Goal: Task Accomplishment & Management: Complete application form

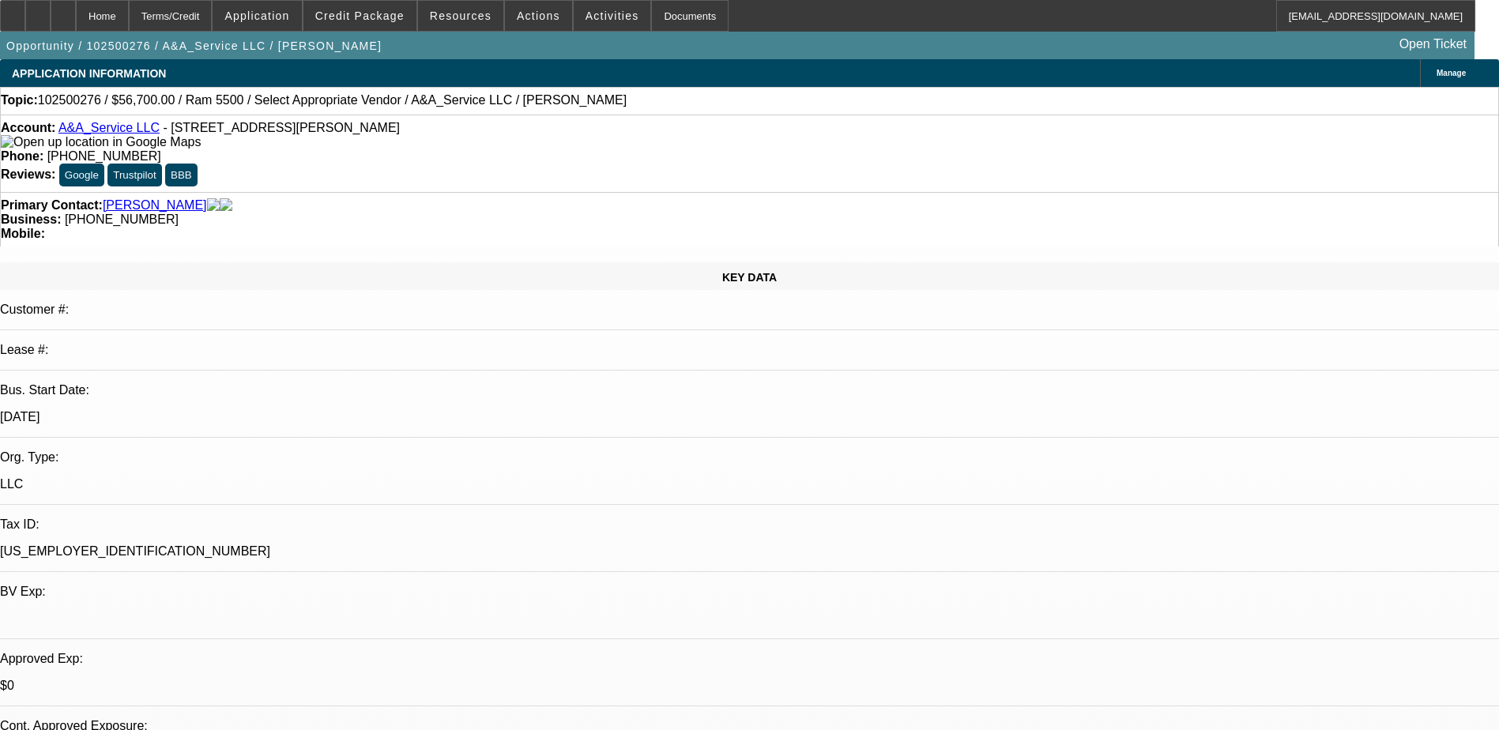
select select "0"
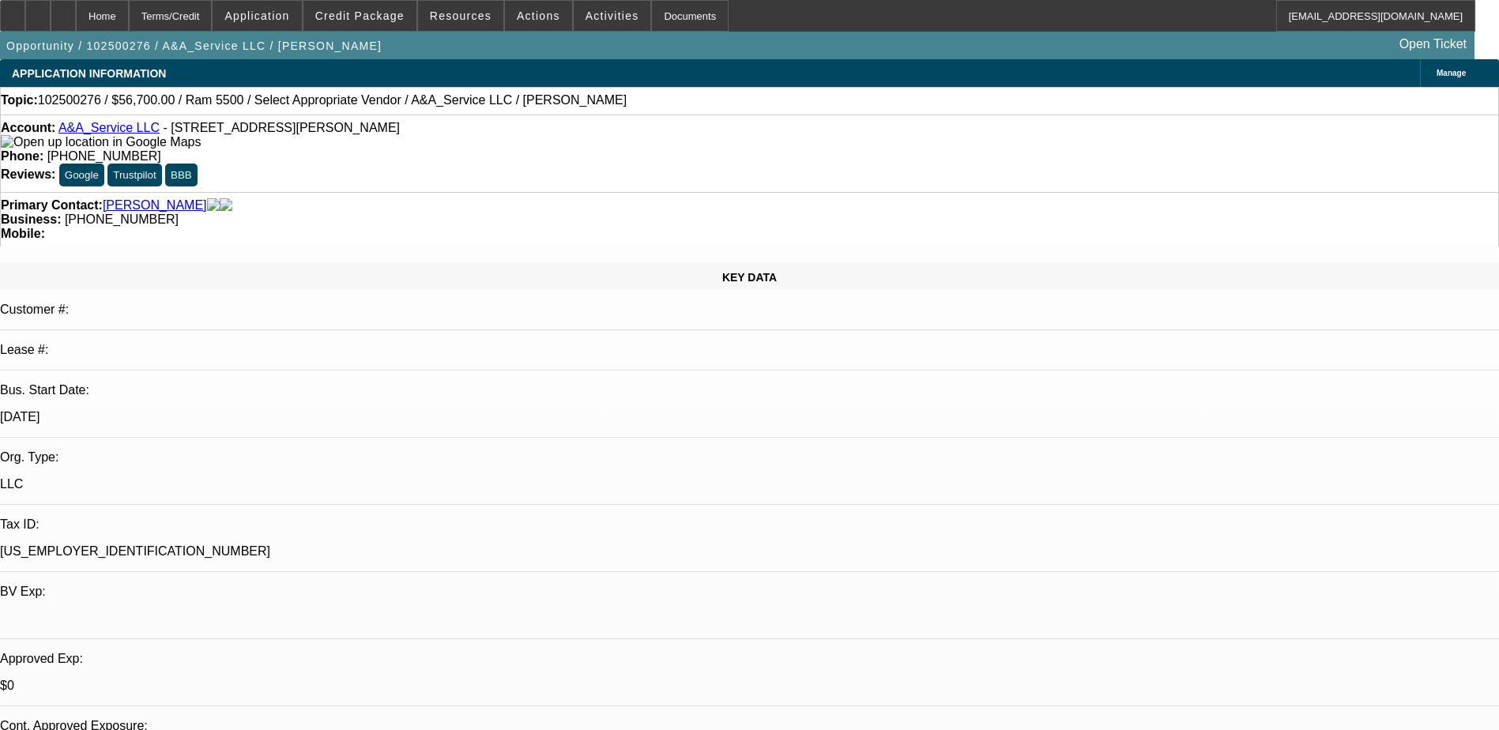
select select "0"
select select "0.1"
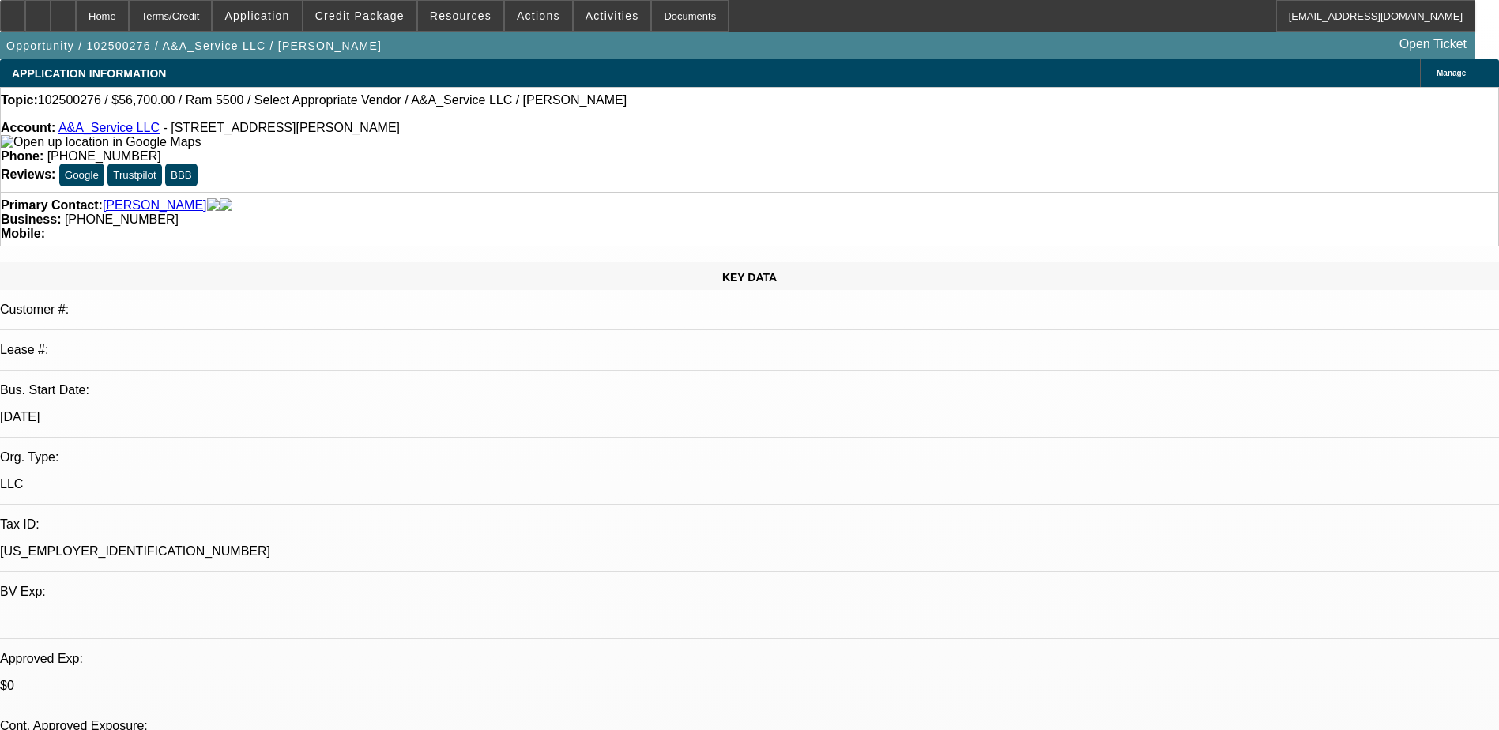
select select "2"
select select "0.1"
select select "1"
select select "2"
select select "6"
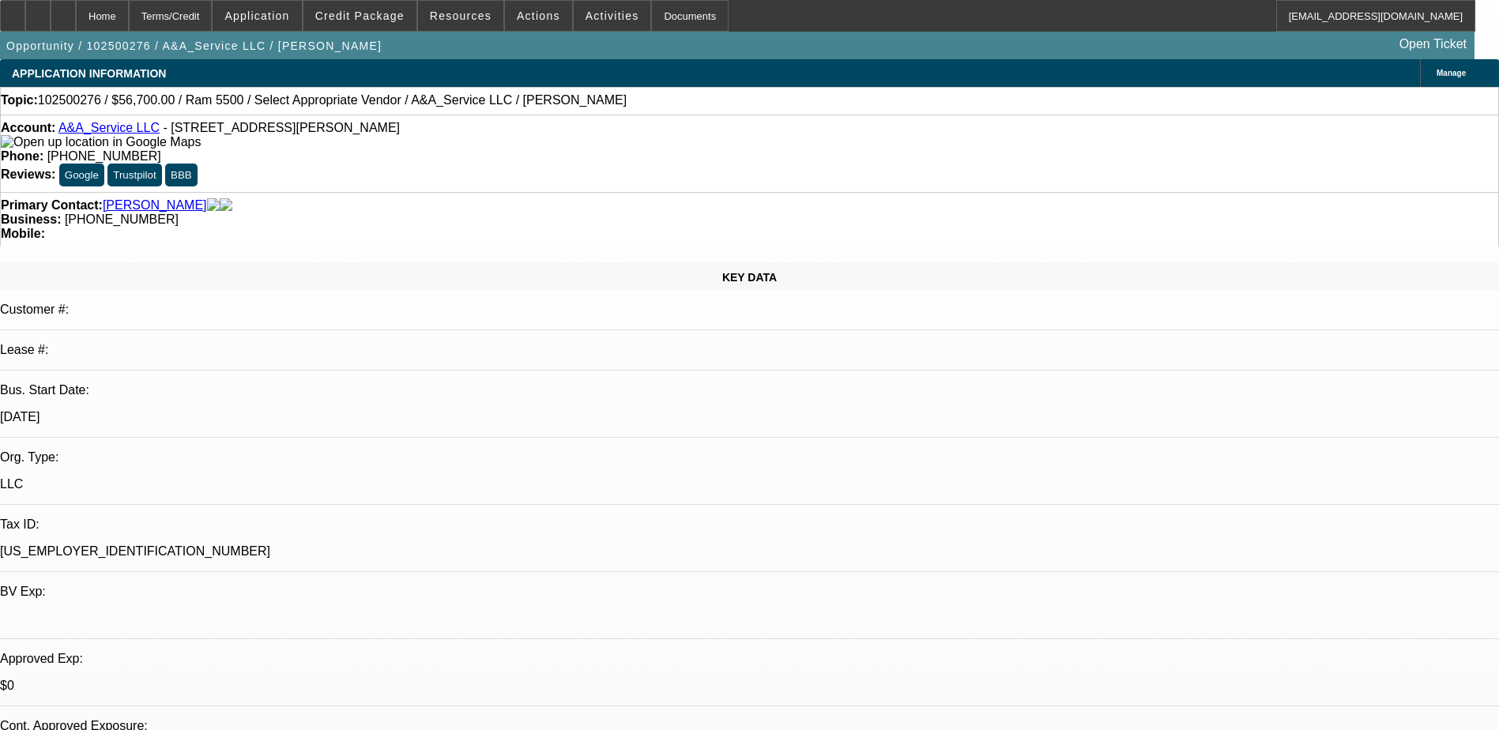
select select "1"
select select "3"
select select "6"
select select "1"
select select "3"
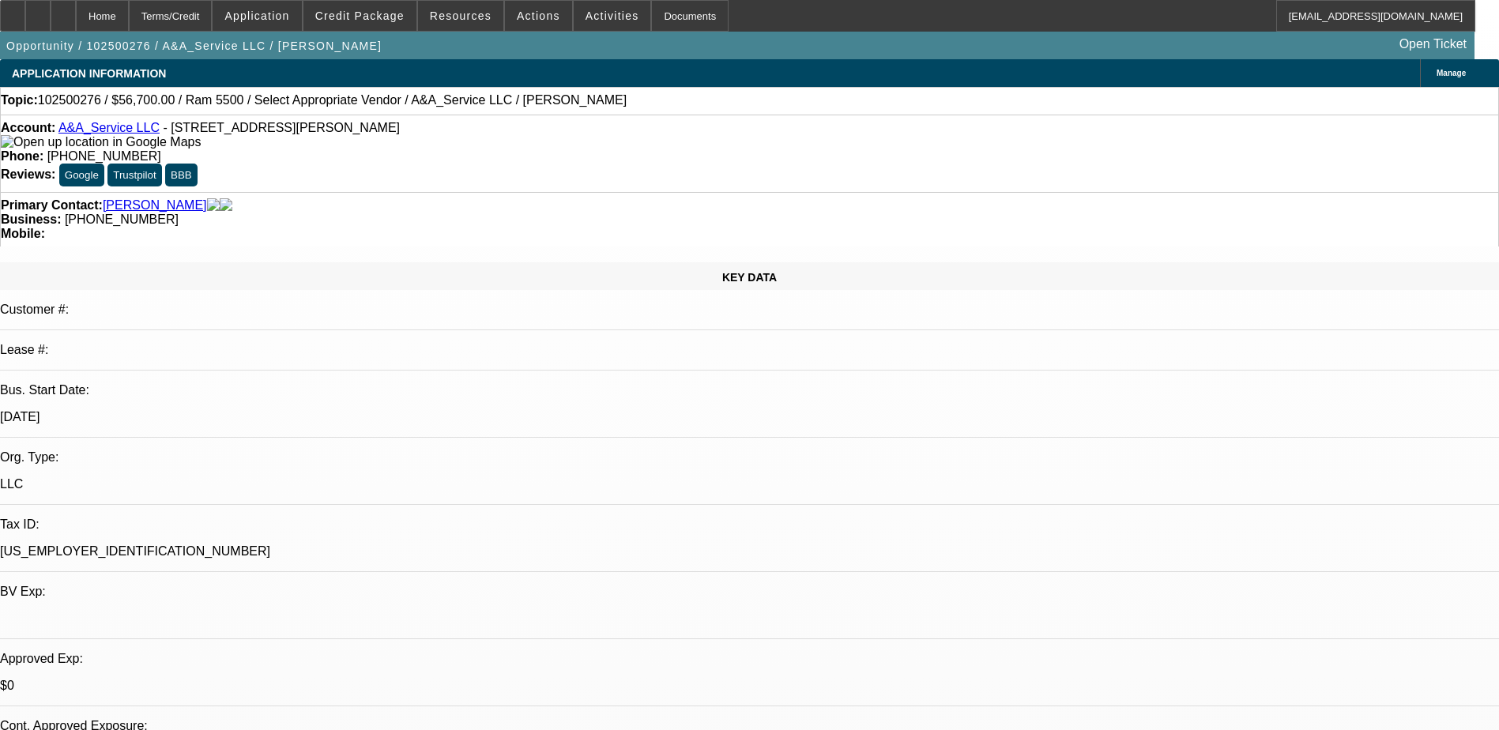
select select "4"
select select "1"
select select "2"
select select "4"
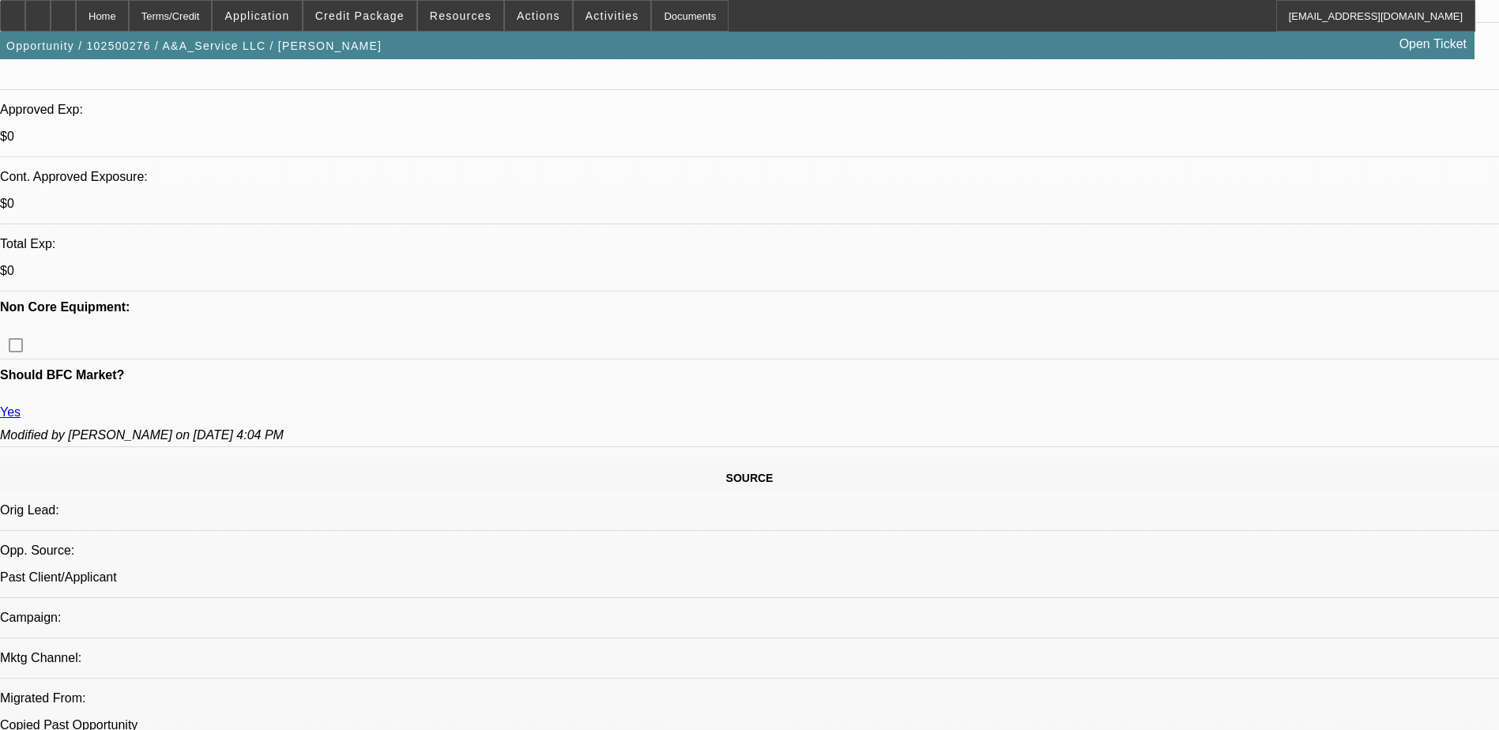
scroll to position [453, 0]
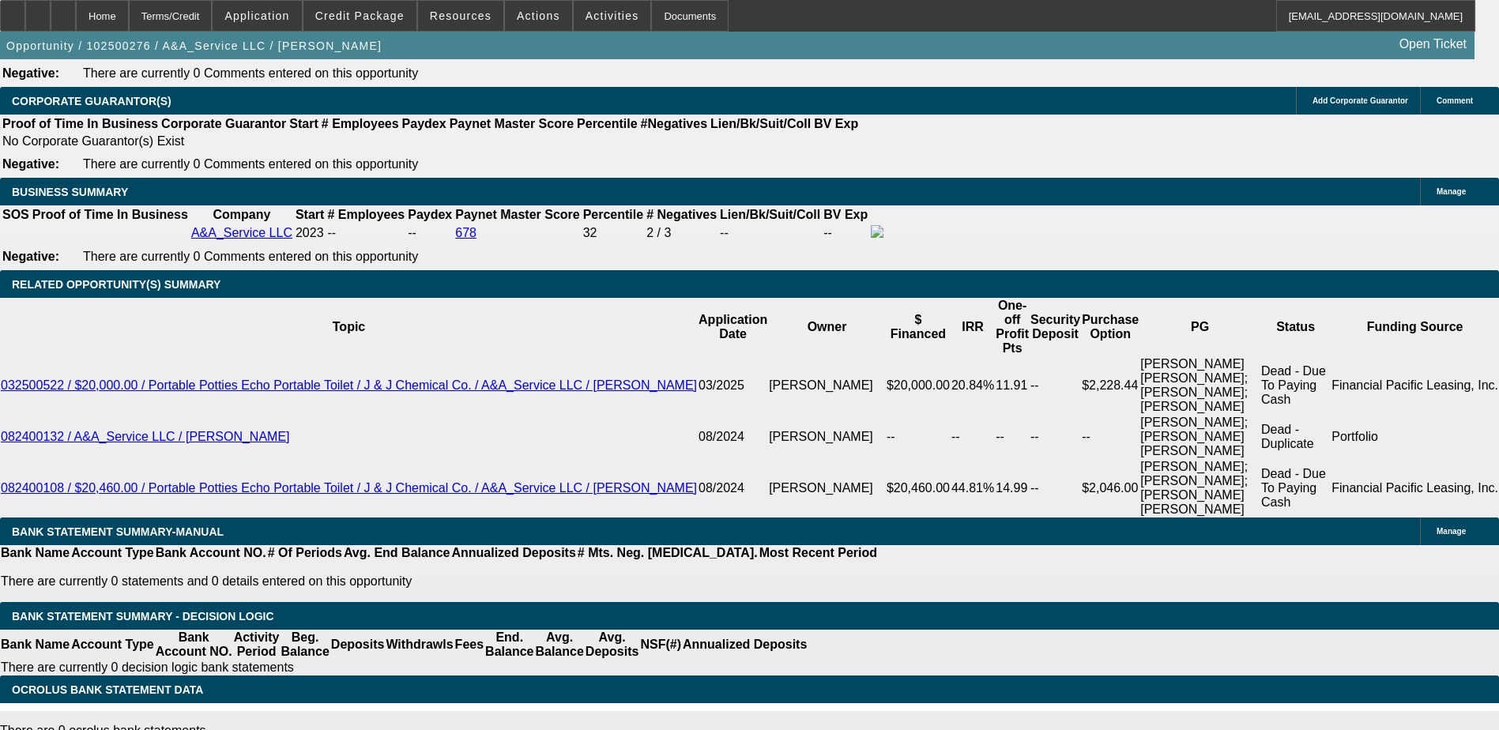
scroll to position [2350, 0]
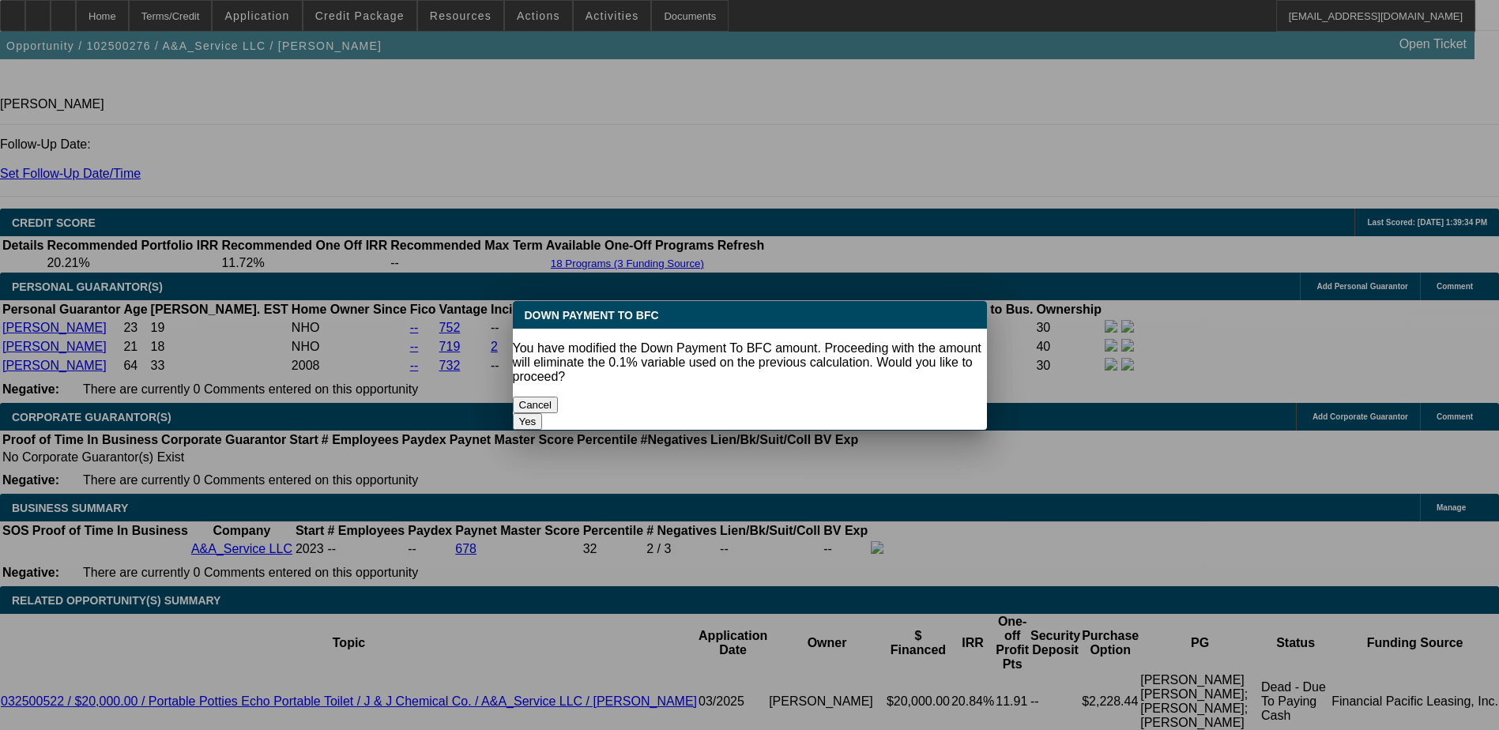
click at [559, 397] on button "Cancel" at bounding box center [536, 405] width 46 height 17
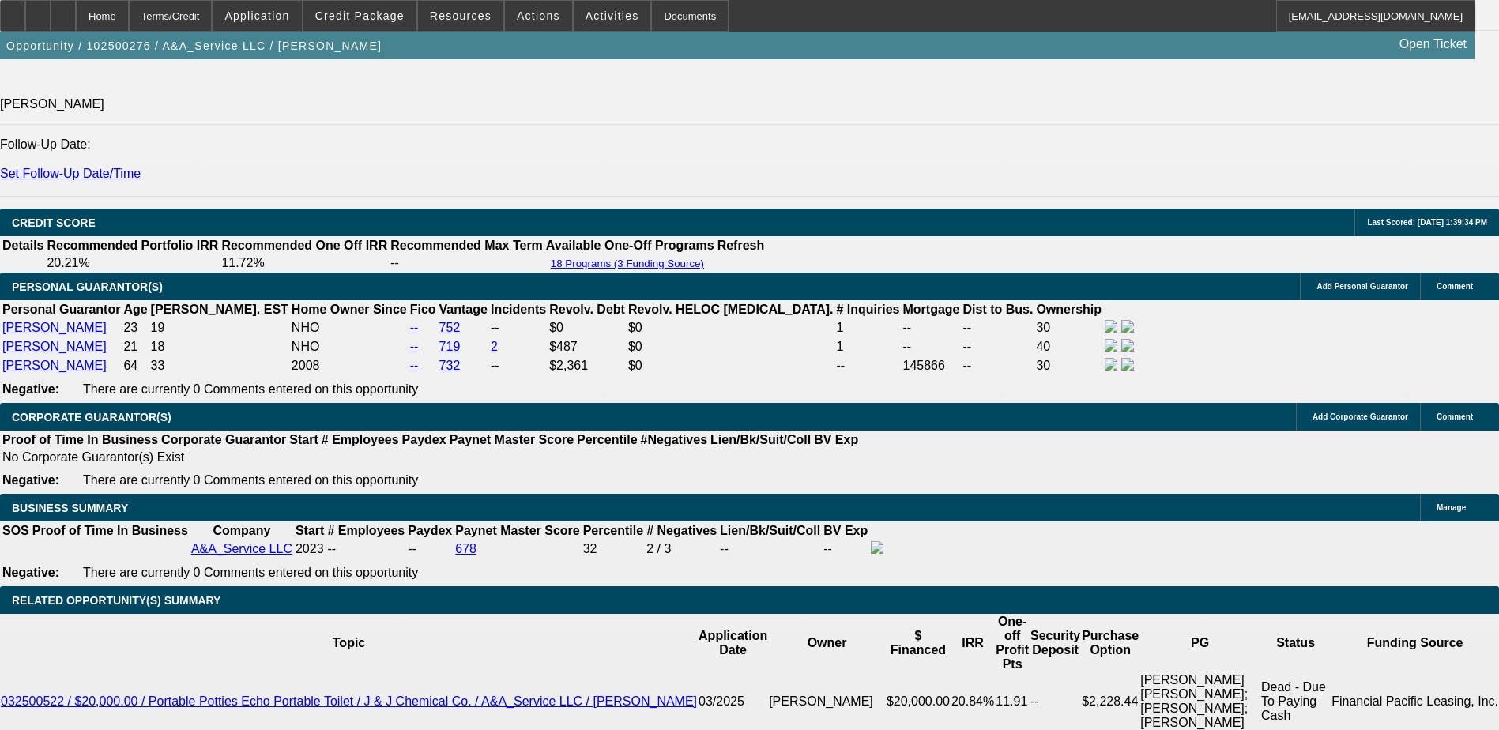
scroll to position [2113, 0]
type input "$5,000.00"
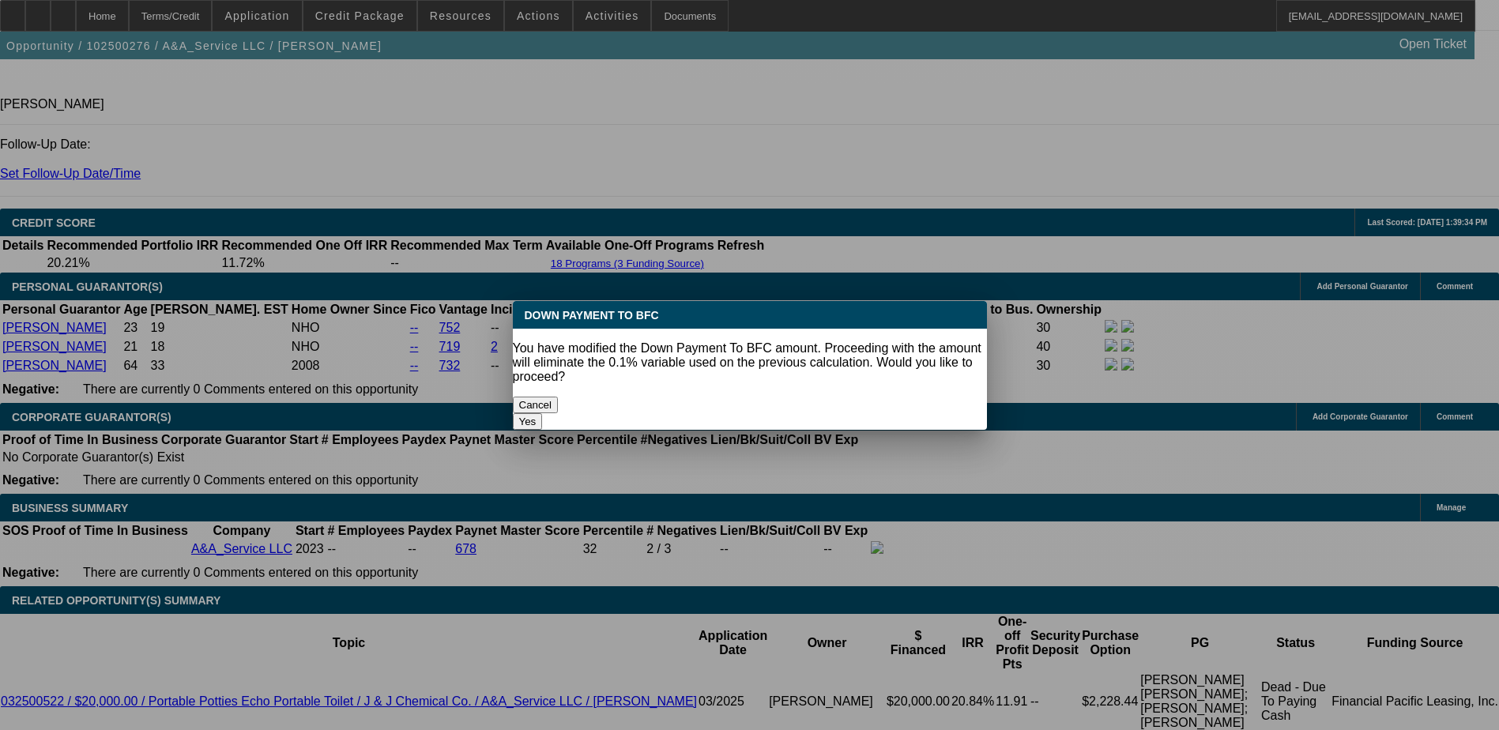
scroll to position [0, 0]
click at [543, 413] on button "Yes" at bounding box center [528, 421] width 30 height 17
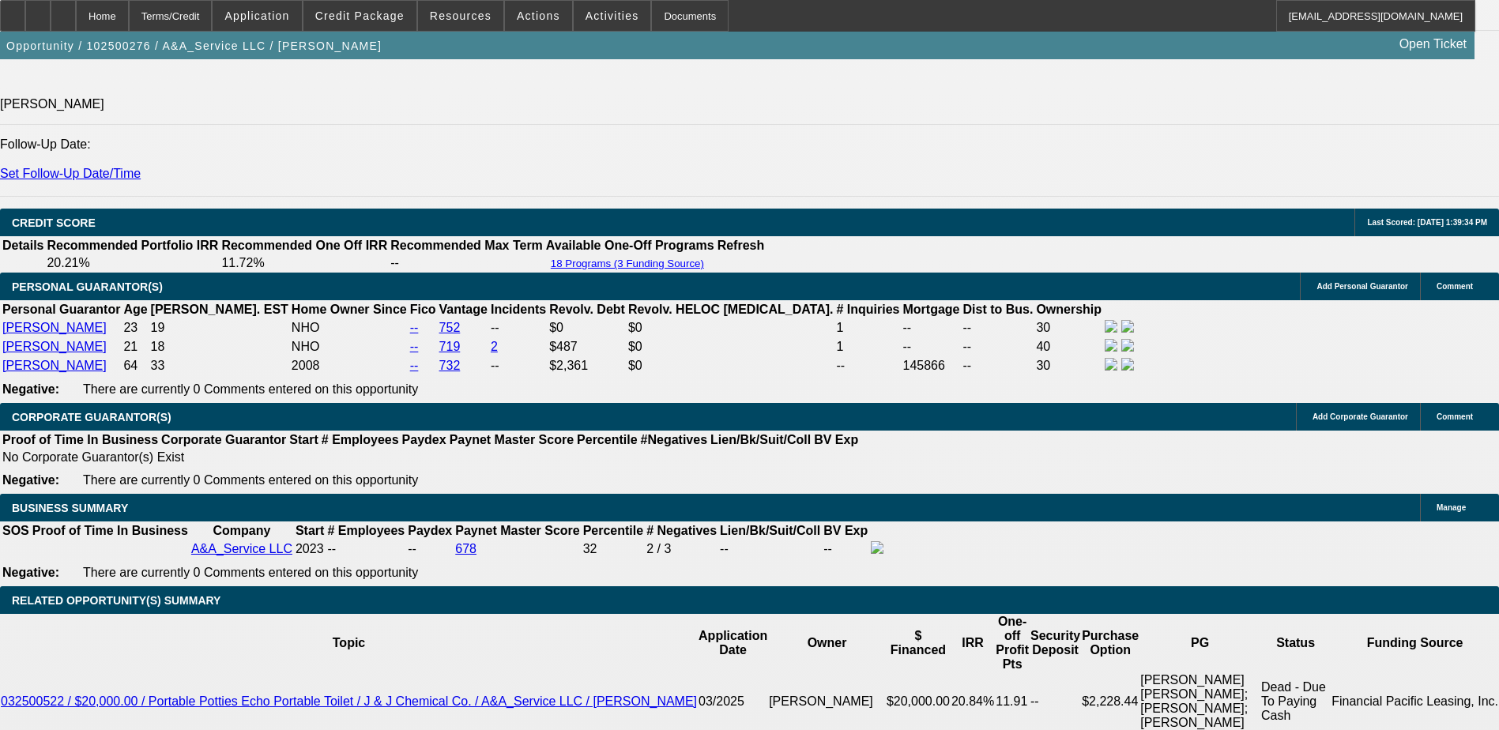
select select "0"
type input "UNKNOWN"
type input "$2,455.02"
type input "$1,227.51"
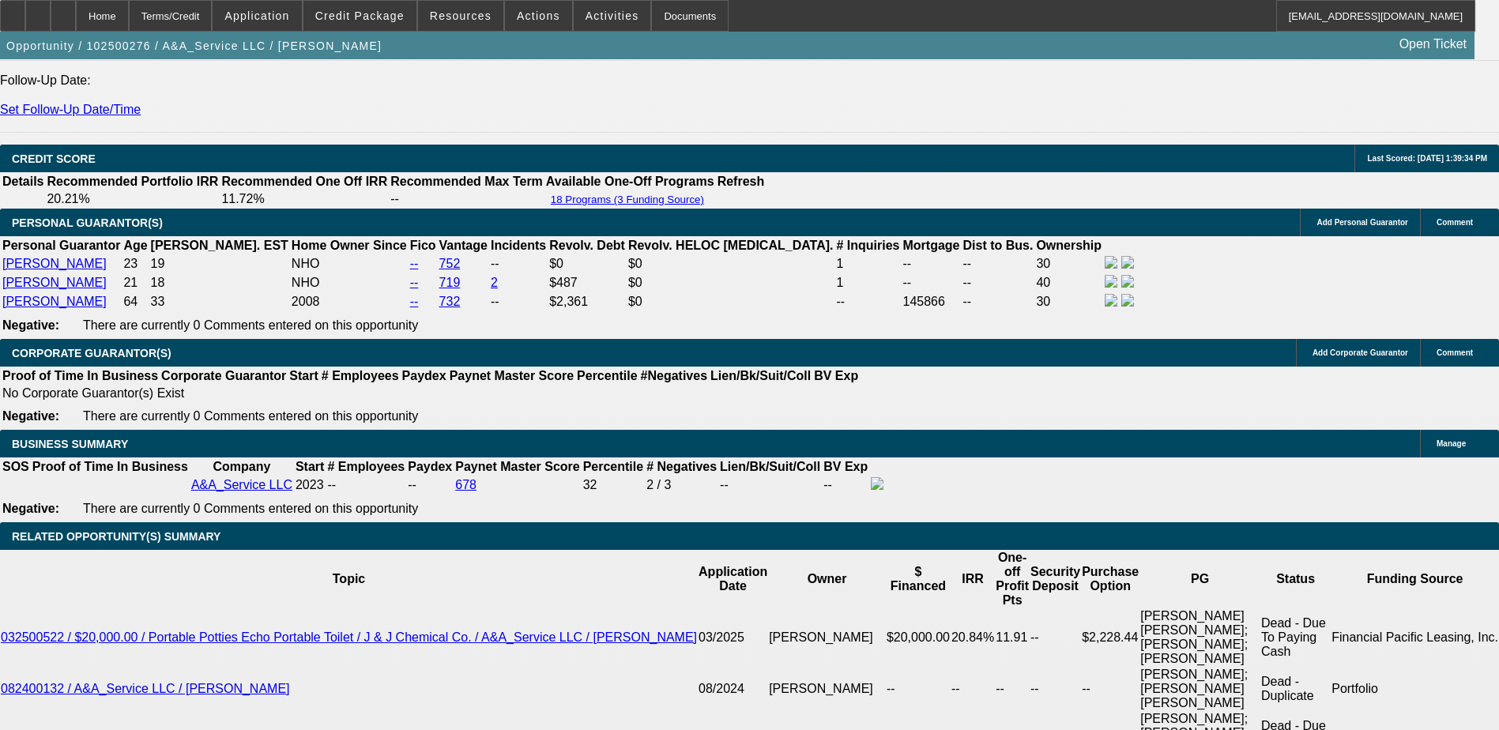
scroll to position [2034, 0]
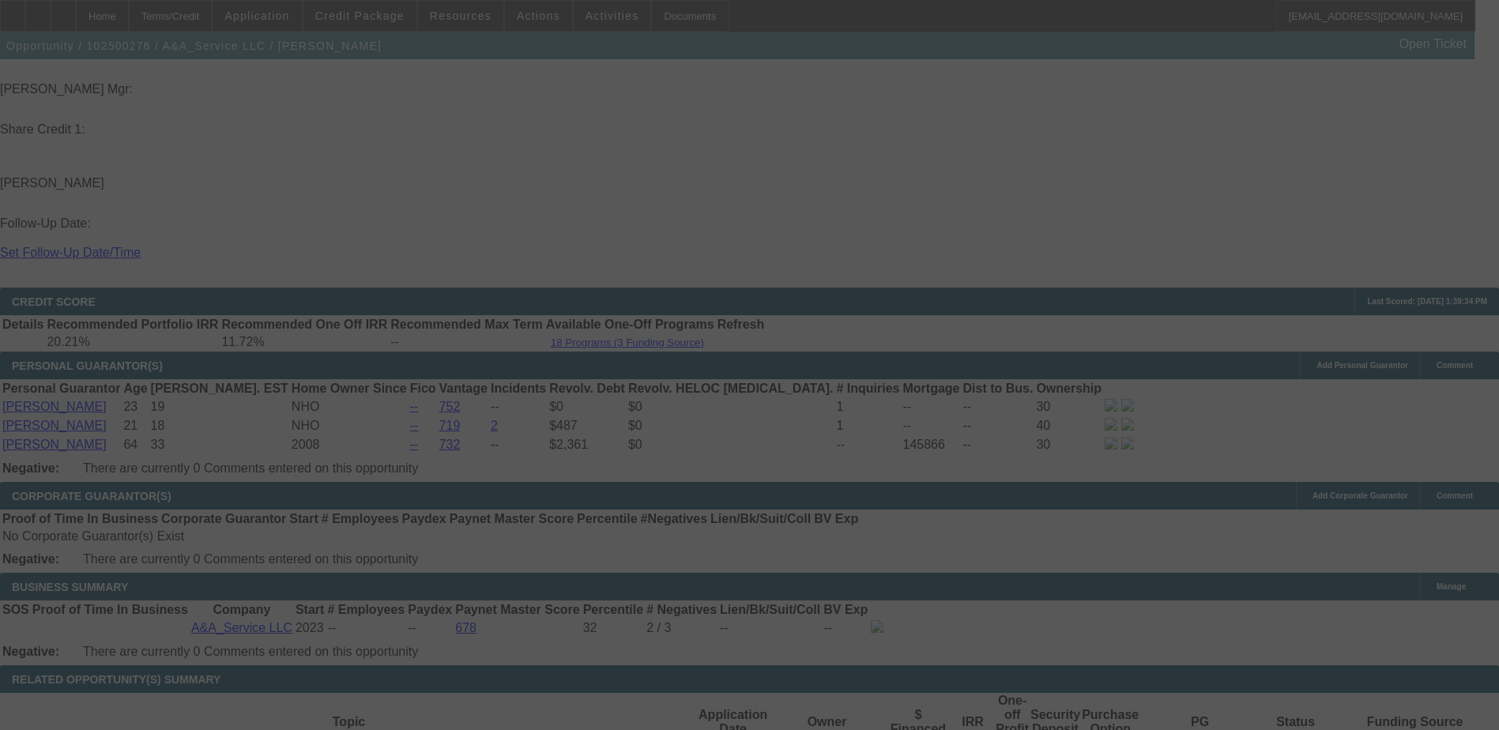
scroll to position [2429, 0]
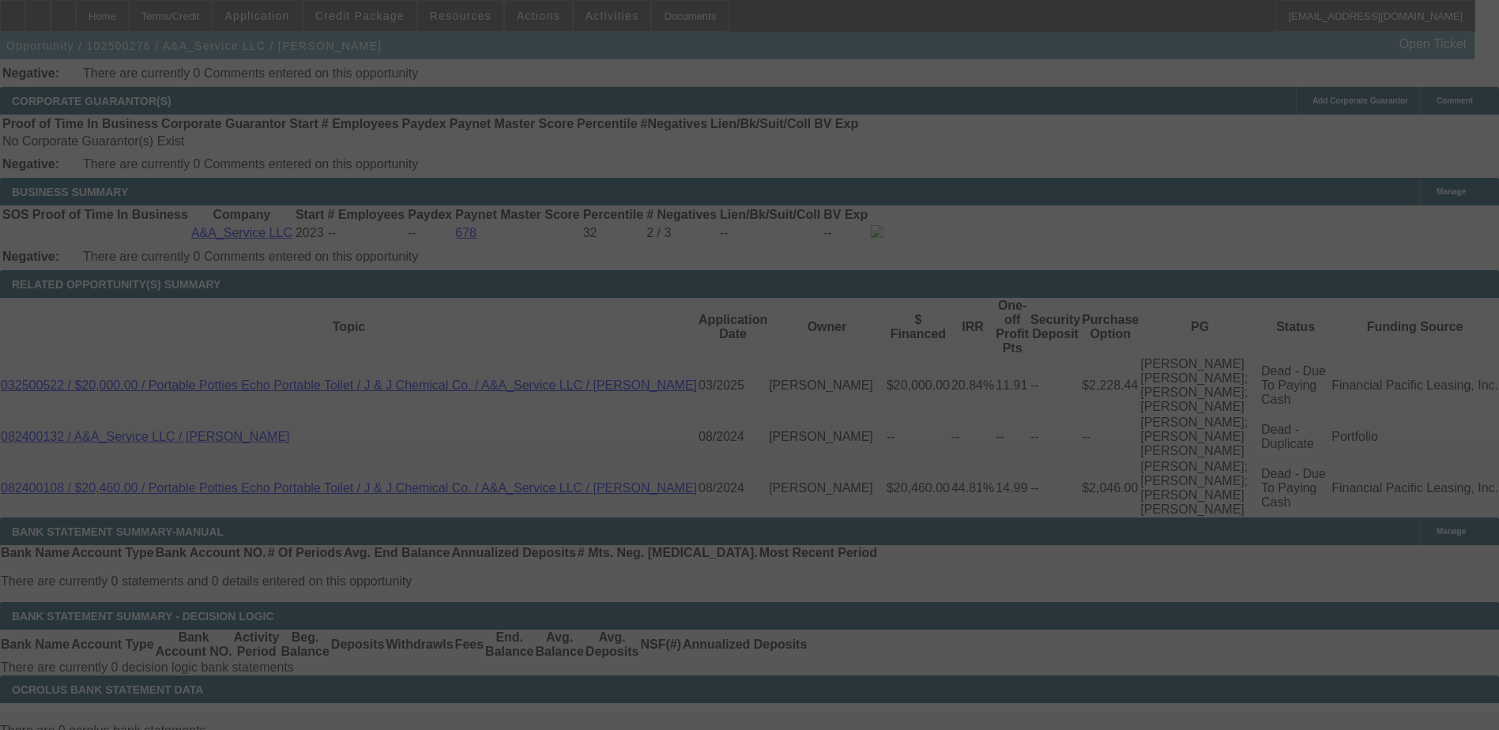
select select "0"
select select "2"
select select "0.1"
select select "4"
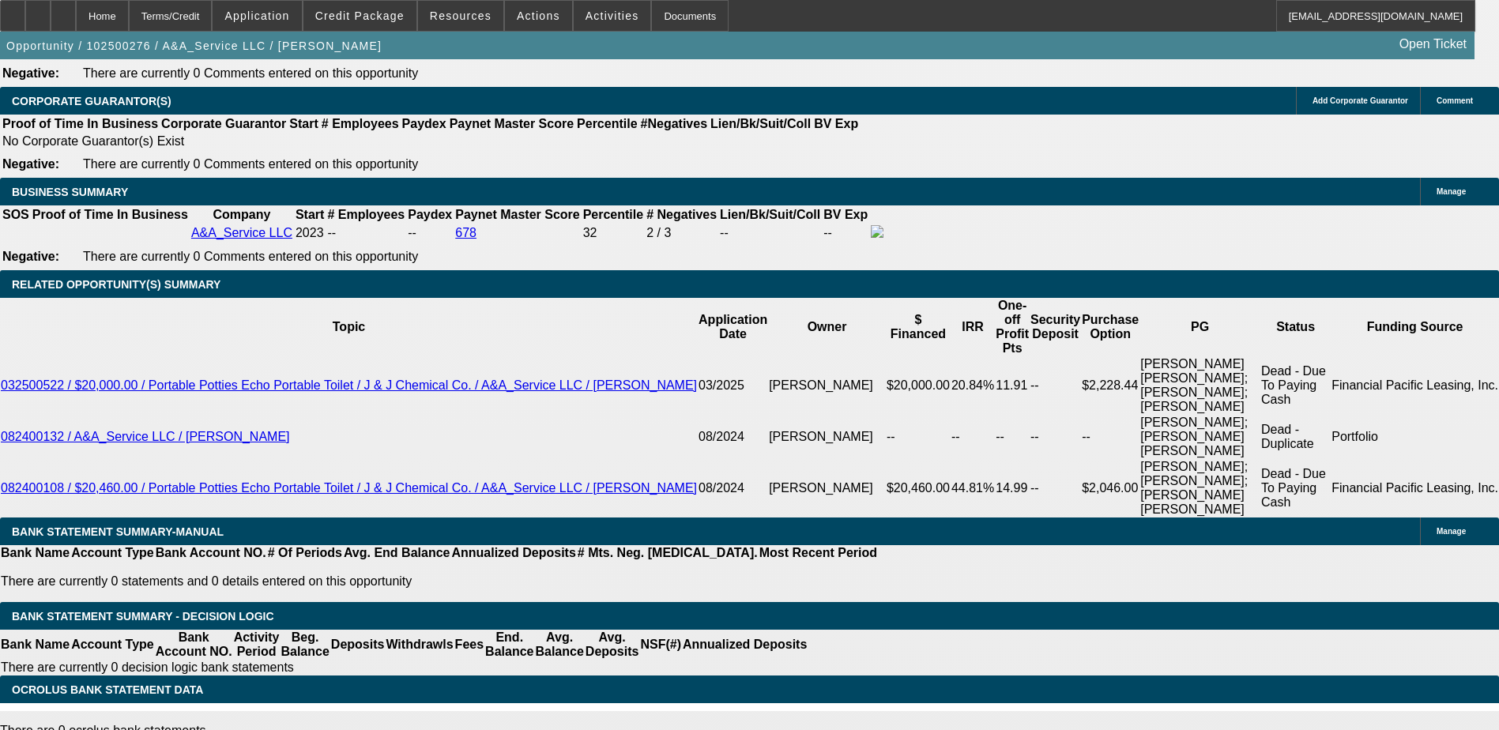
type input "UNKNOWN"
type input "1"
type input "$1,982.88"
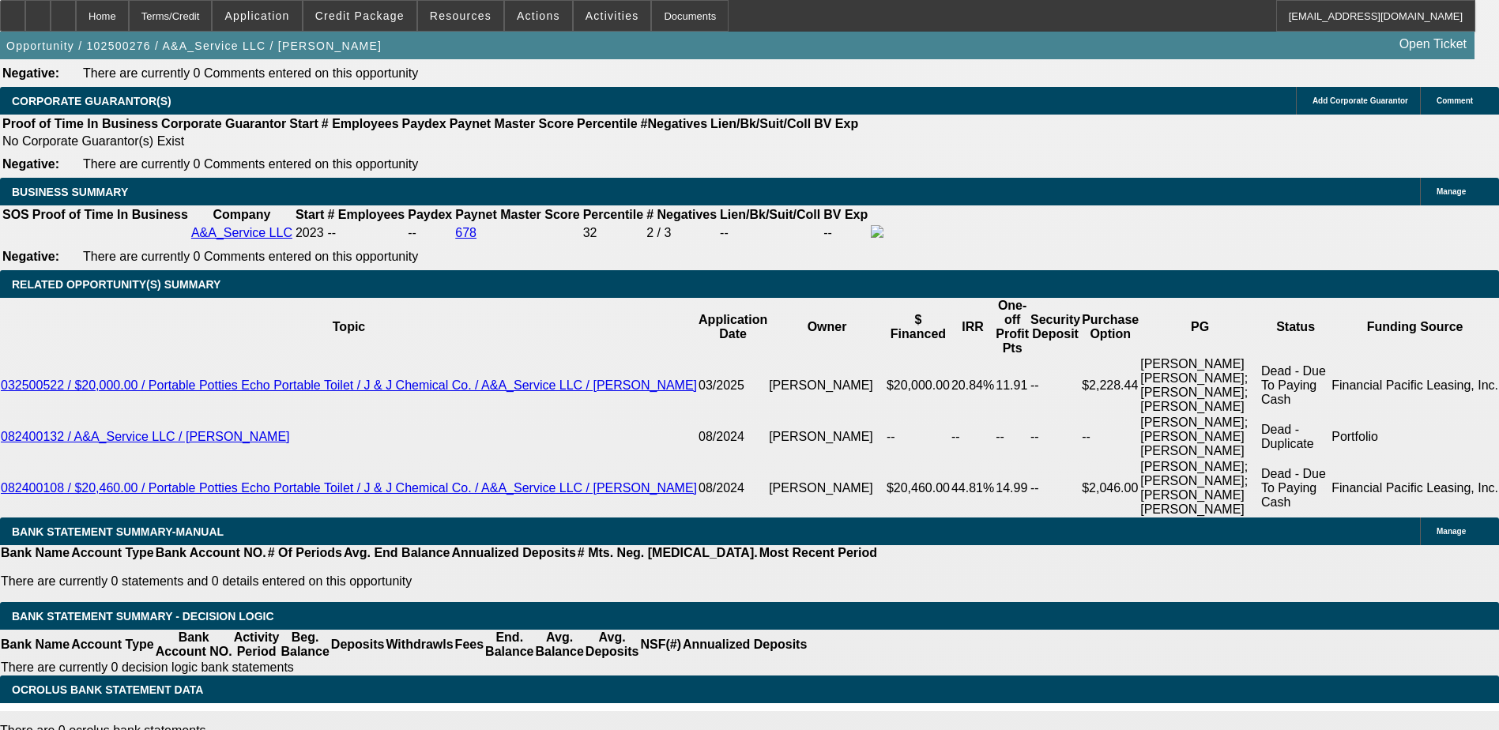
type input "$991.44"
type input "10."
type input "$2,464.66"
type input "$1,232.33"
type input "10.9"
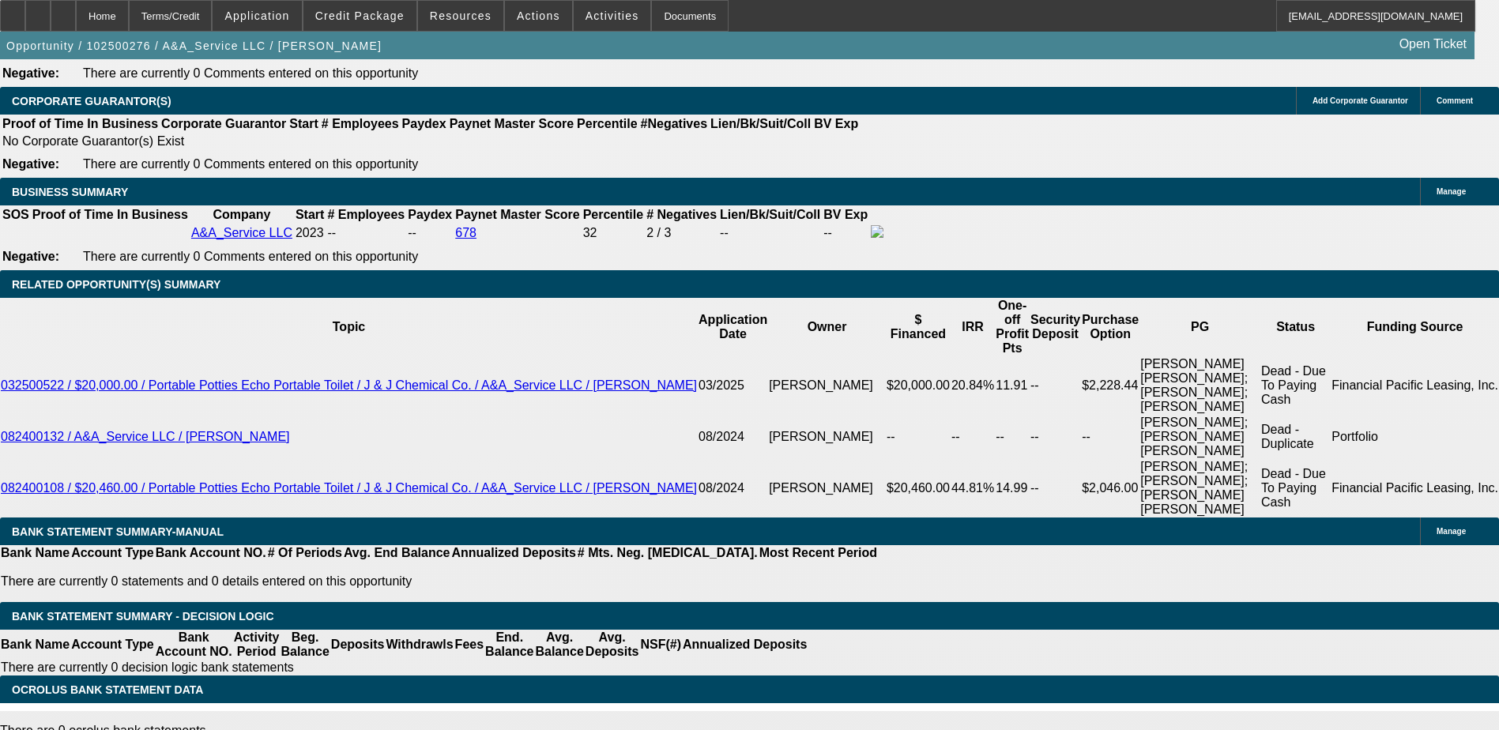
type input "$2,516.34"
type input "$1,258.17"
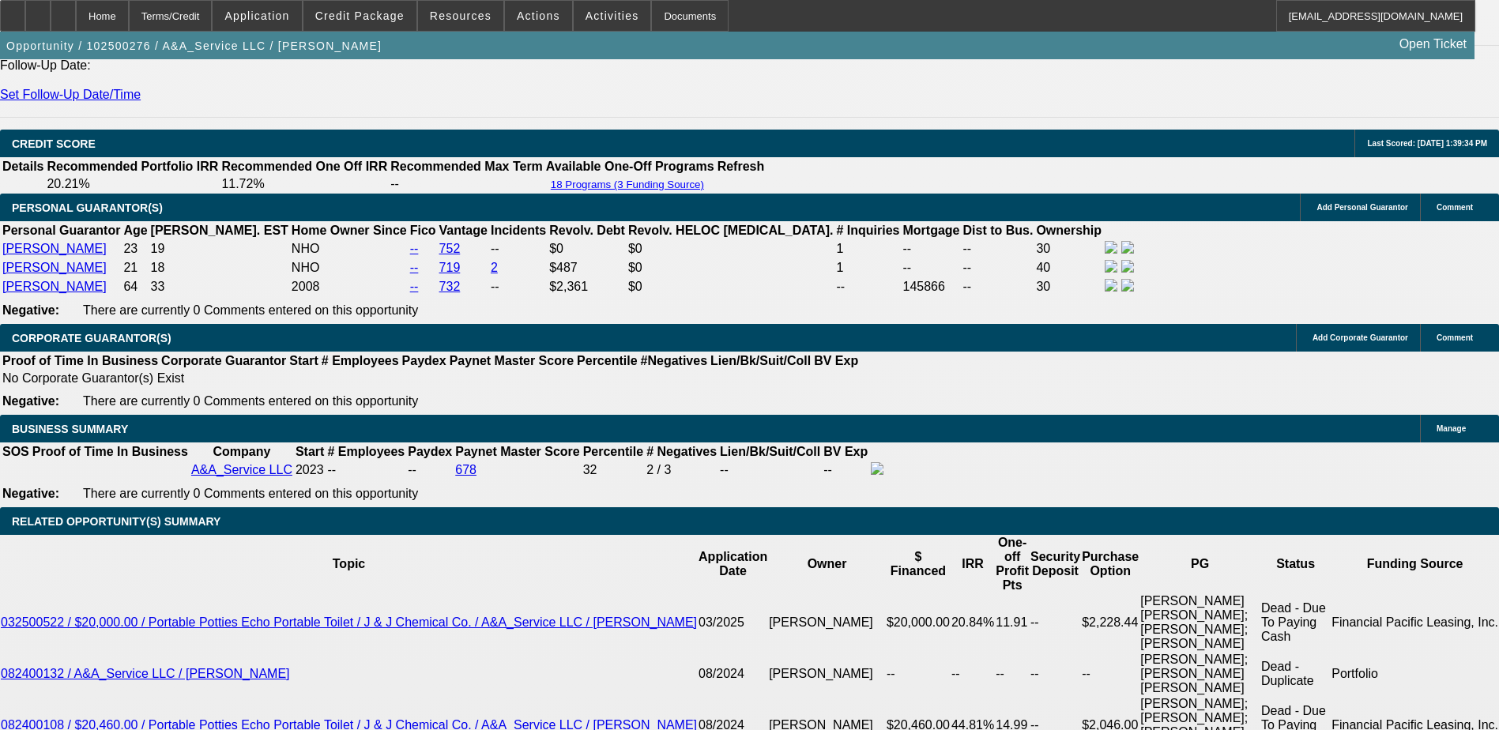
scroll to position [2113, 0]
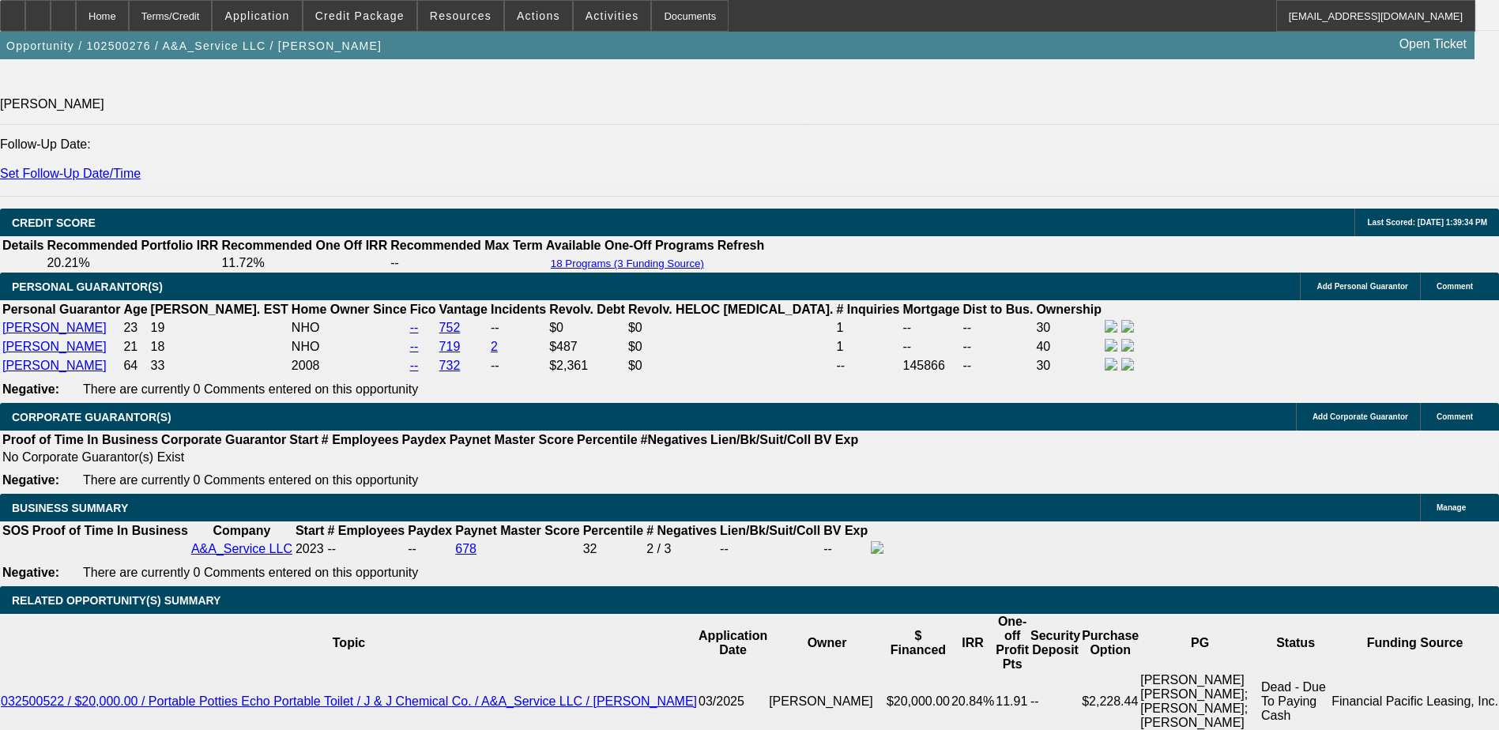
type input "10.9"
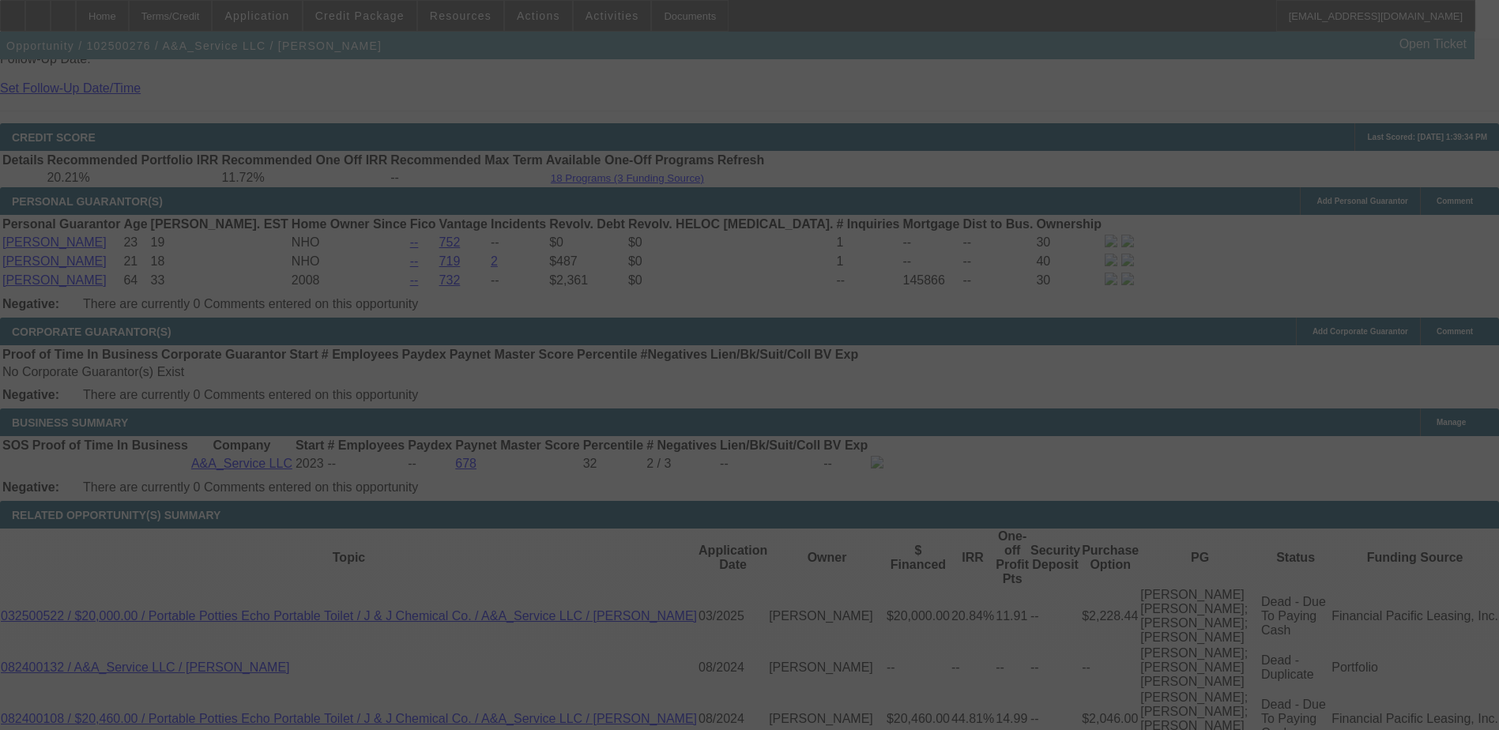
scroll to position [2271, 0]
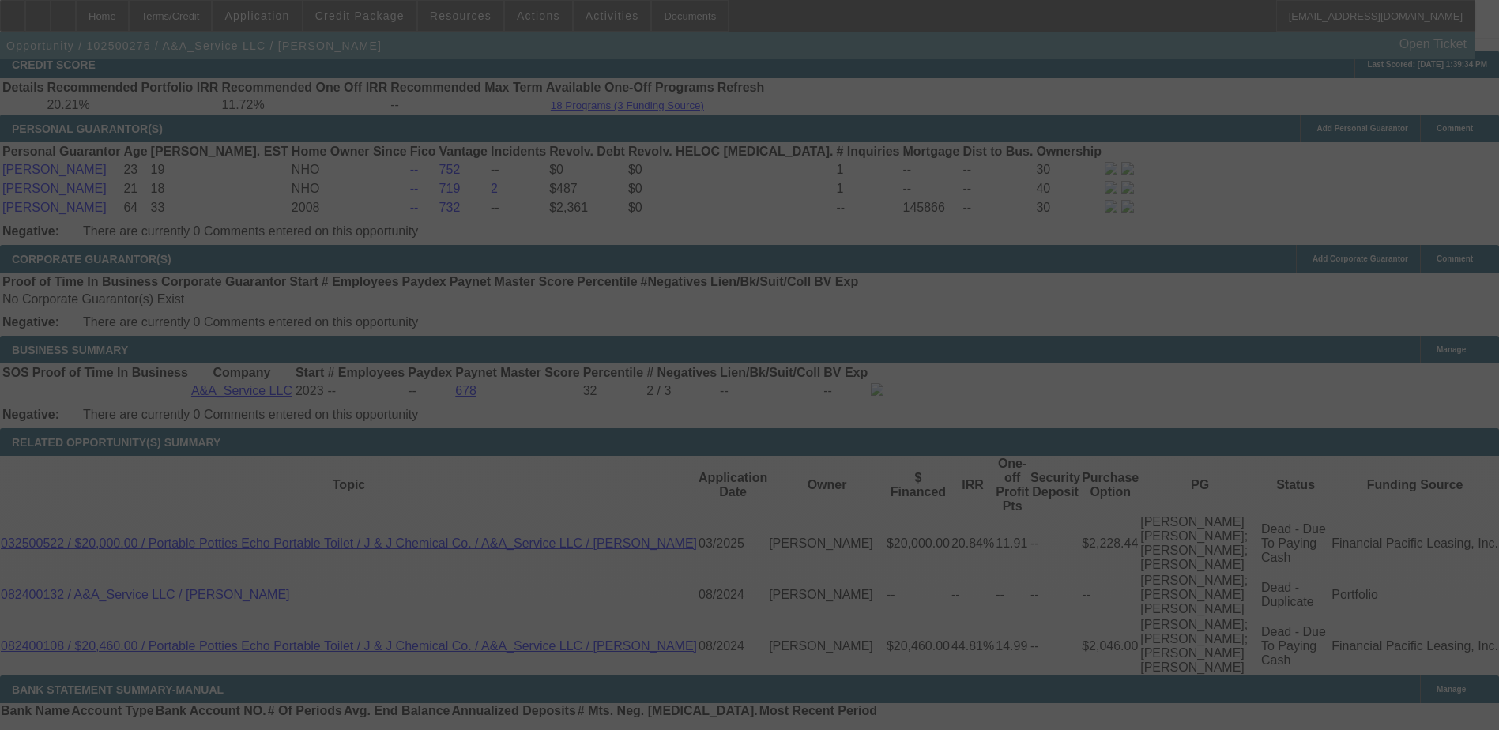
select select "0"
select select "2"
select select "0.1"
select select "4"
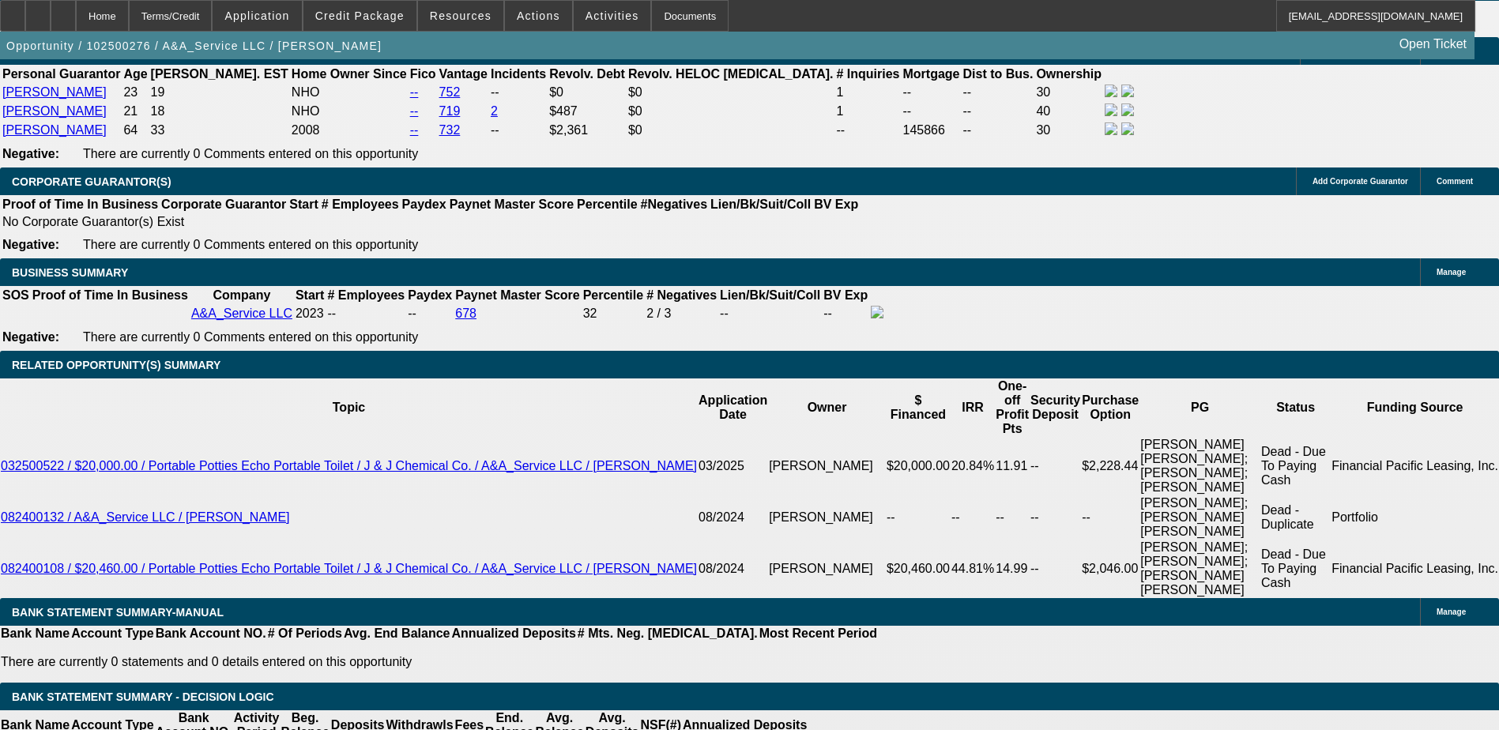
scroll to position [2350, 0]
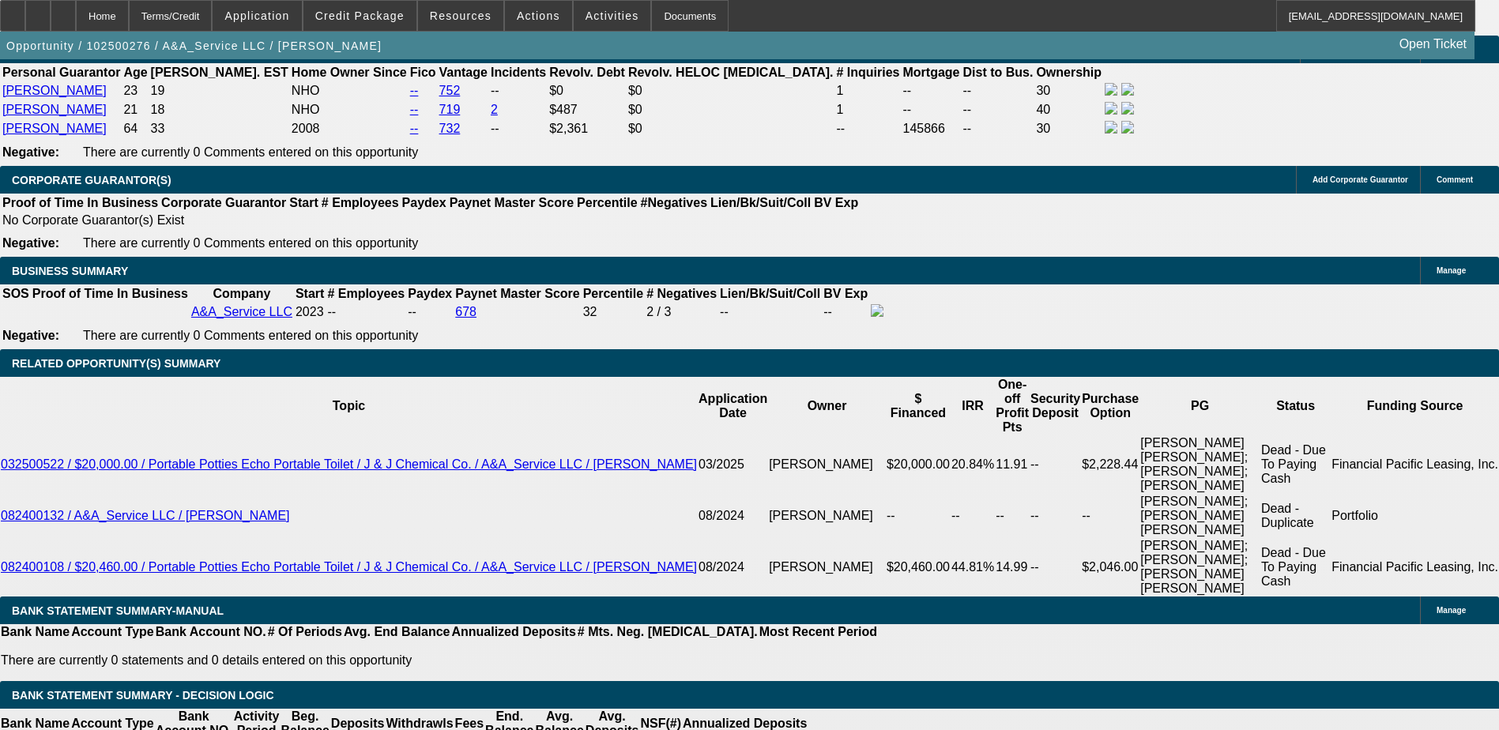
drag, startPoint x: 1054, startPoint y: 659, endPoint x: 1000, endPoint y: 375, distance: 288.8
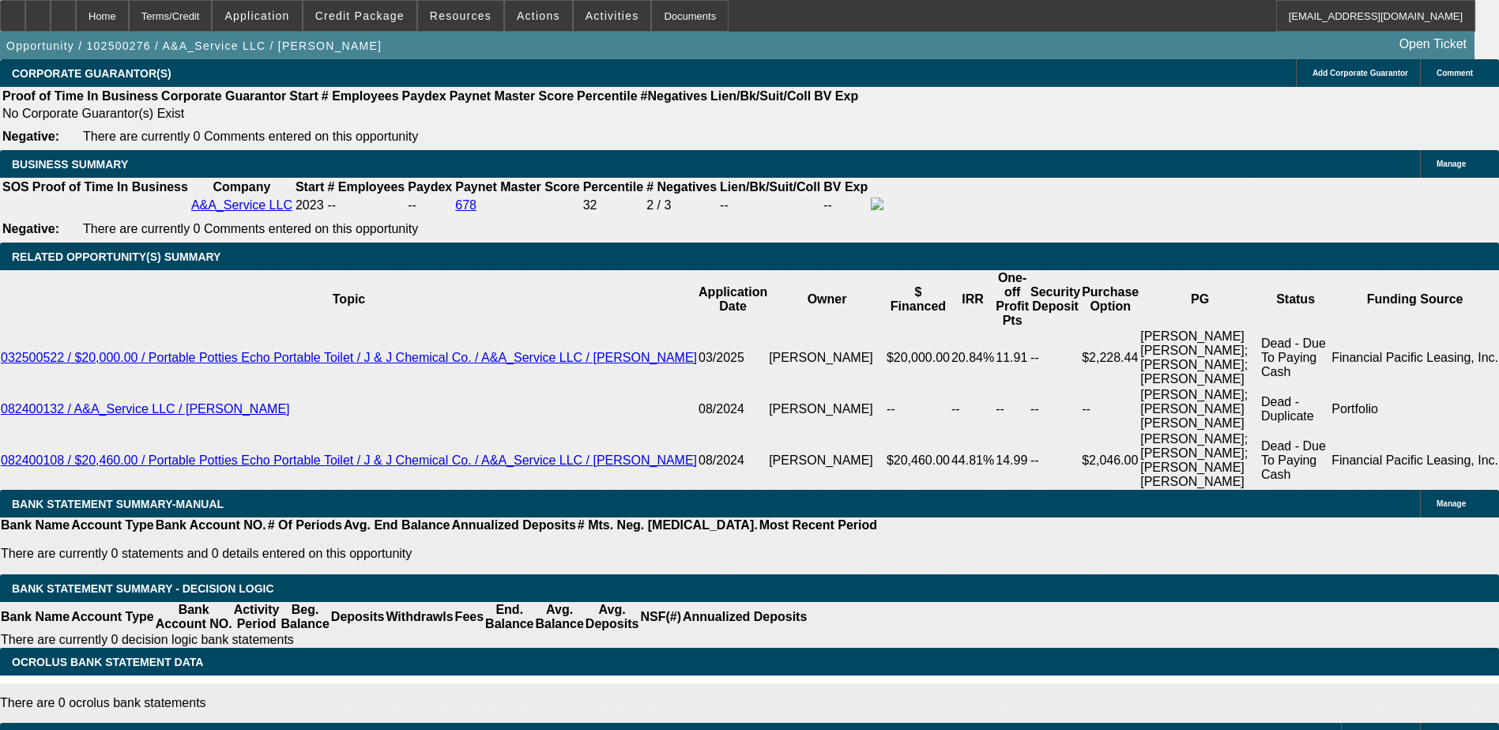
scroll to position [2429, 0]
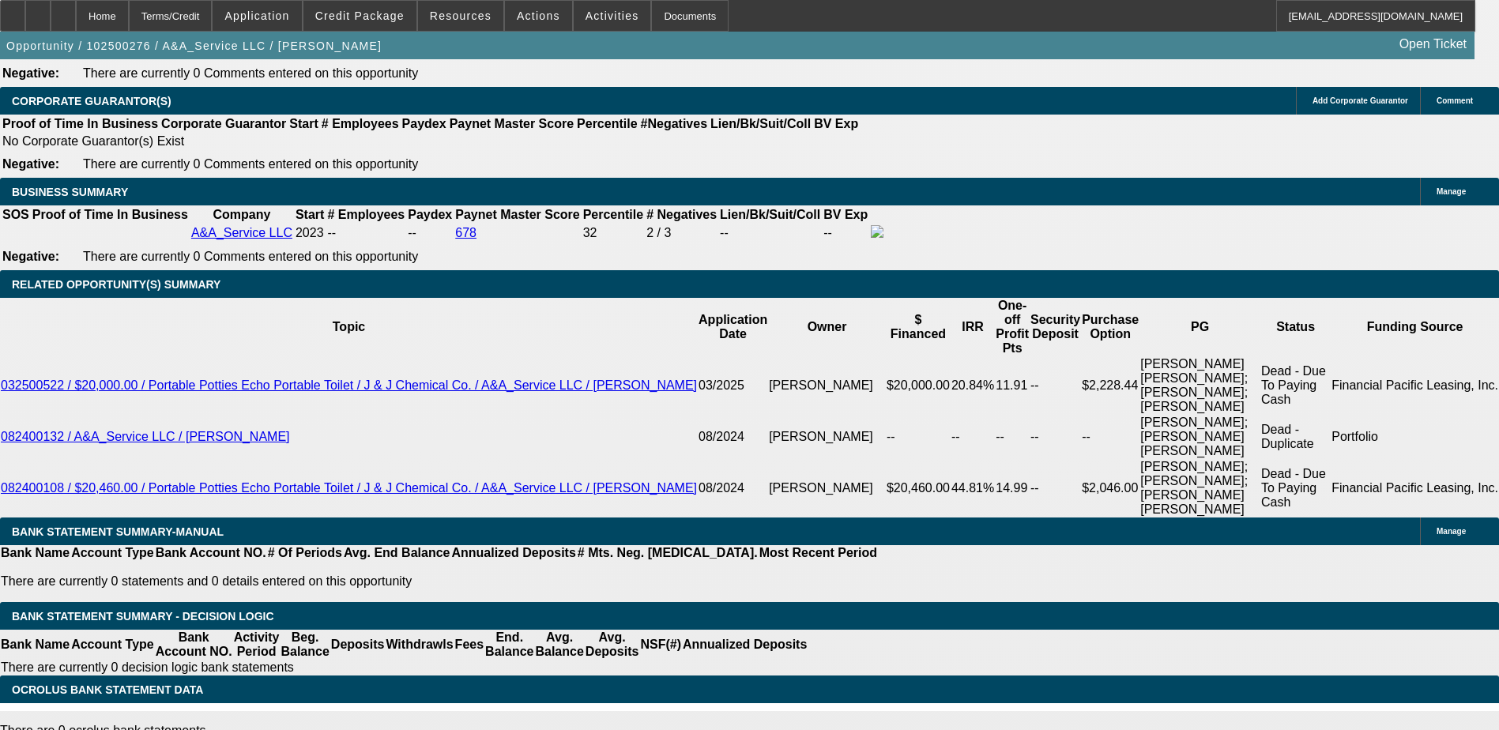
type input "UNKNOWN"
type input "11."
type input "$1,217.58"
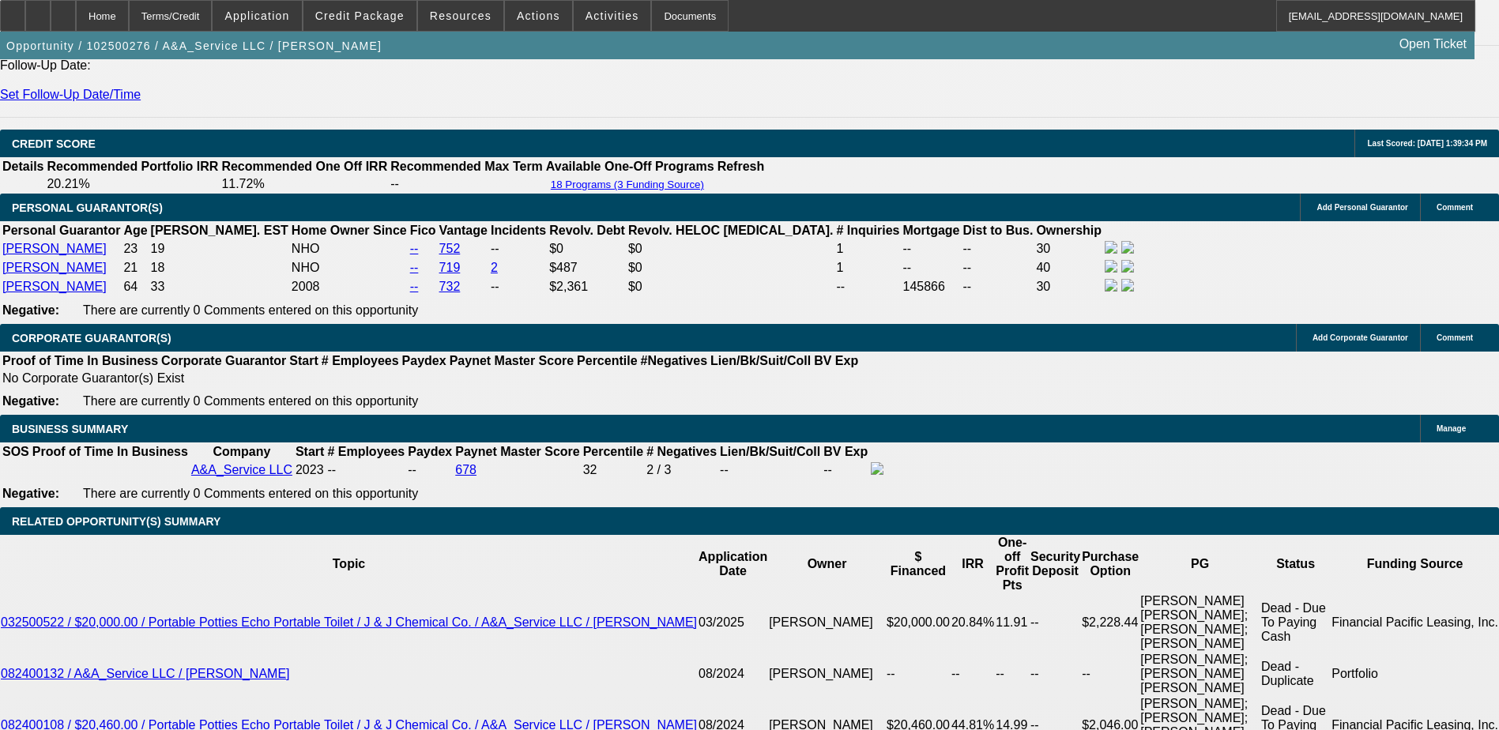
scroll to position [2034, 0]
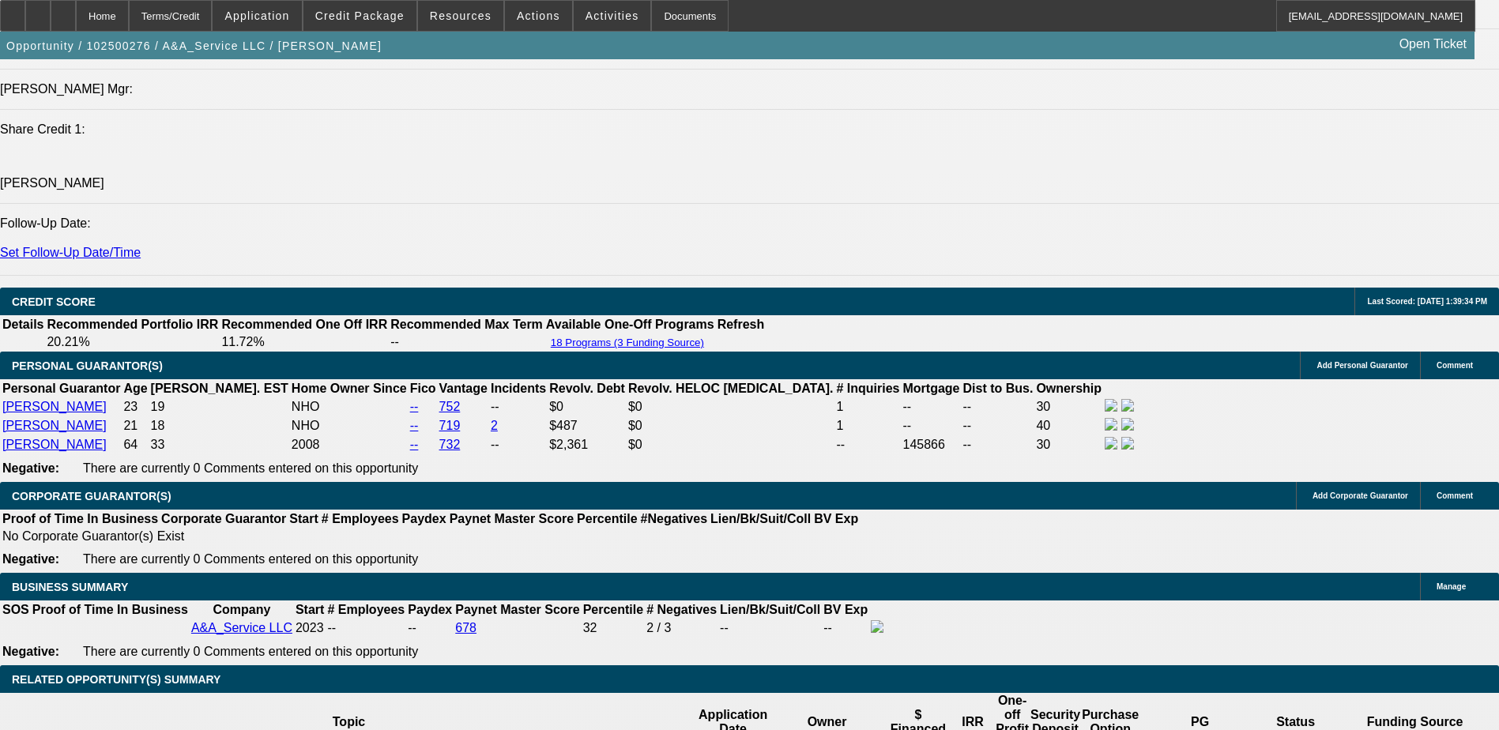
type input "11."
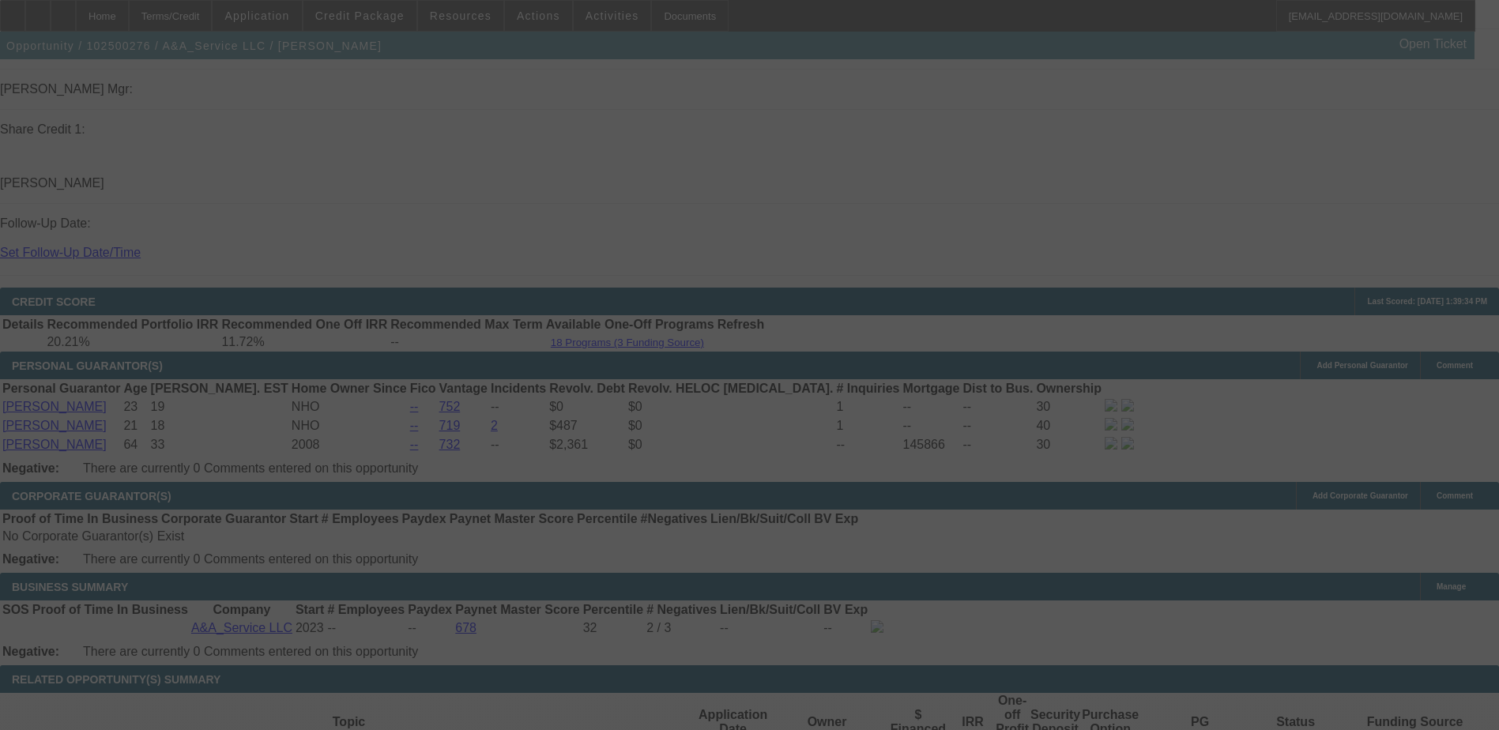
scroll to position [2113, 0]
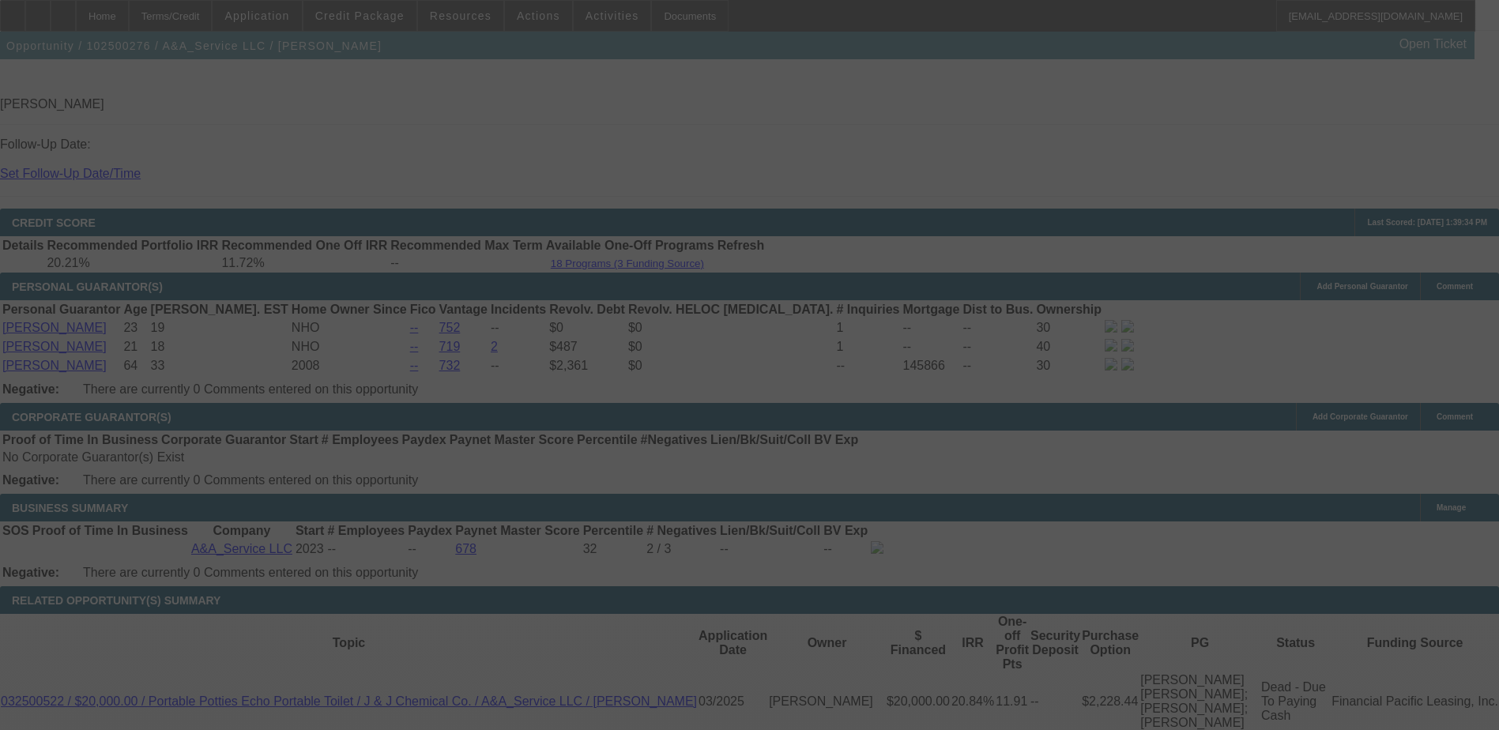
select select "0"
select select "3"
select select "0.1"
select select "4"
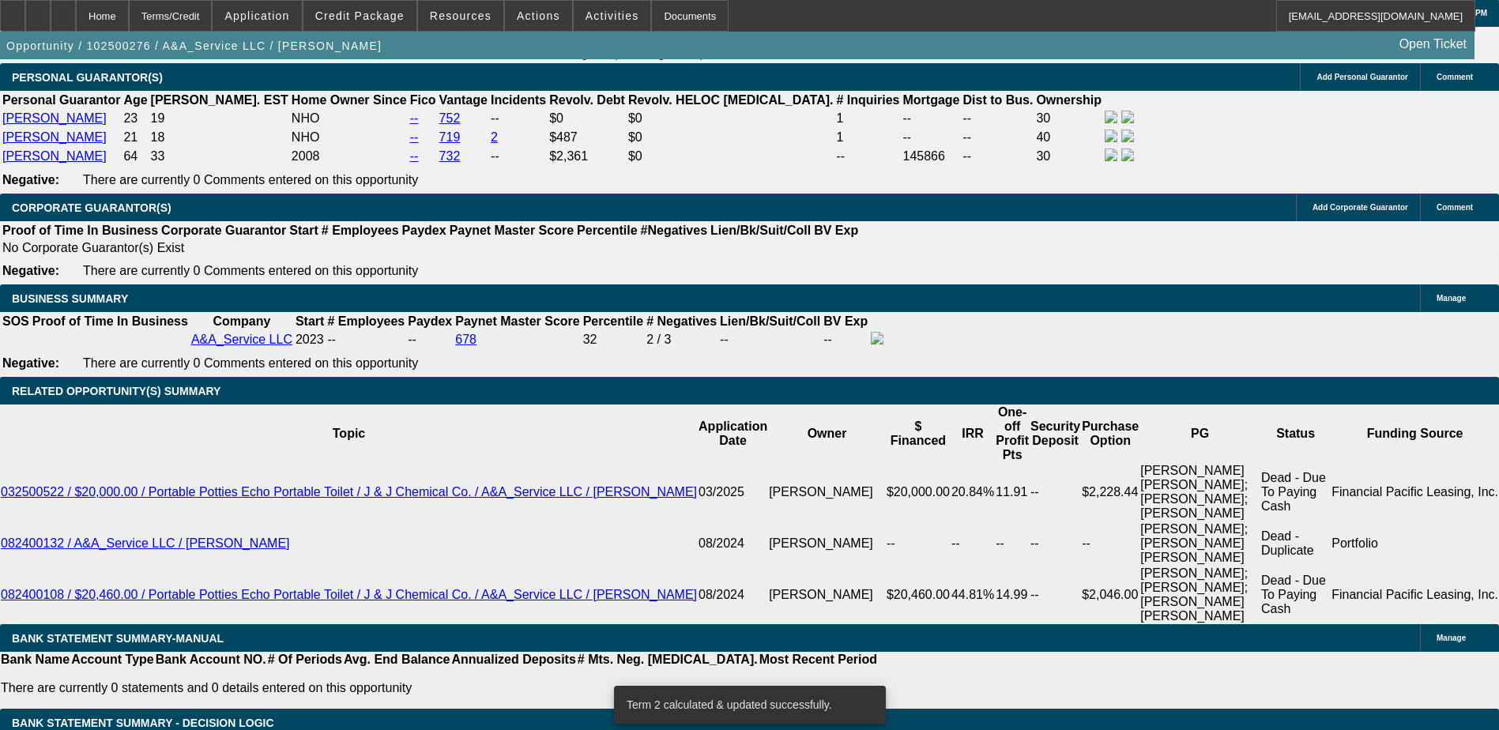
scroll to position [2350, 0]
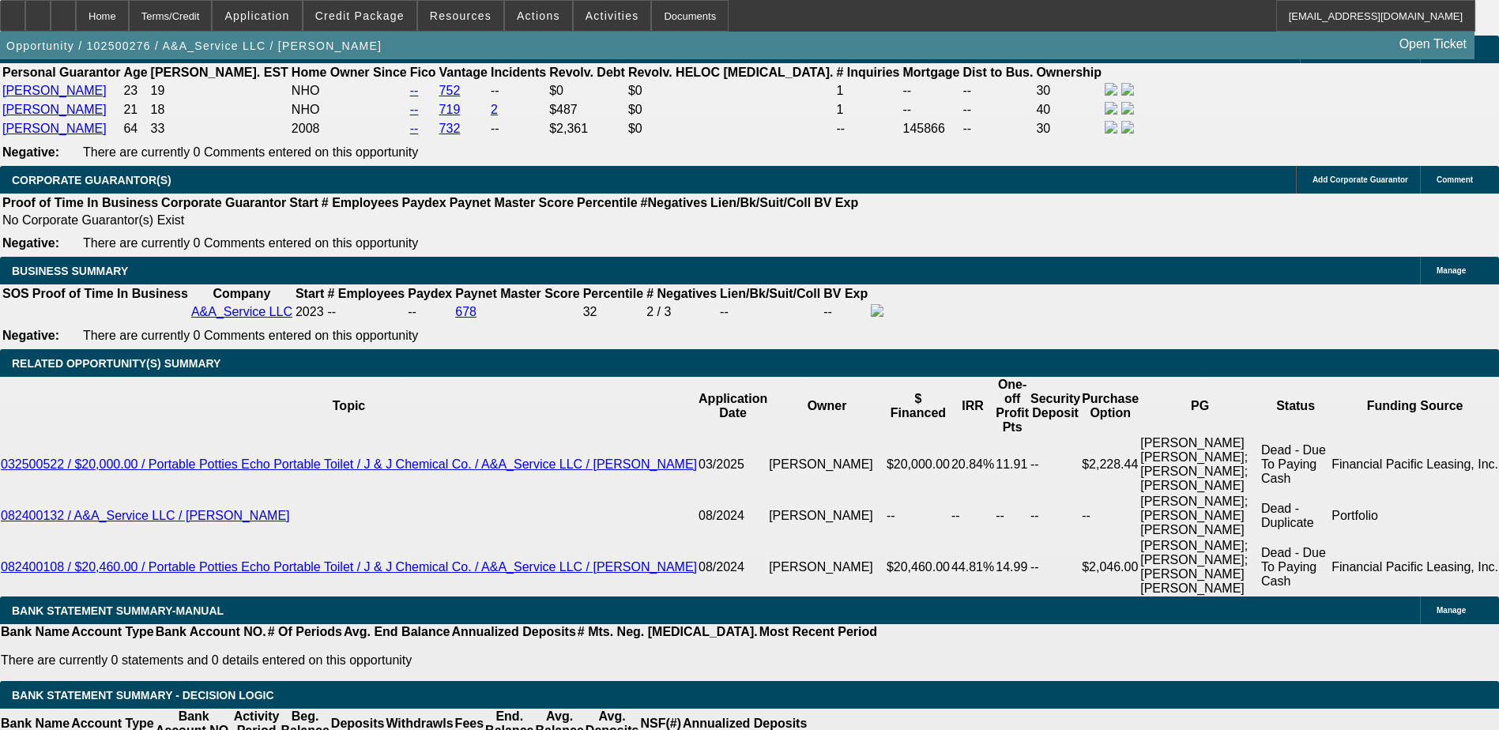
type input "11."
type input "UNKNOWN"
type input "11.4"
type input "$1,228.78"
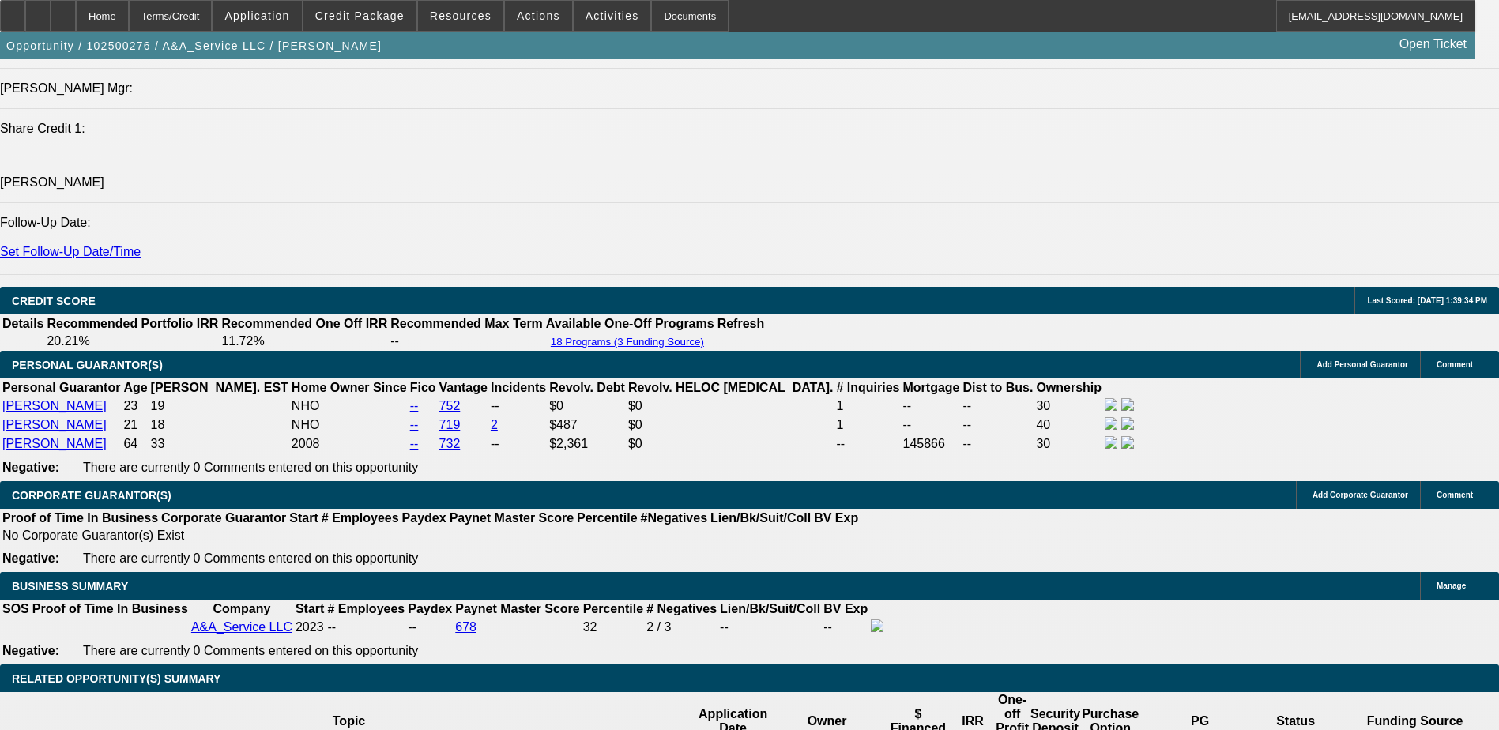
scroll to position [2034, 0]
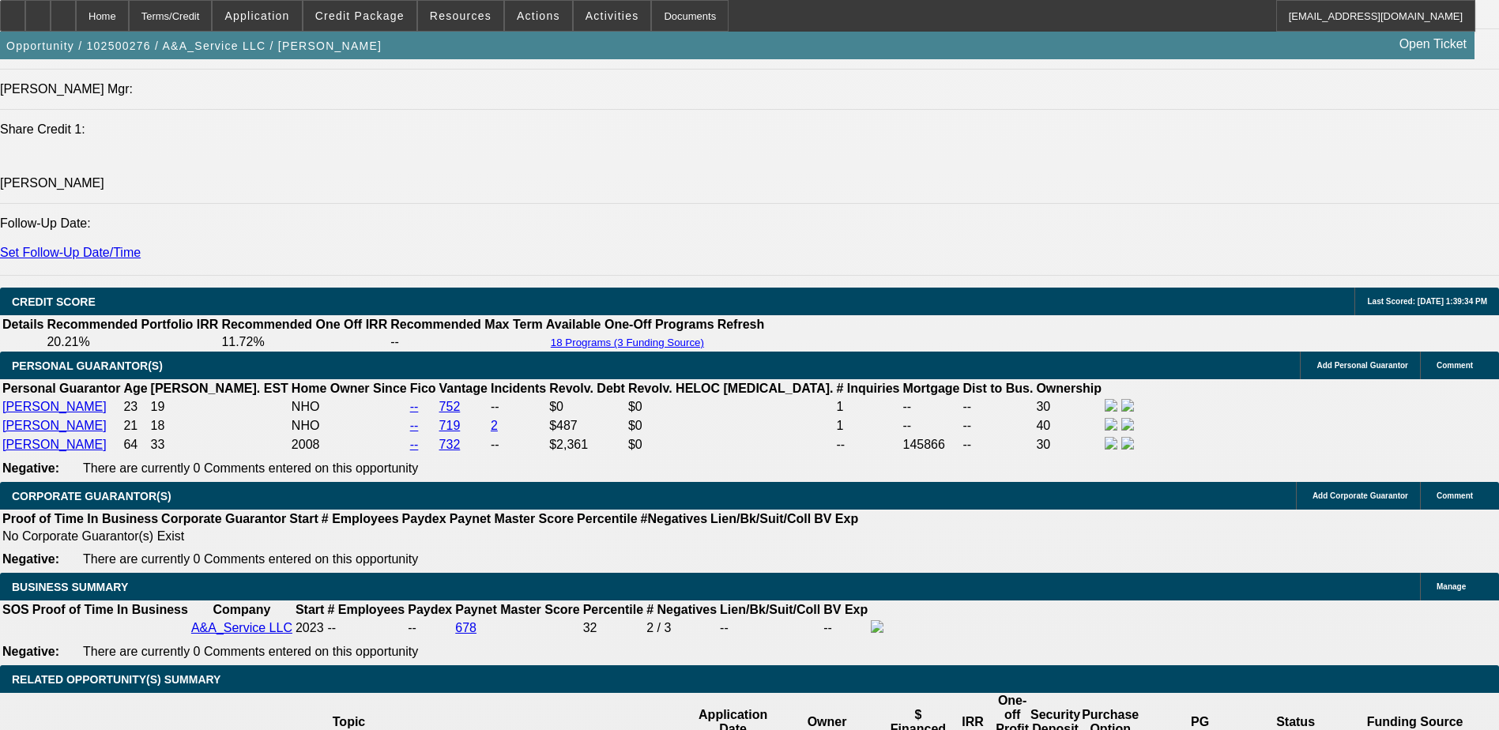
type input "11.4"
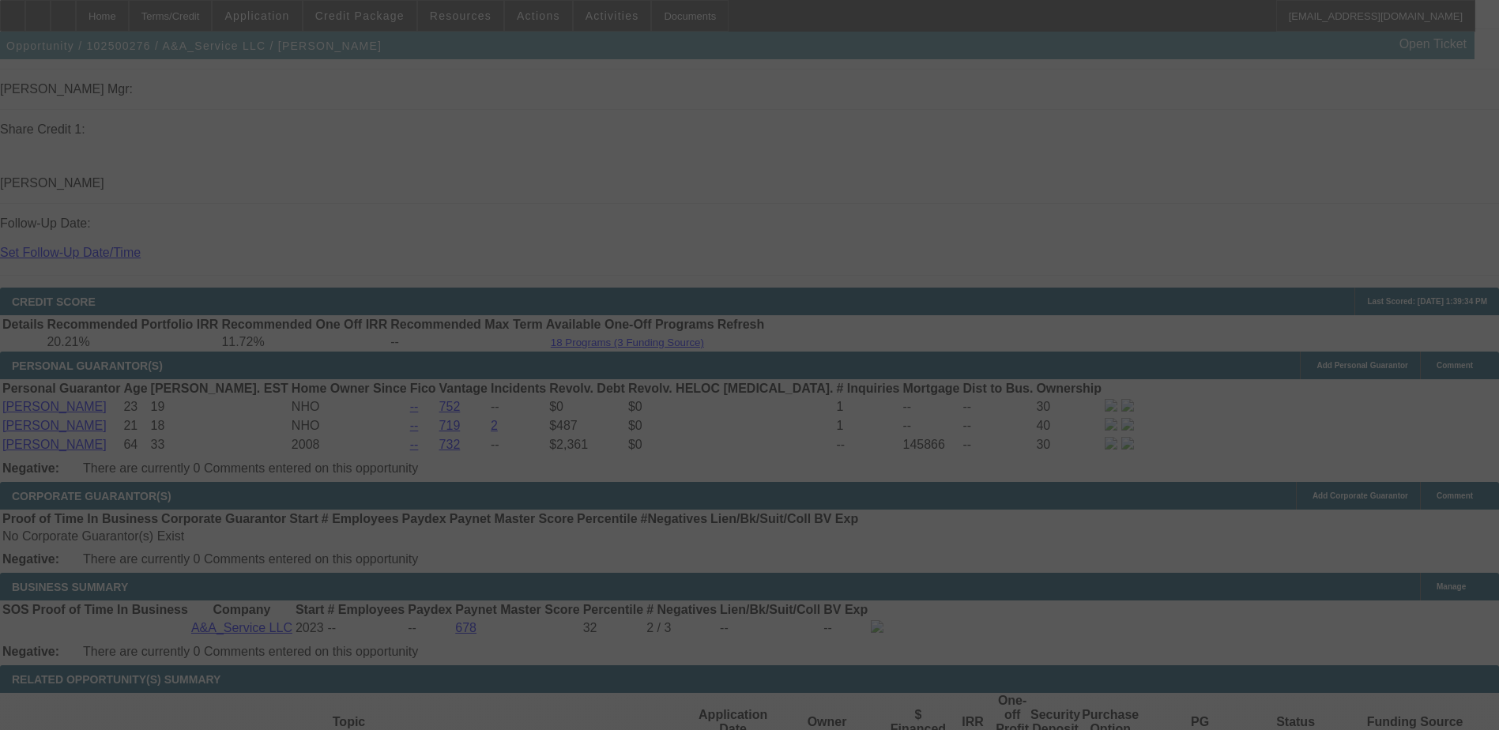
select select "0"
select select "3"
select select "0.1"
select select "4"
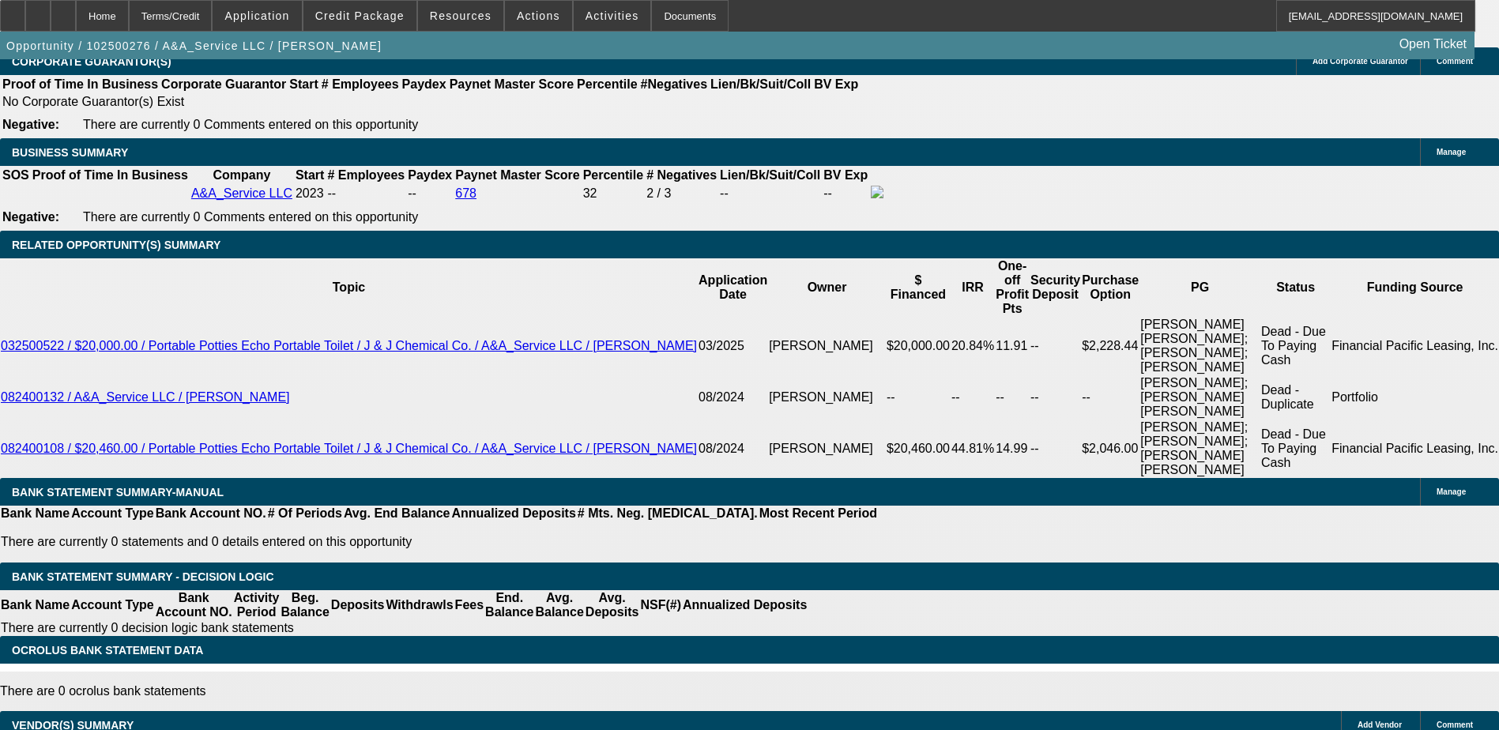
scroll to position [2429, 0]
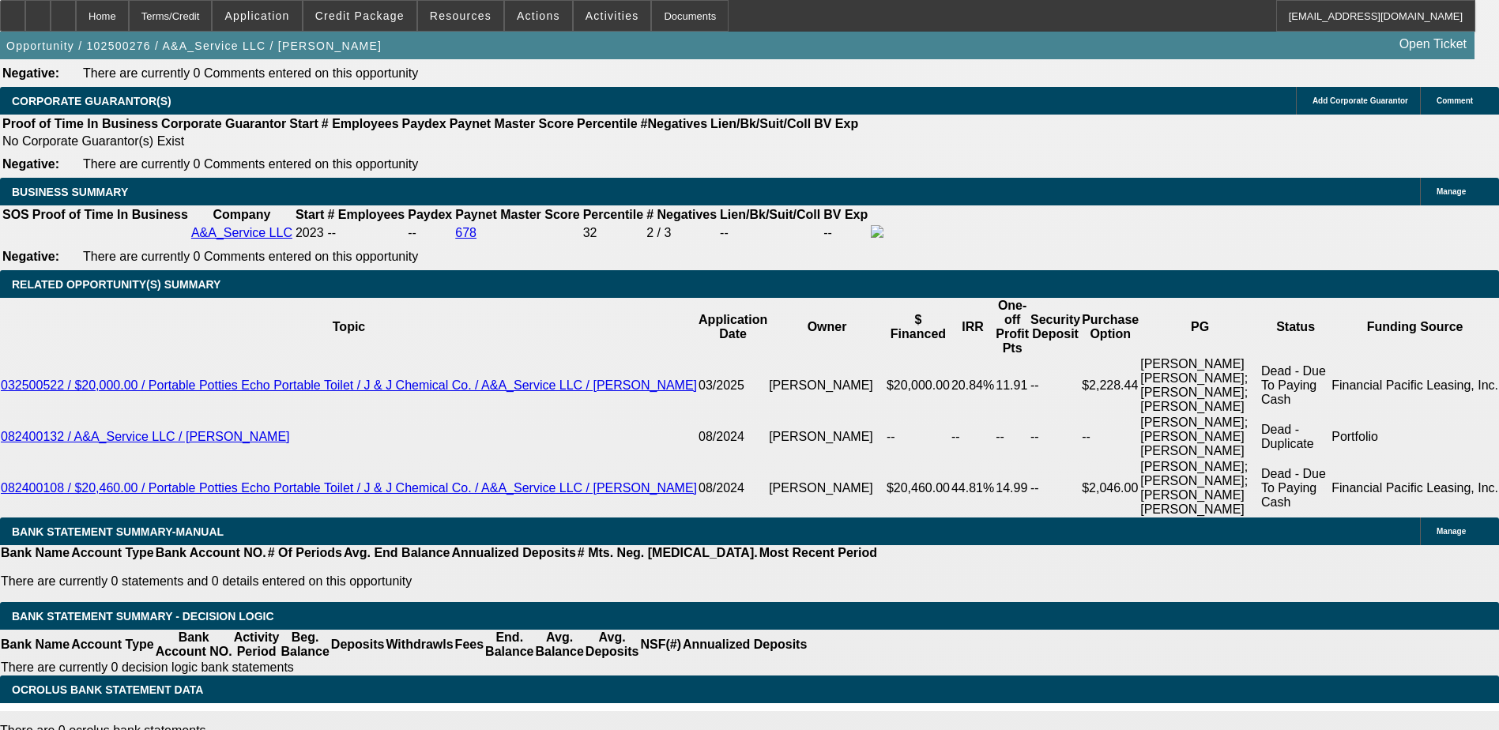
type input "11."
type input "UNKNOWN"
type input "$1,217.58"
type input "11.9"
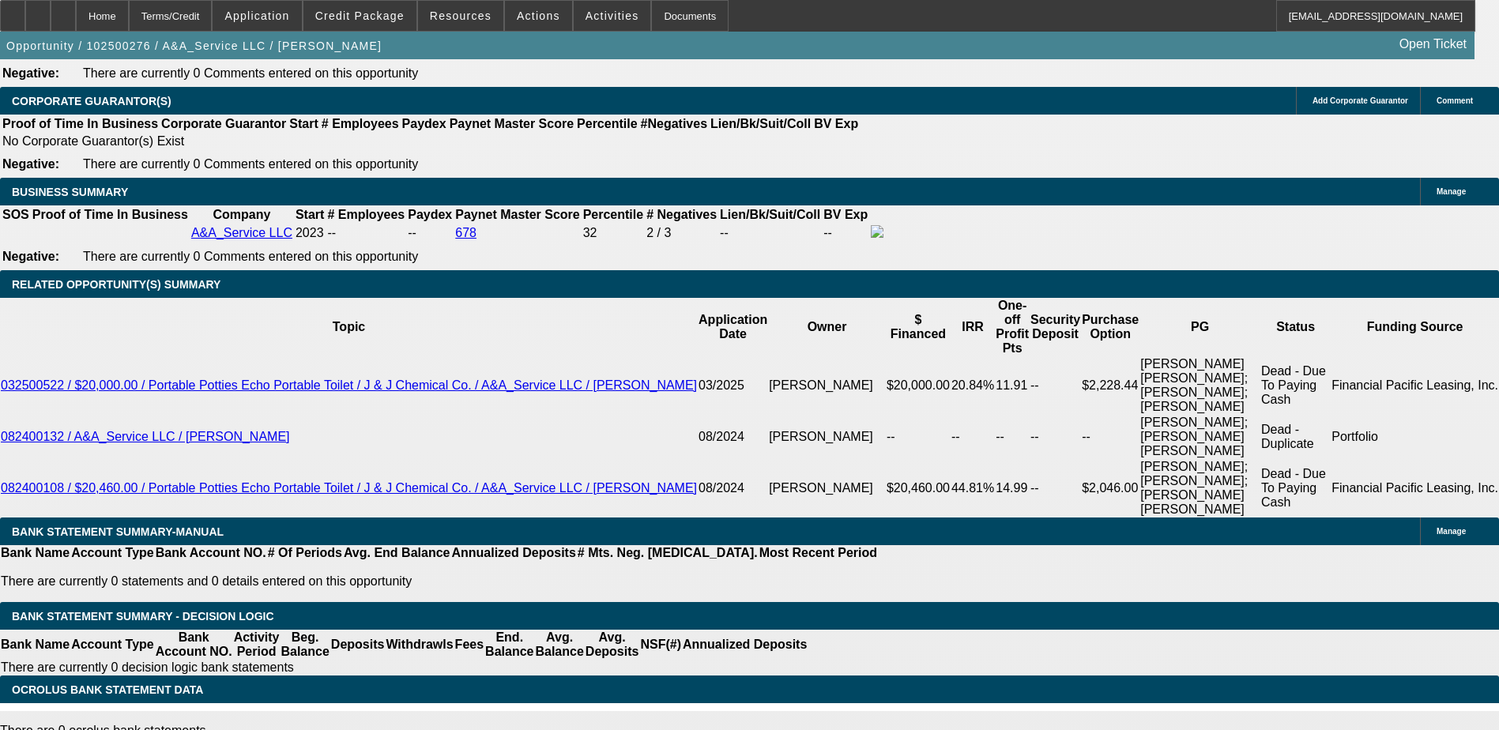
type input "$1,242.86"
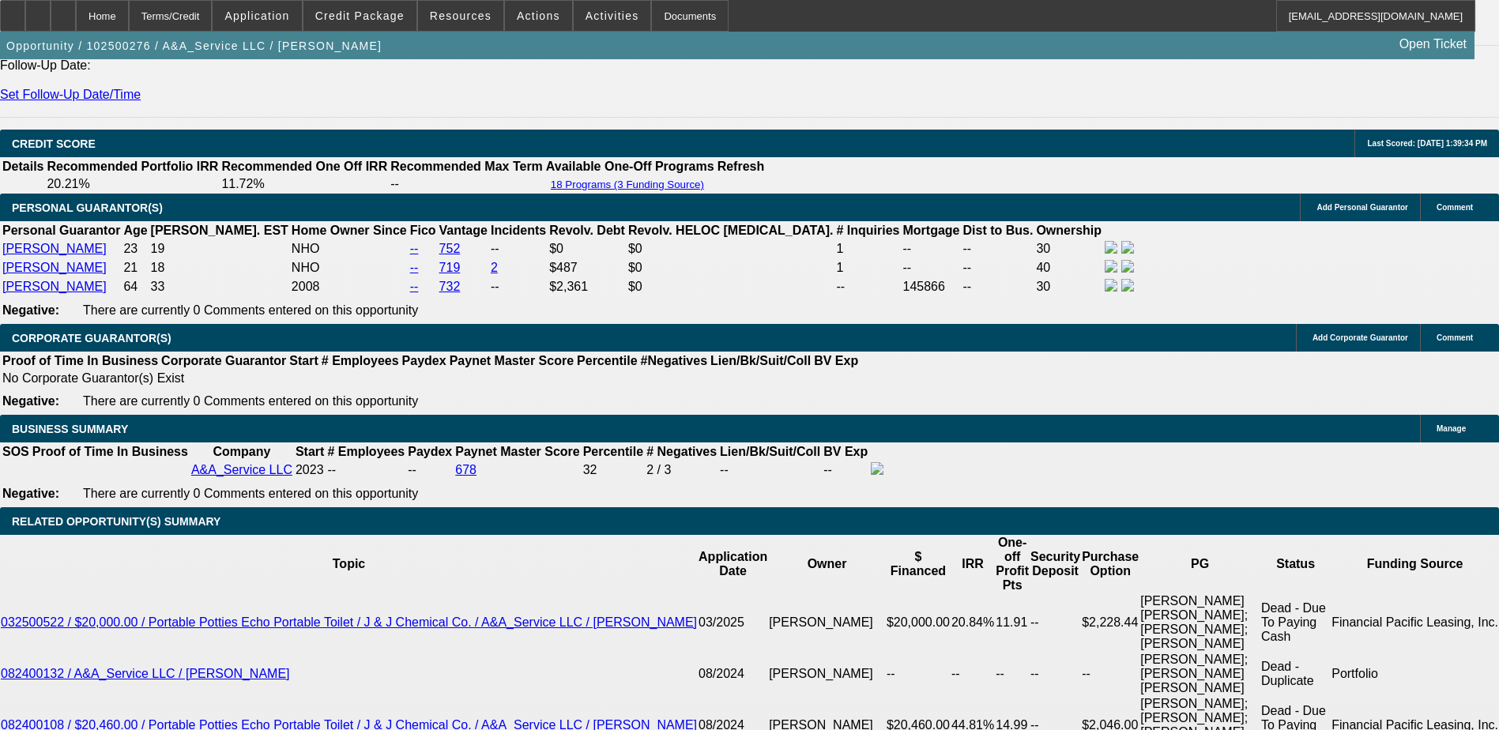
scroll to position [2034, 0]
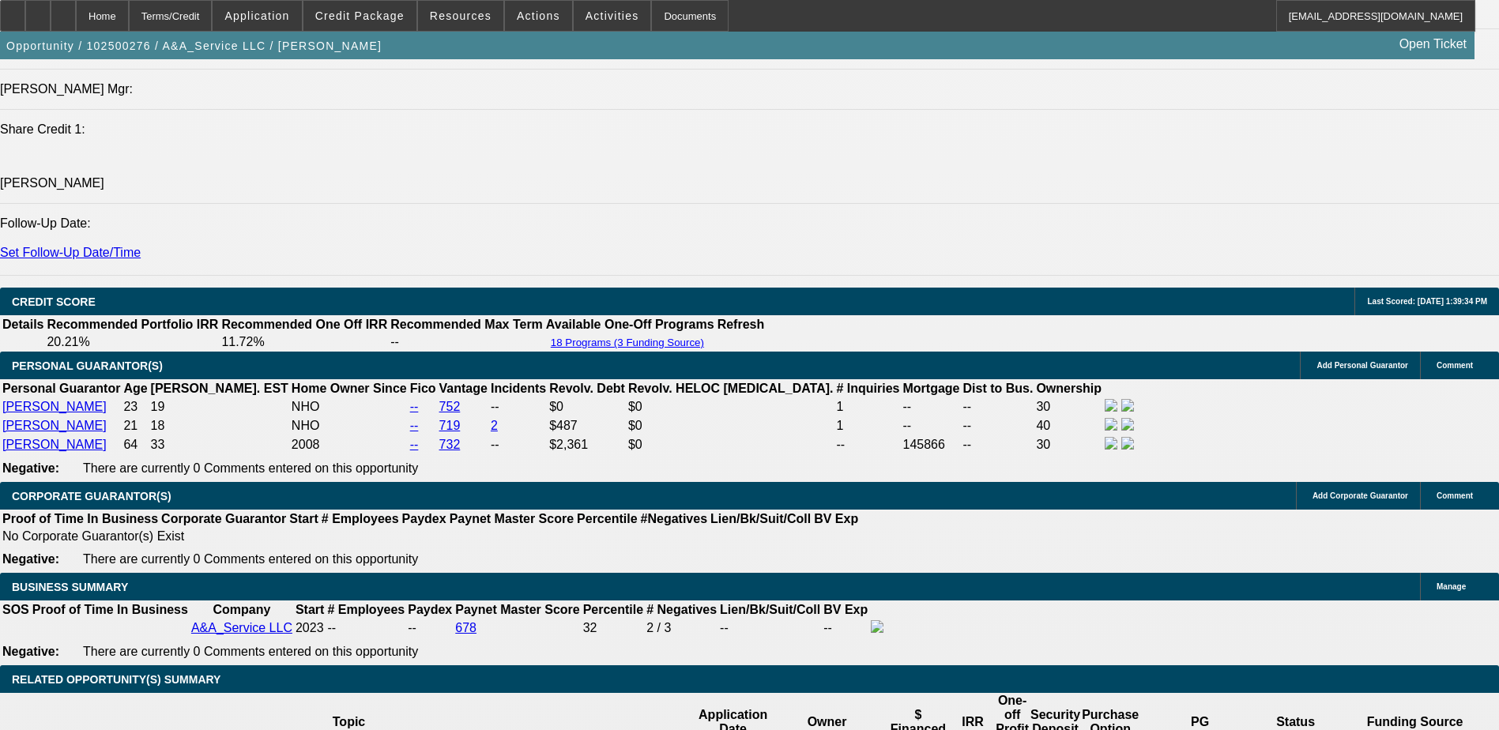
type input "11.9"
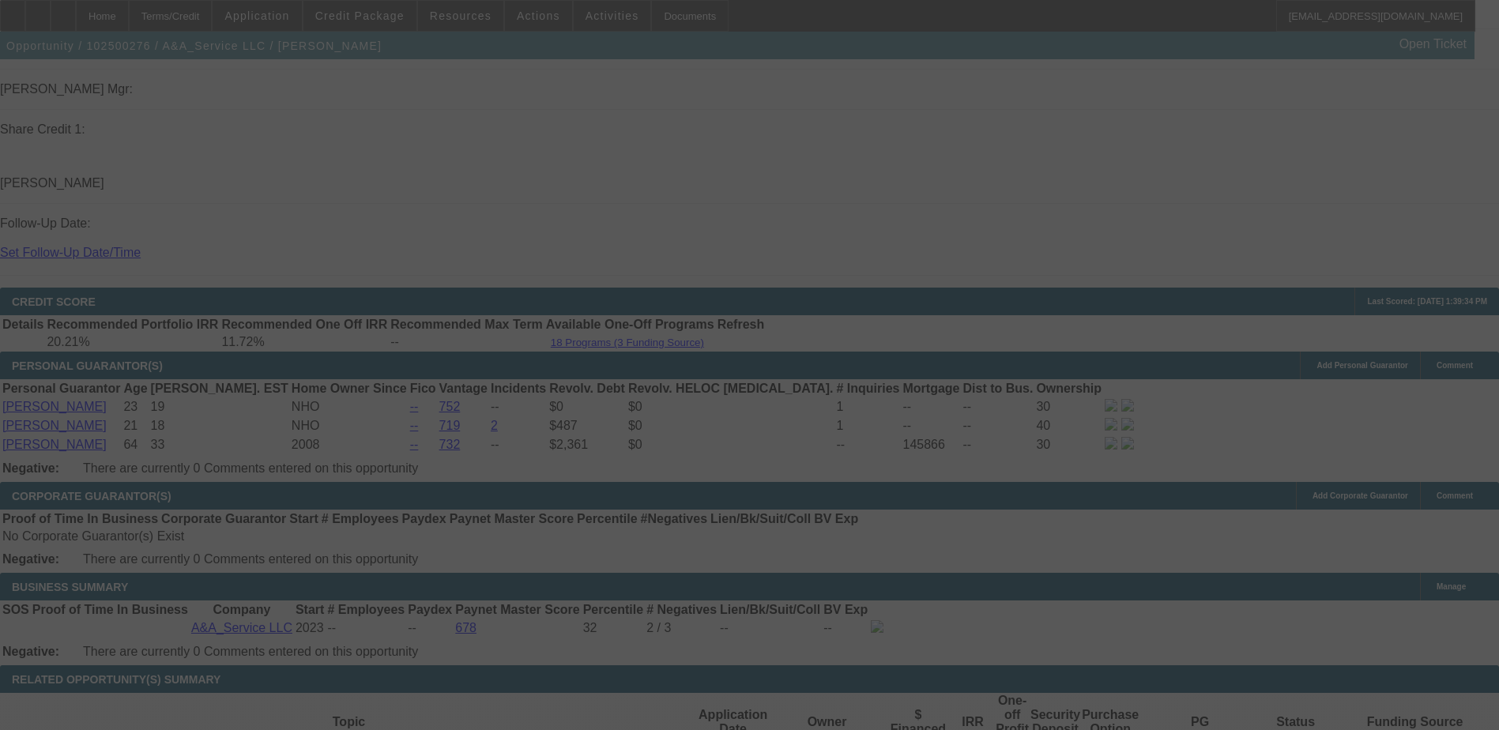
select select "0"
select select "3"
select select "0.1"
select select "4"
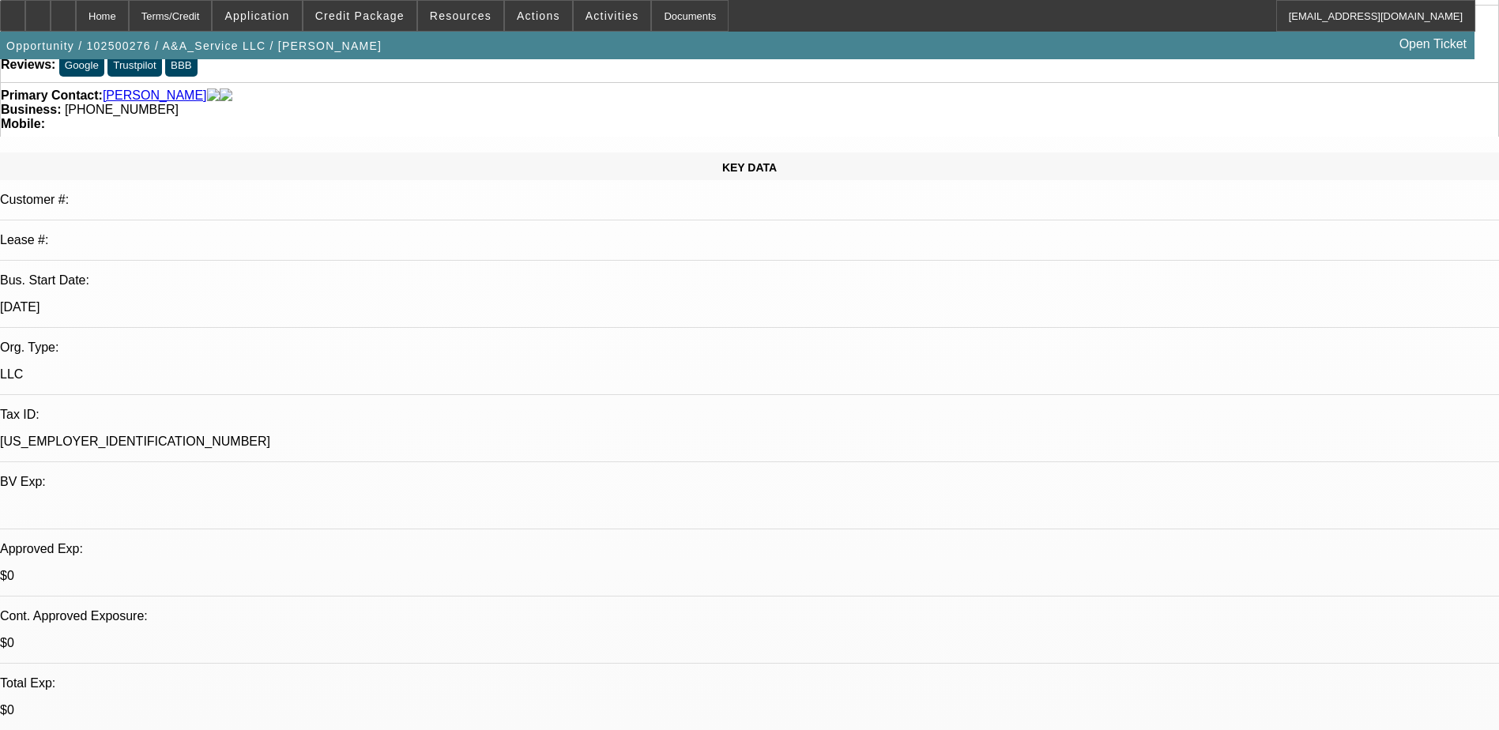
scroll to position [237, 0]
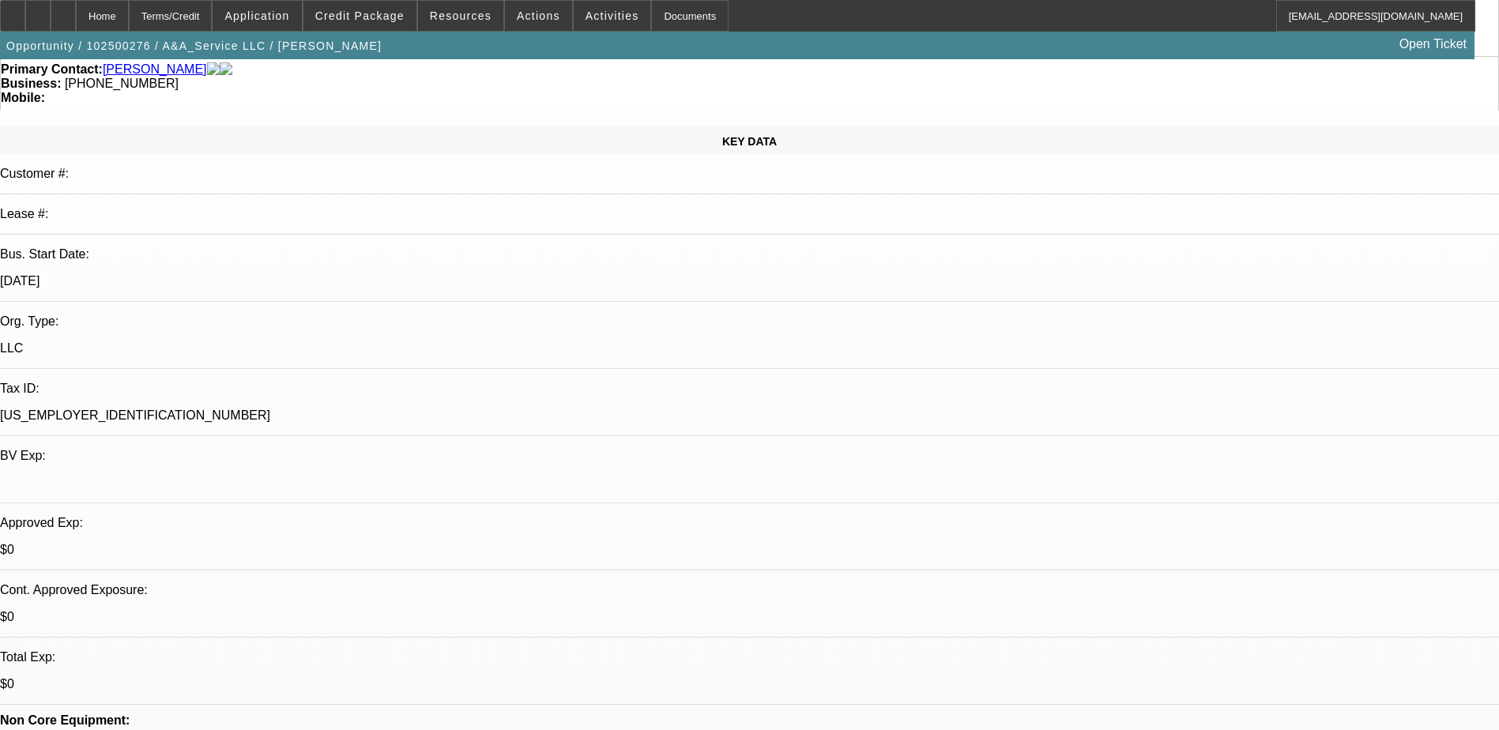
scroll to position [0, 0]
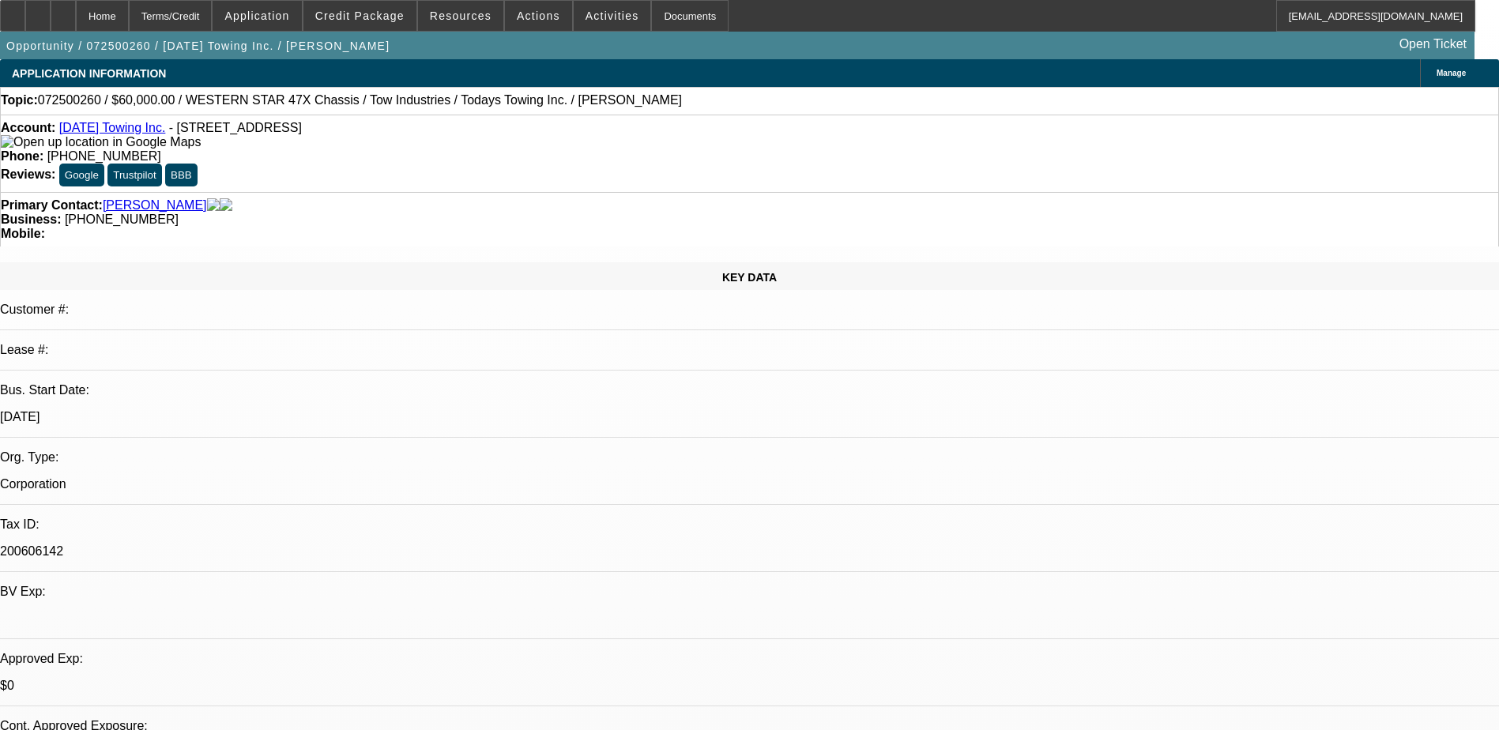
select select "0"
select select "0.1"
select select "0"
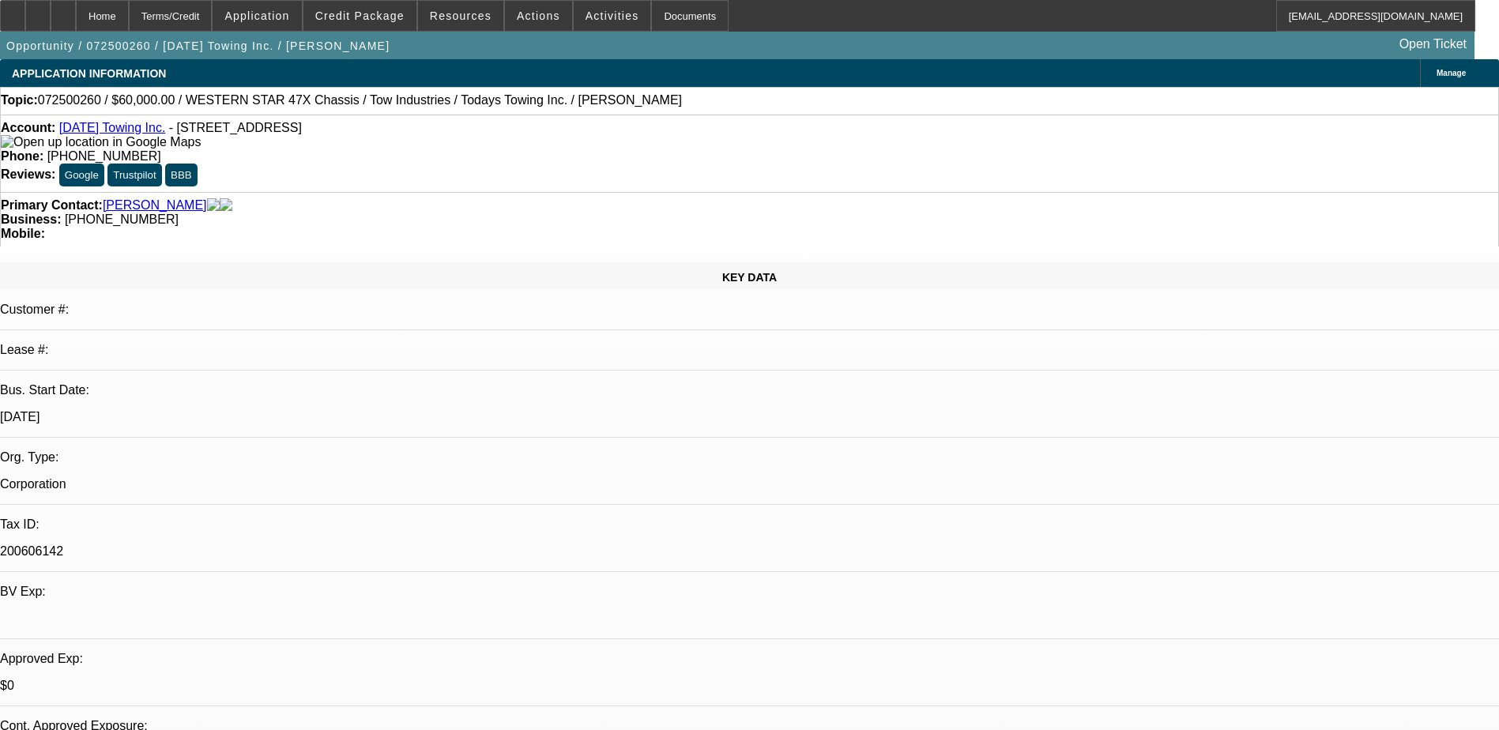
select select "0.1"
select select "0"
select select "0.1"
select select "0"
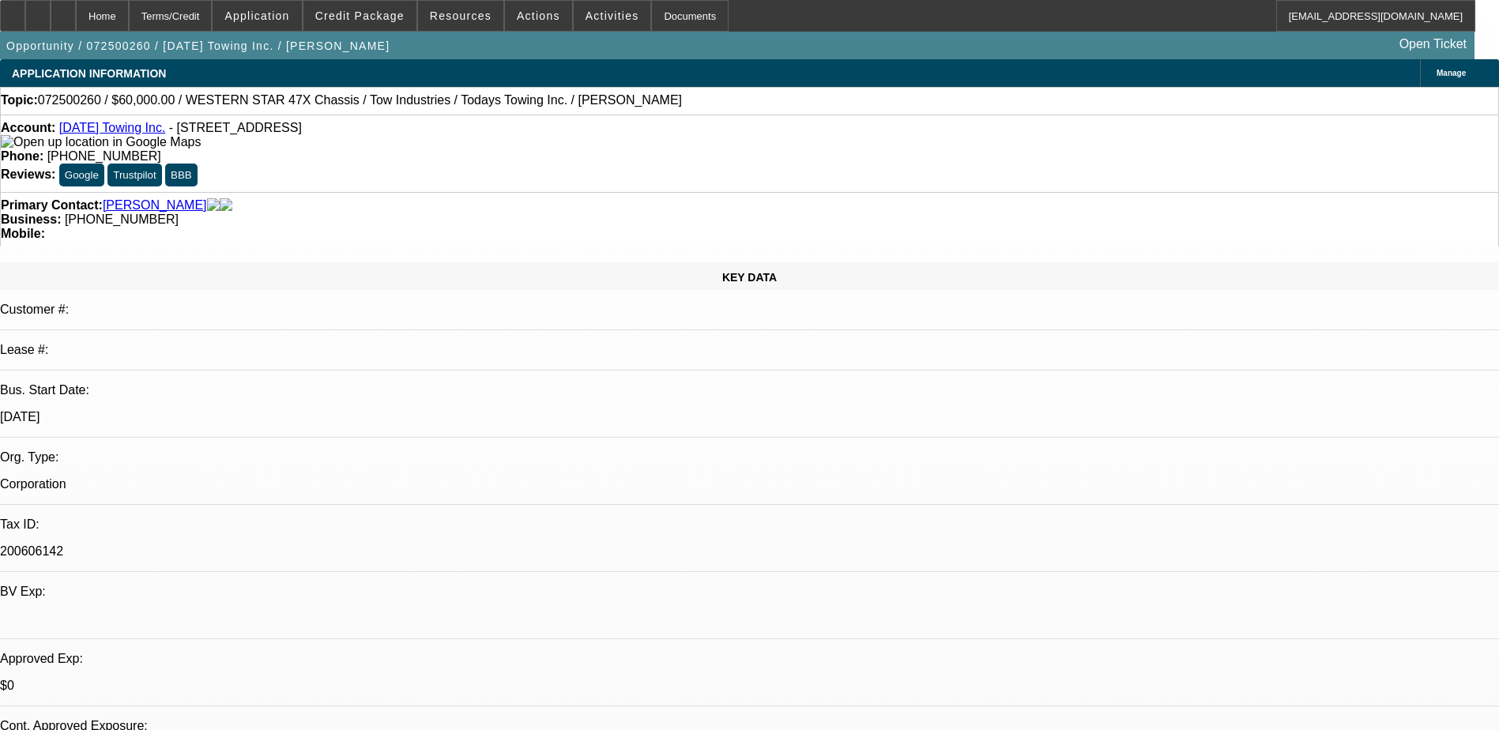
select select "0"
select select "1"
select select "2"
select select "4"
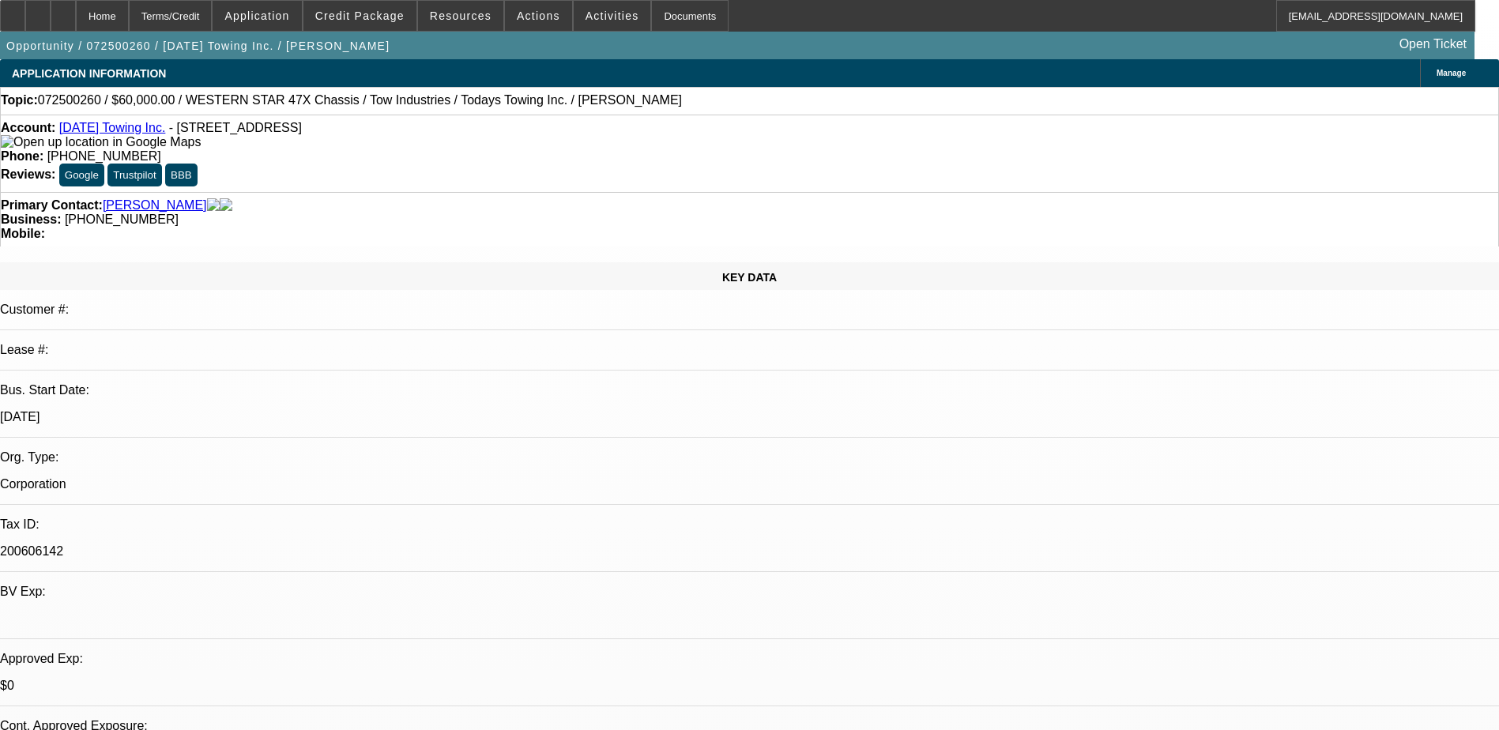
select select "1"
select select "2"
select select "4"
select select "1"
select select "2"
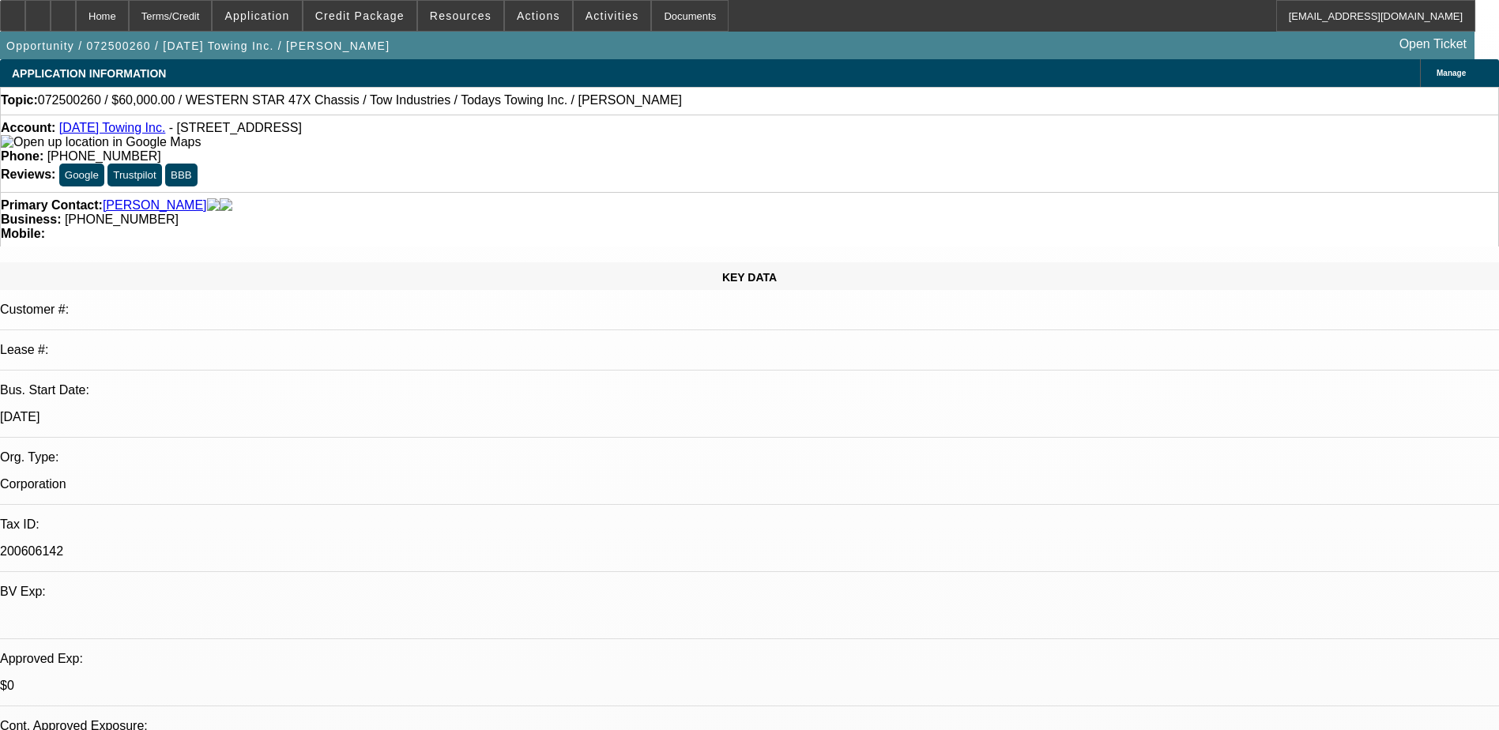
select select "4"
select select "1"
select select "6"
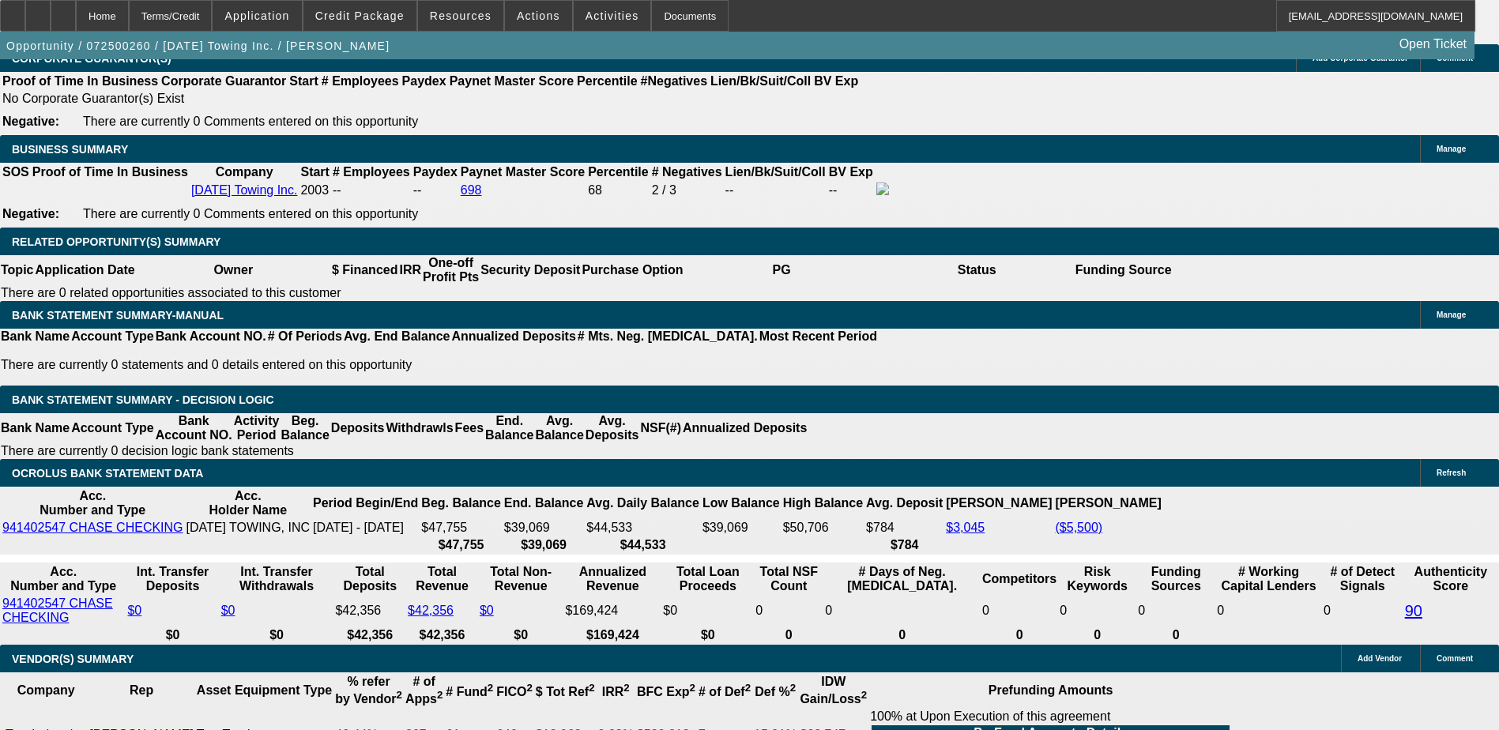
scroll to position [2529, 0]
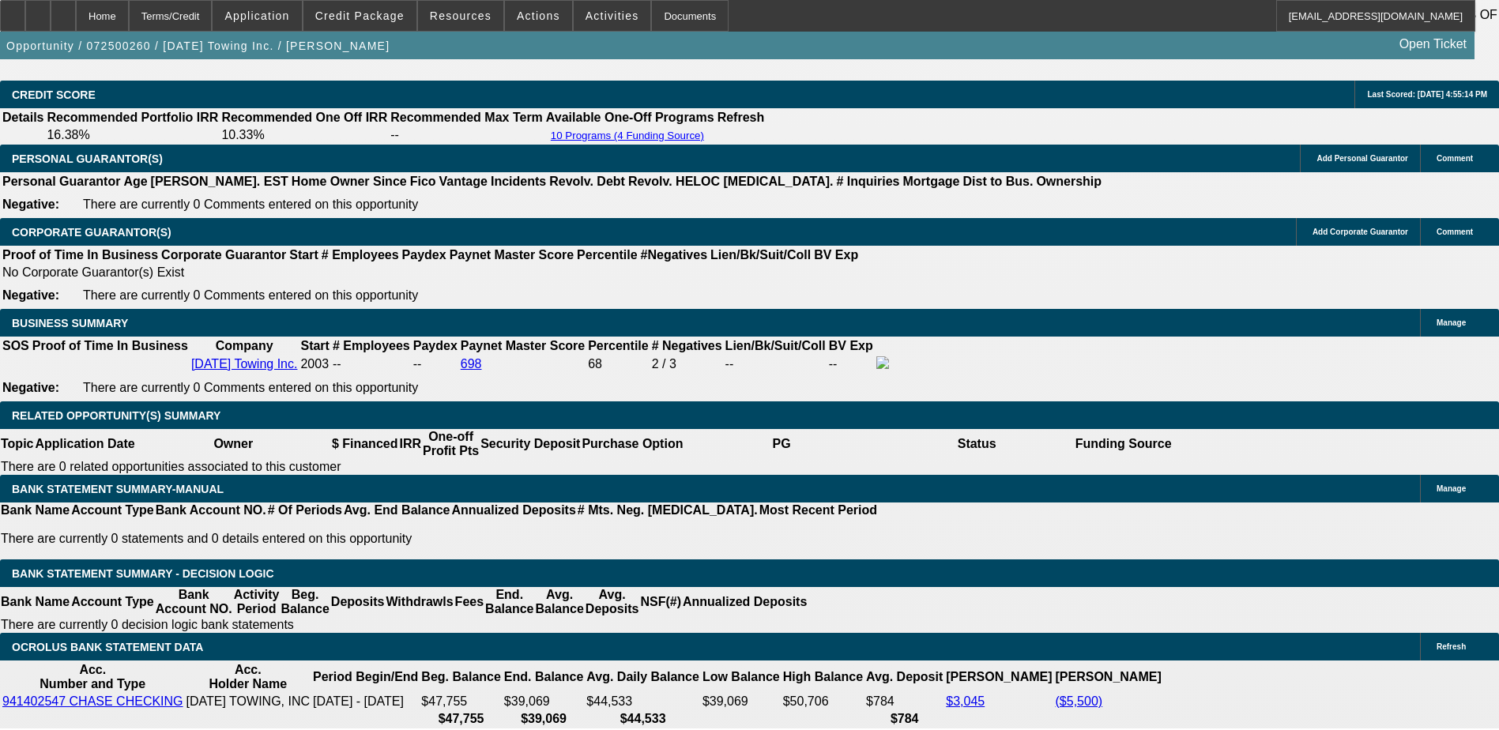
scroll to position [2292, 0]
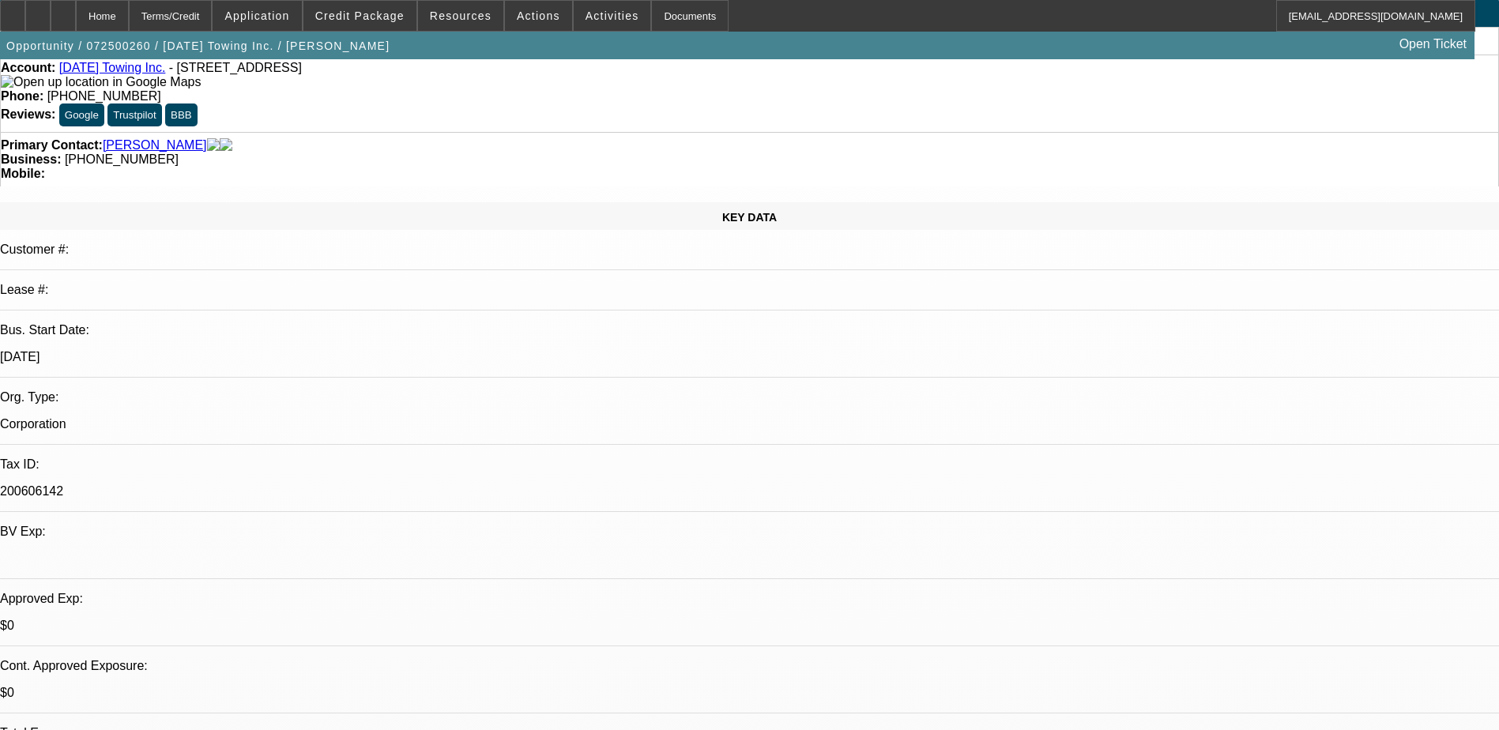
scroll to position [0, 0]
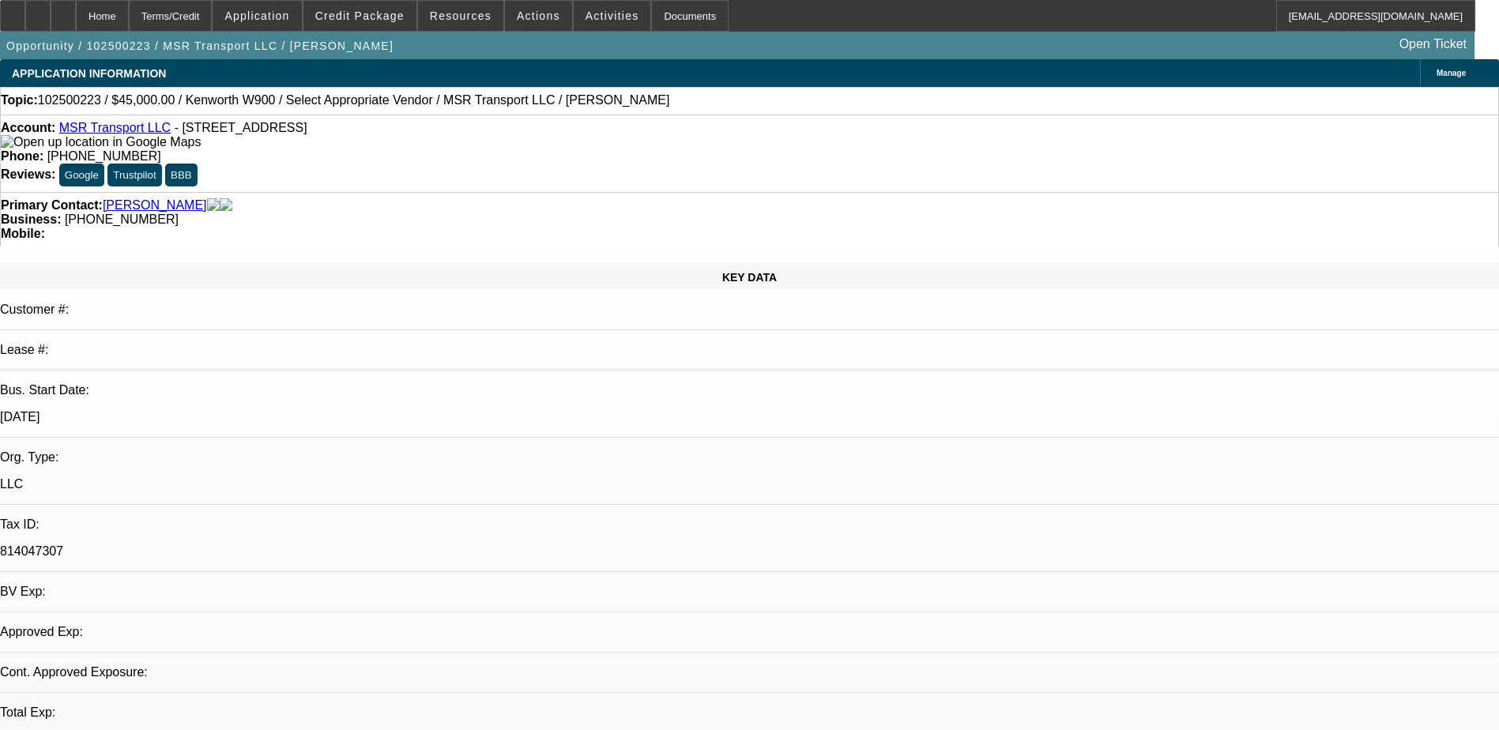
select select "0"
select select "5"
click at [586, 17] on span "Activities" at bounding box center [613, 15] width 54 height 13
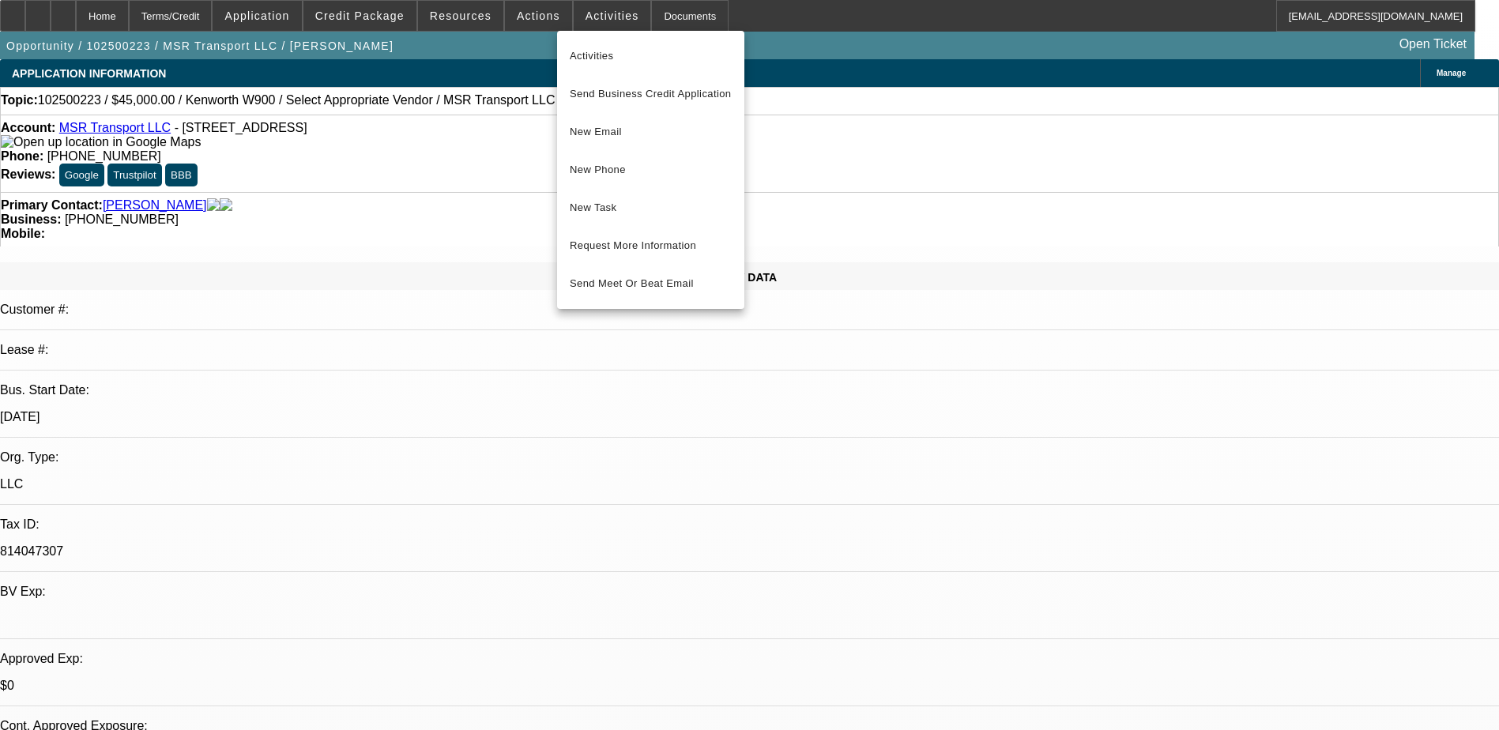
click at [531, 24] on div at bounding box center [749, 365] width 1499 height 730
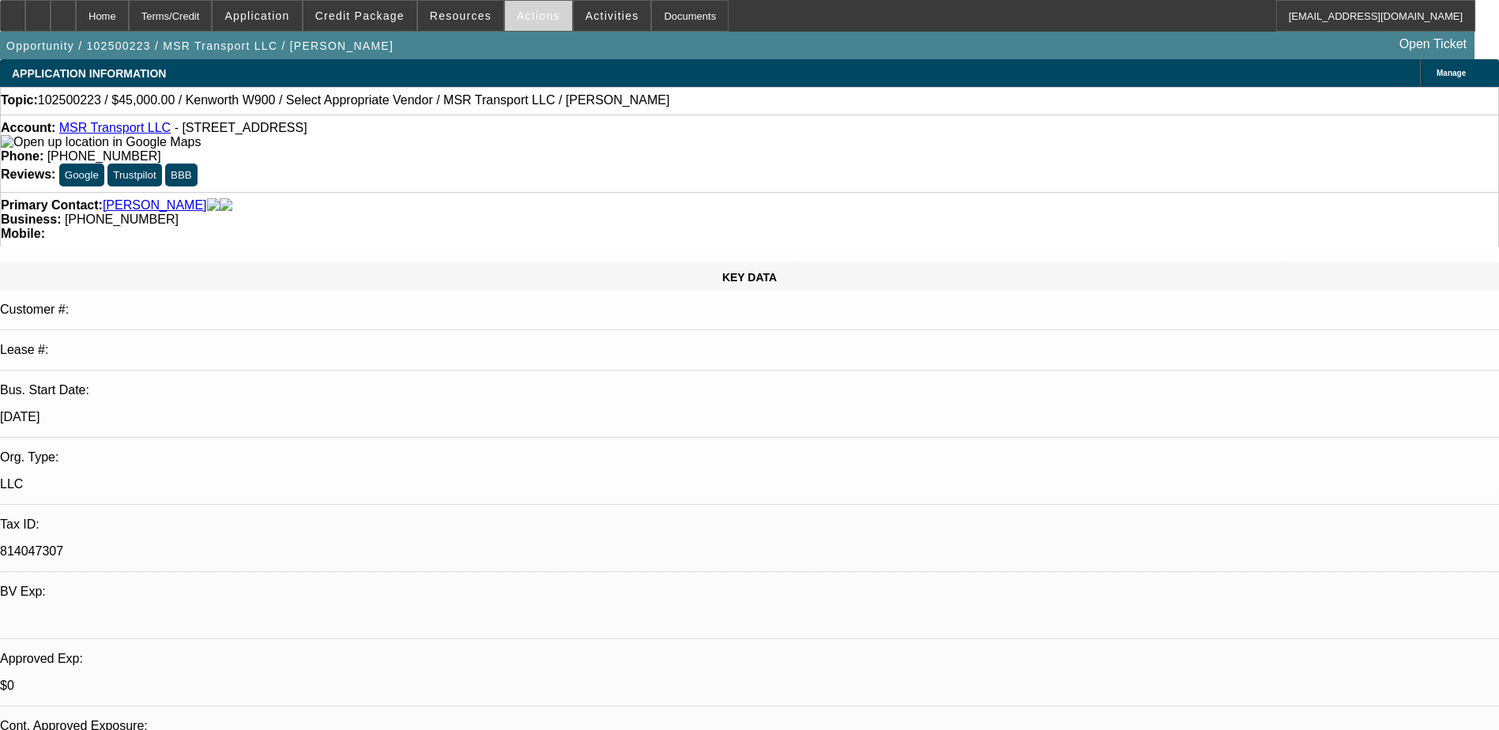
click at [530, 15] on span "Actions" at bounding box center [538, 15] width 43 height 13
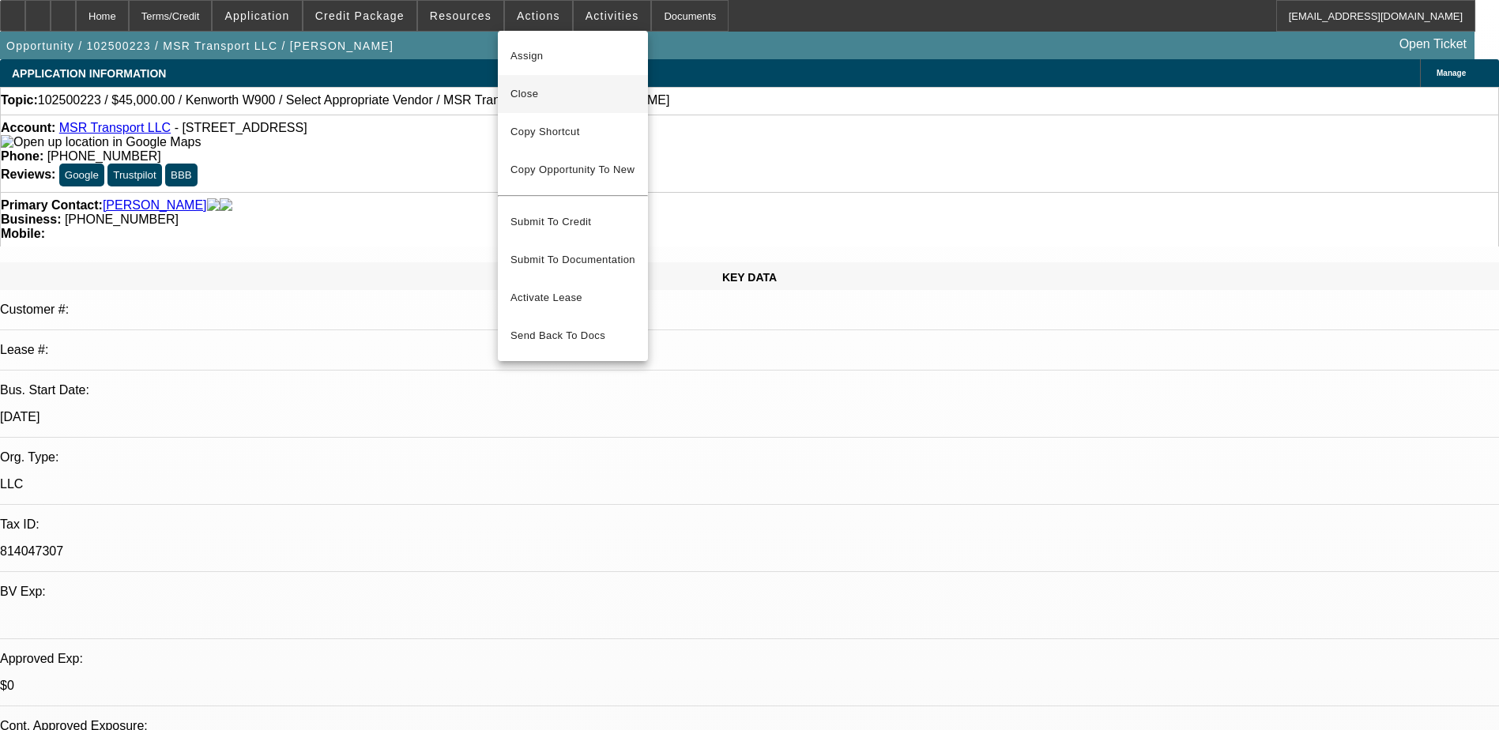
click at [546, 93] on span "Close" at bounding box center [573, 94] width 125 height 19
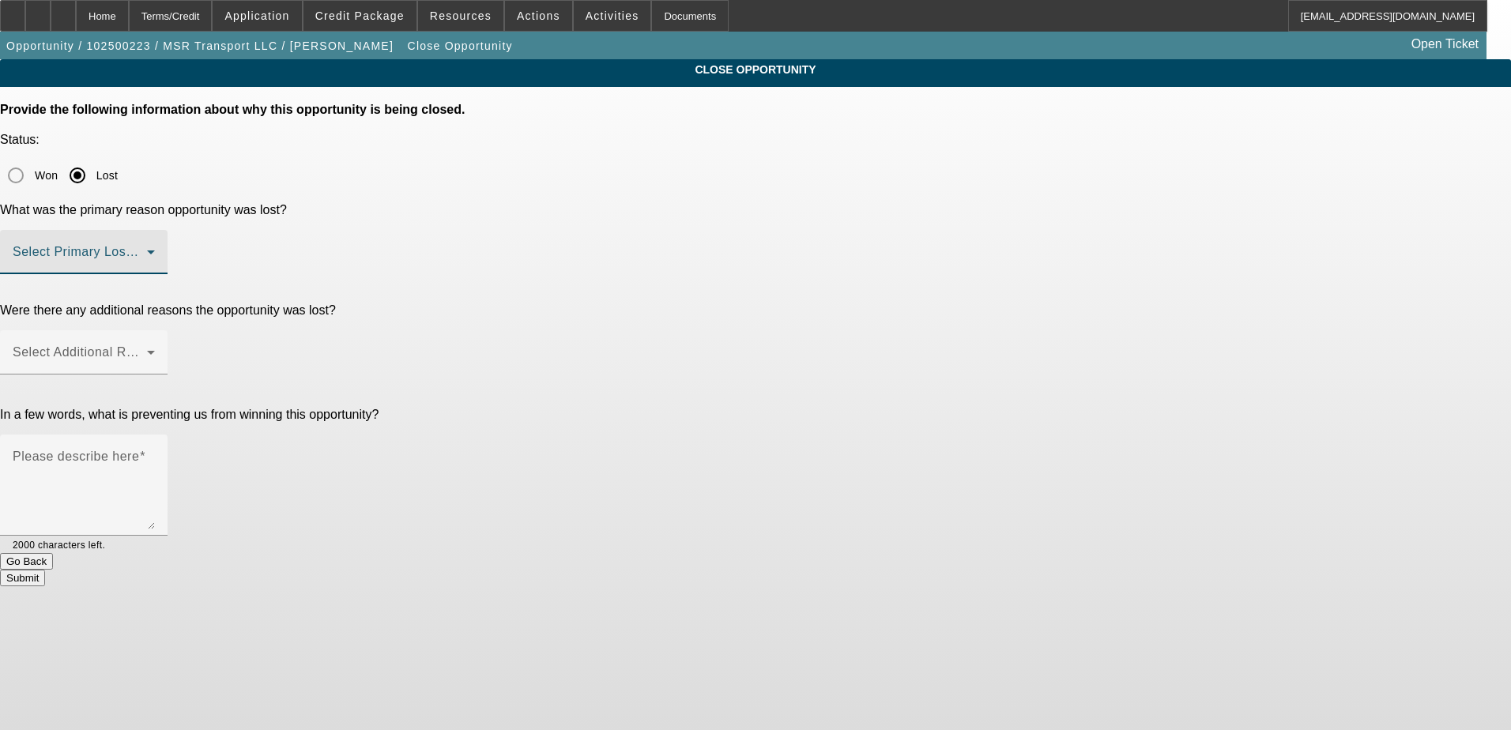
click at [147, 249] on span at bounding box center [80, 258] width 134 height 19
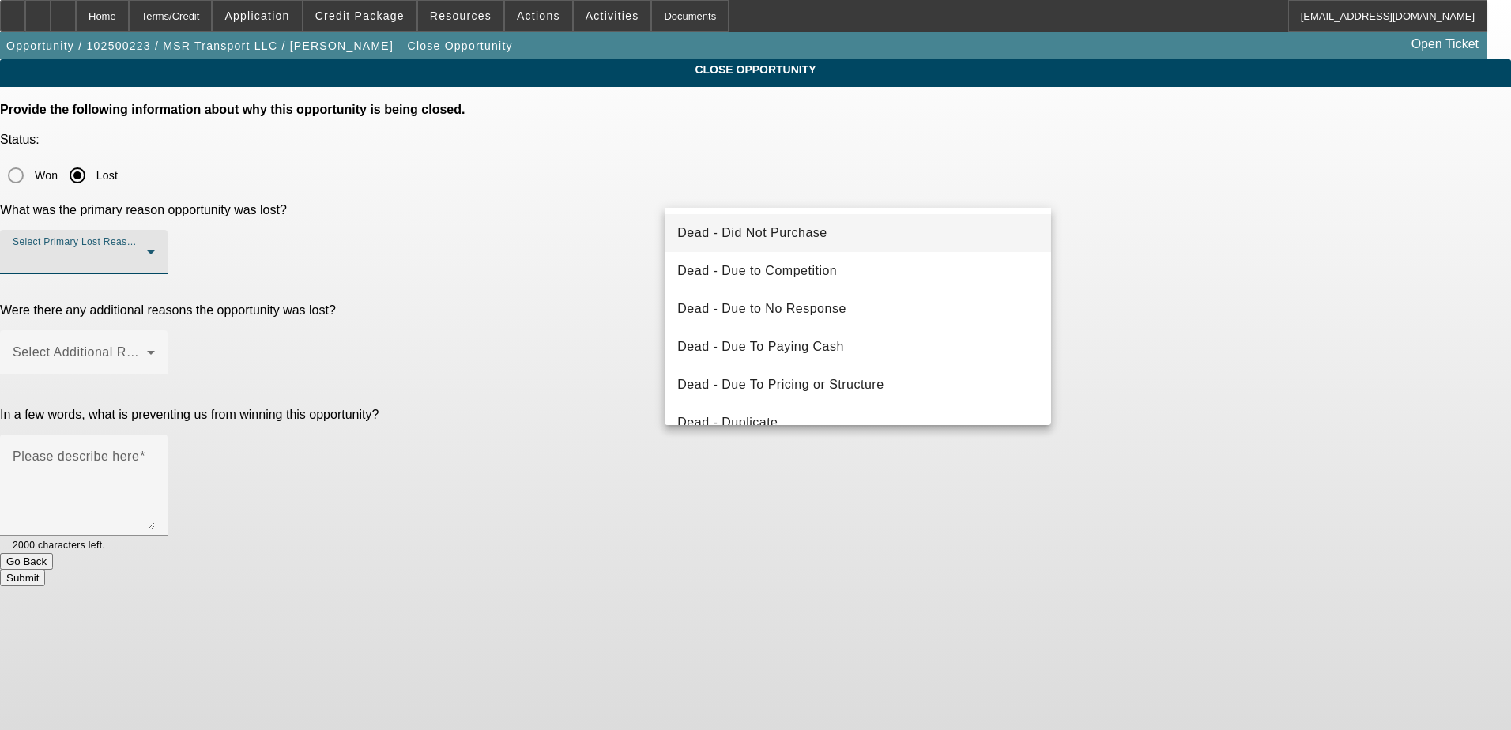
click at [828, 235] on mat-option "Dead - Did Not Purchase" at bounding box center [858, 233] width 387 height 38
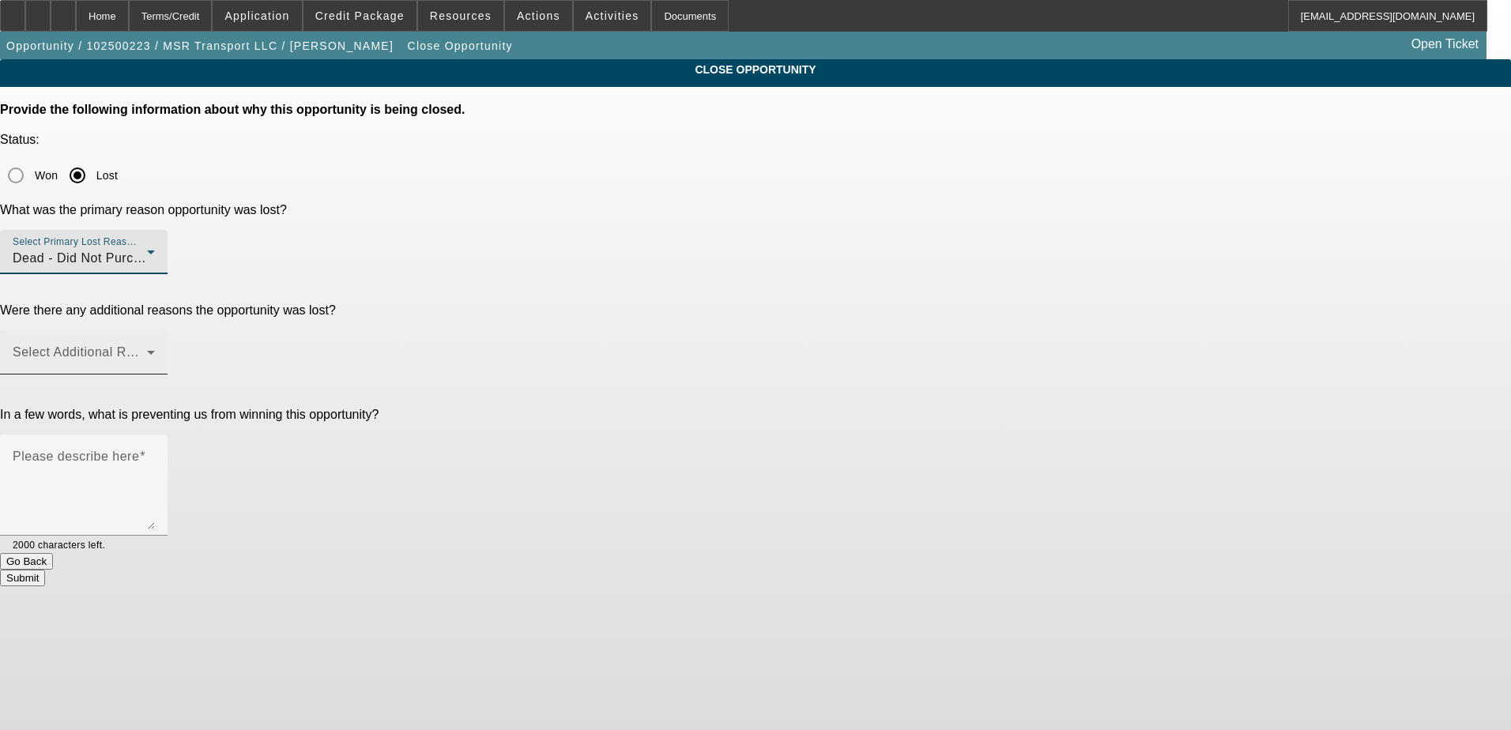
click at [147, 349] on span at bounding box center [80, 358] width 134 height 19
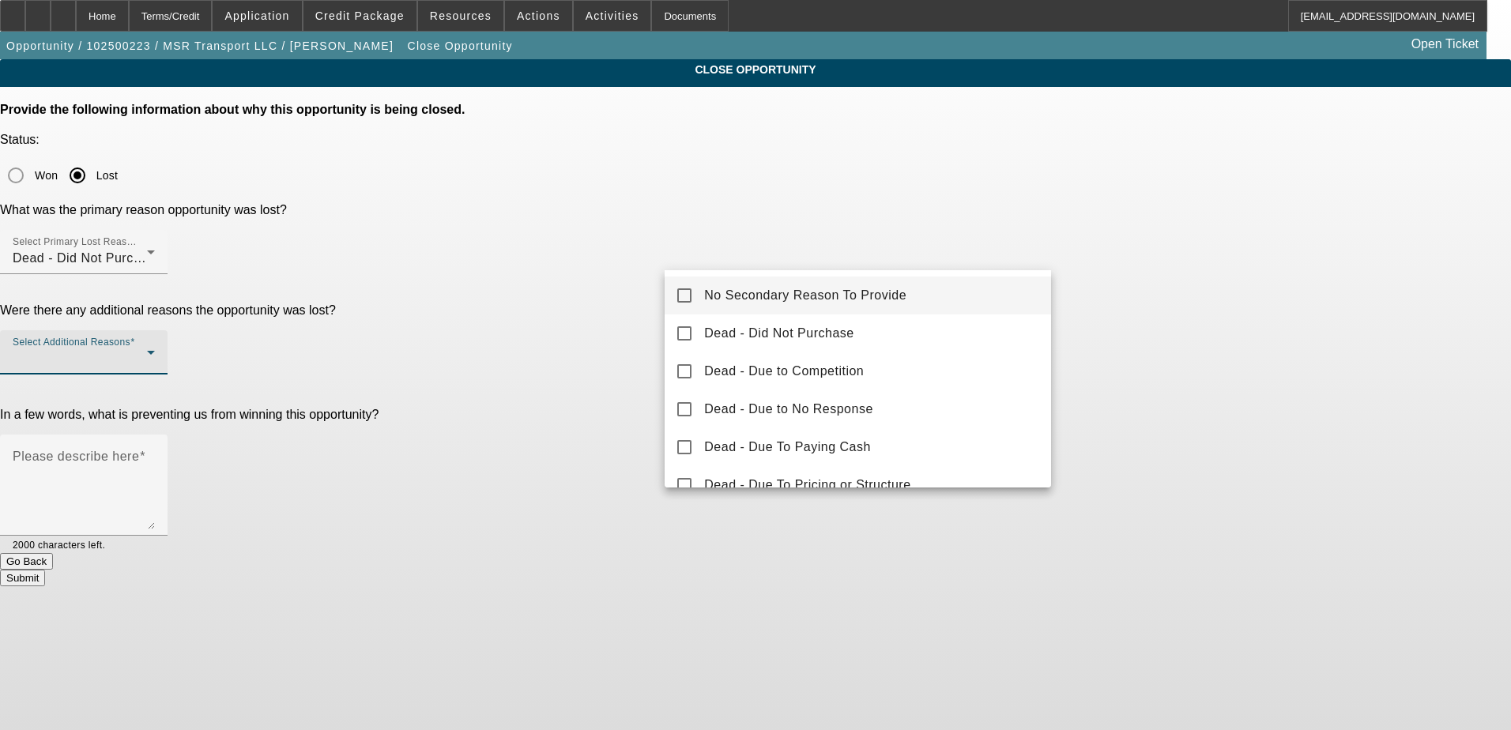
click at [751, 197] on div at bounding box center [755, 365] width 1511 height 730
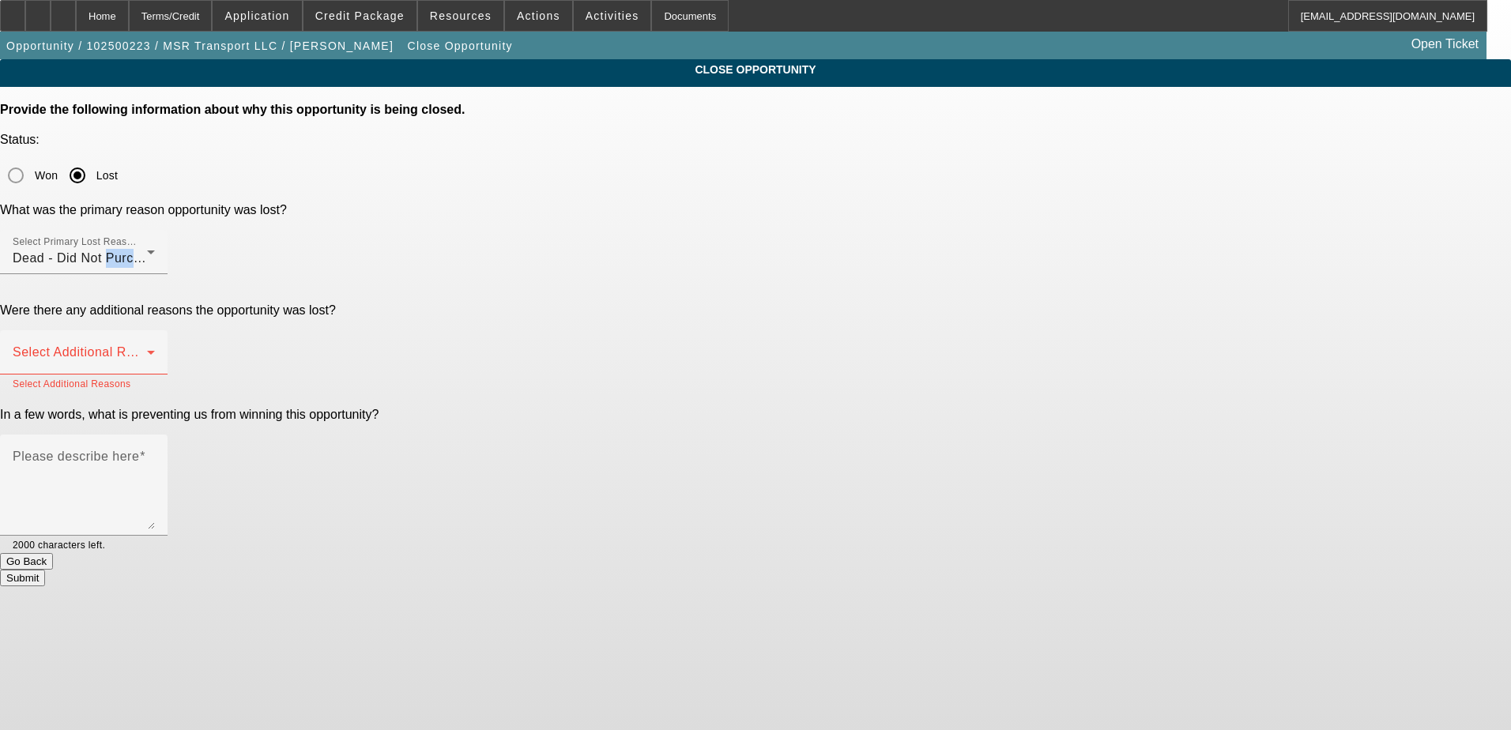
click at [162, 251] on span "Dead - Did Not Purchase" at bounding box center [87, 257] width 149 height 13
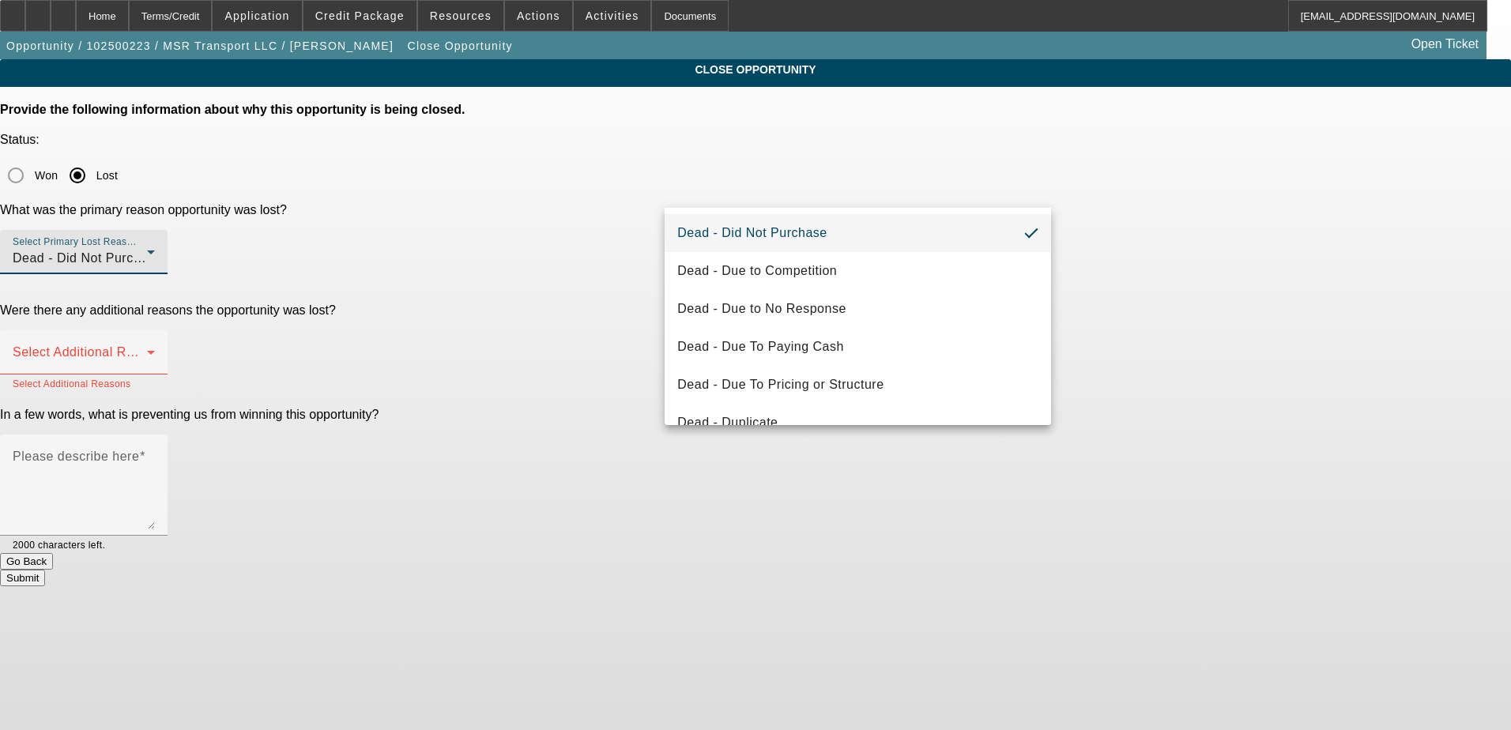
click at [916, 194] on div at bounding box center [755, 365] width 1511 height 730
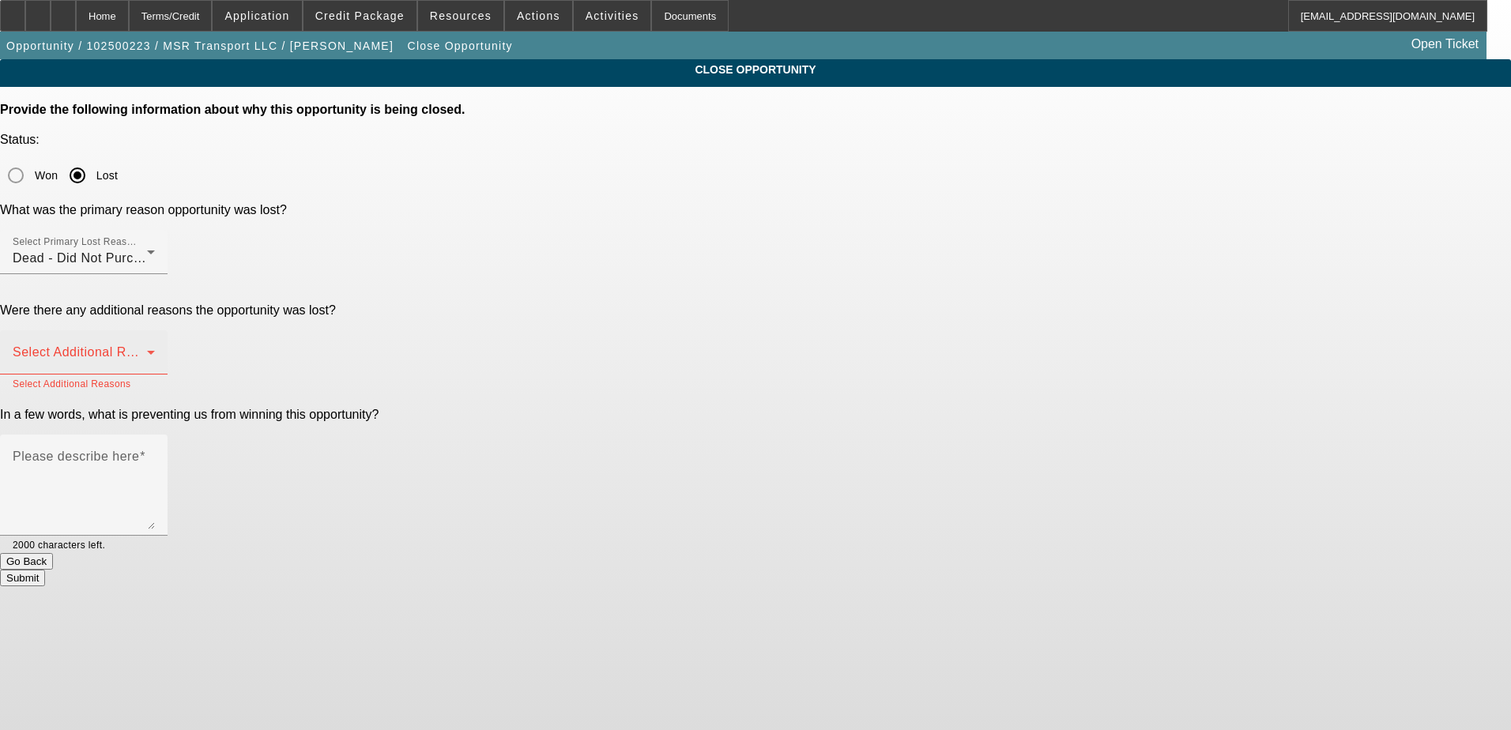
click at [147, 349] on span at bounding box center [80, 358] width 134 height 19
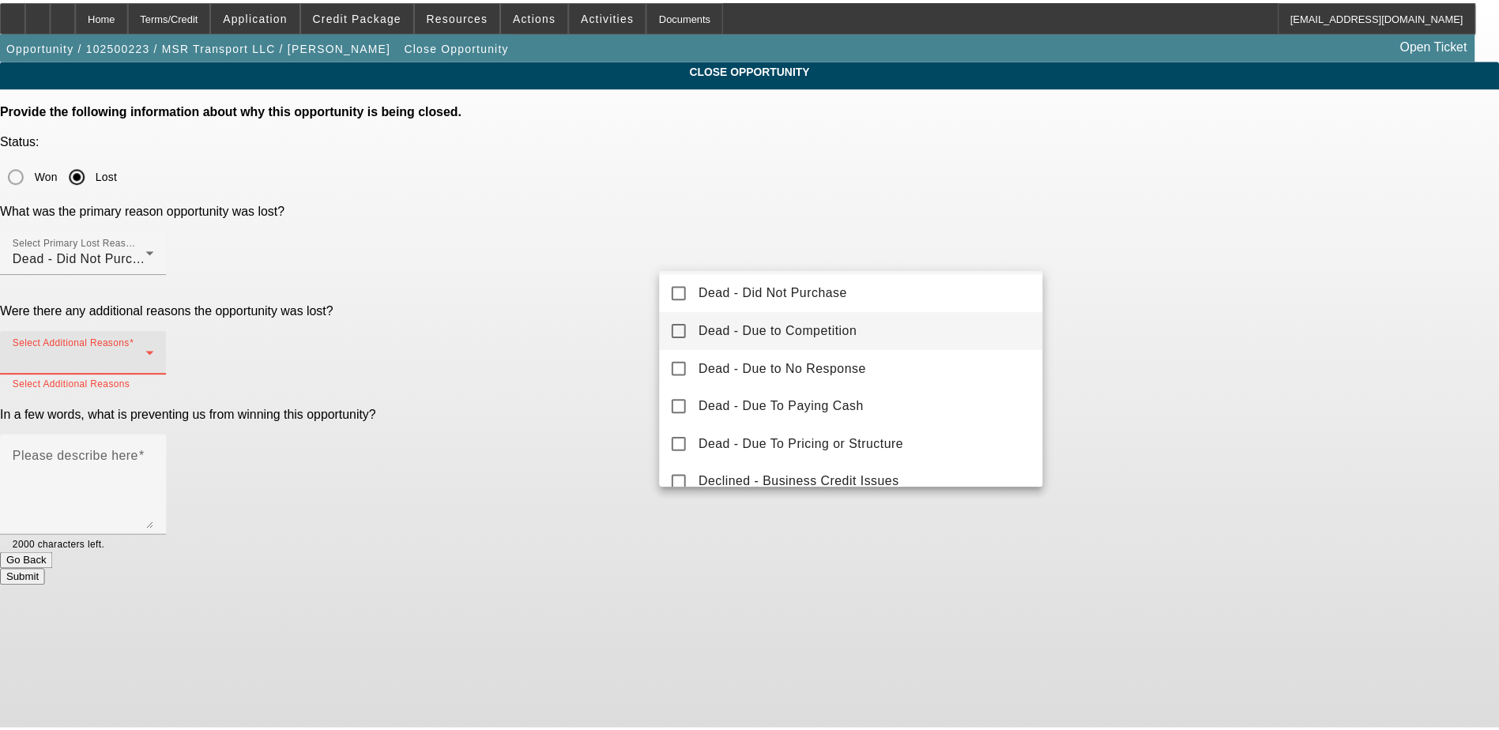
scroll to position [79, 0]
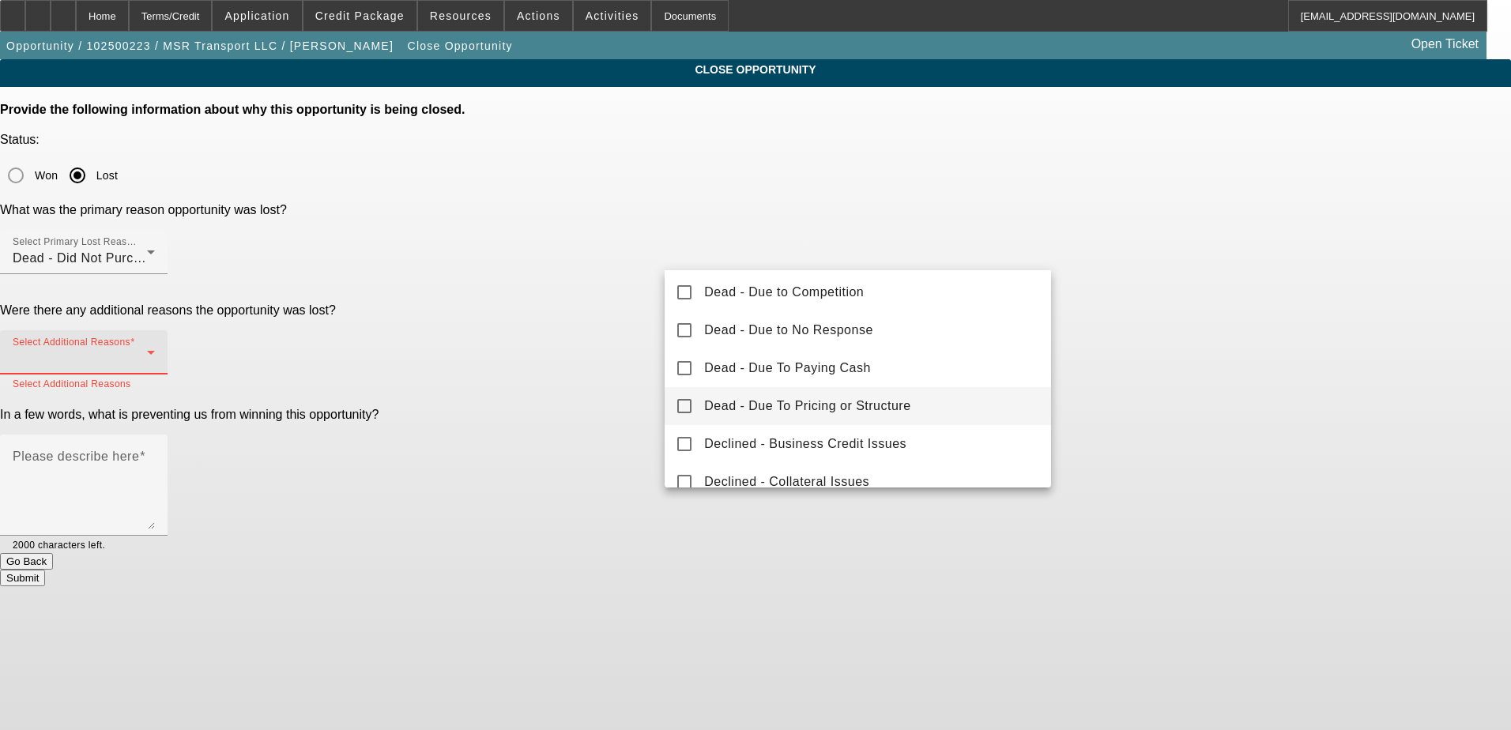
click at [770, 393] on mat-option "Dead - Due To Pricing or Structure" at bounding box center [858, 406] width 387 height 38
click at [1145, 309] on div at bounding box center [755, 365] width 1511 height 730
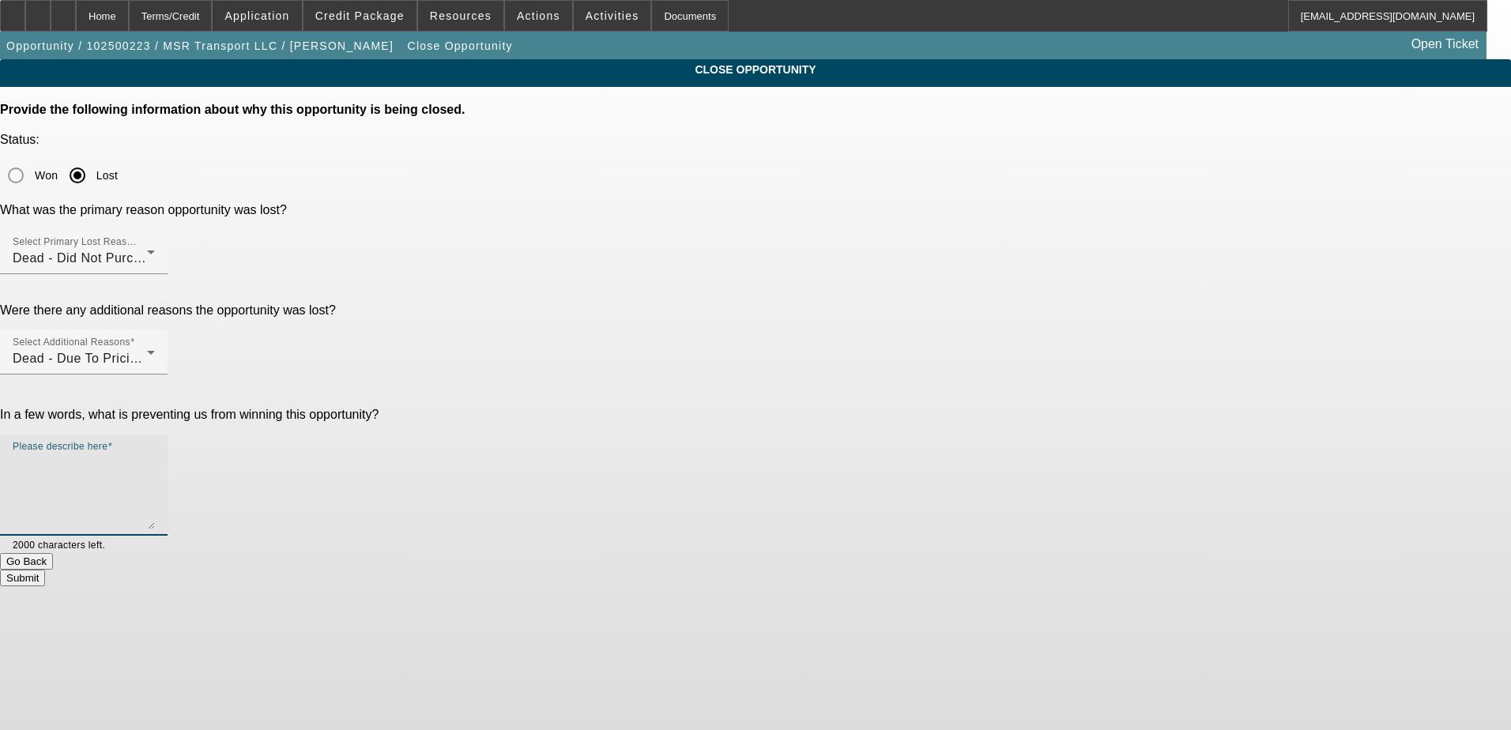
click at [155, 454] on textarea "Please describe here" at bounding box center [84, 492] width 142 height 76
type textarea "C"
click at [155, 454] on textarea "Personal and biz credit declined. Dakota was our only source and PG already wen…" at bounding box center [84, 492] width 142 height 76
click at [155, 454] on textarea "Personal and biz credit declined. Dakota was our only source, and PG already we…" at bounding box center [84, 492] width 142 height 76
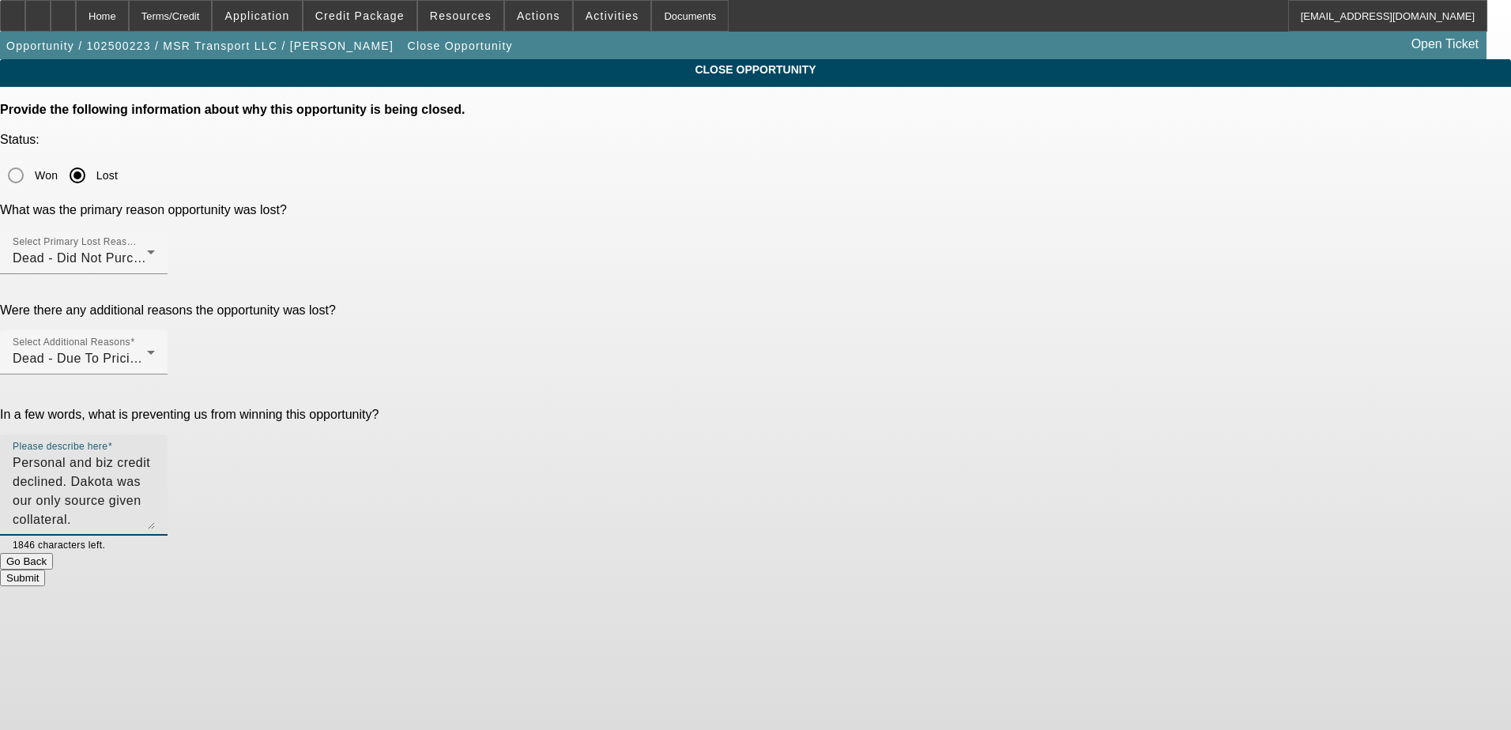
click at [155, 454] on textarea "Personal and biz credit declined. Dakota was our only source given collateral. …" at bounding box center [84, 492] width 142 height 76
click at [155, 454] on textarea "Personal and biz credit declined. Dakota was our only source given non-core col…" at bounding box center [84, 492] width 142 height 76
type textarea "Personal and biz credit declined. Dakota was our only source given non-core col…"
click at [45, 570] on button "Submit" at bounding box center [22, 578] width 45 height 17
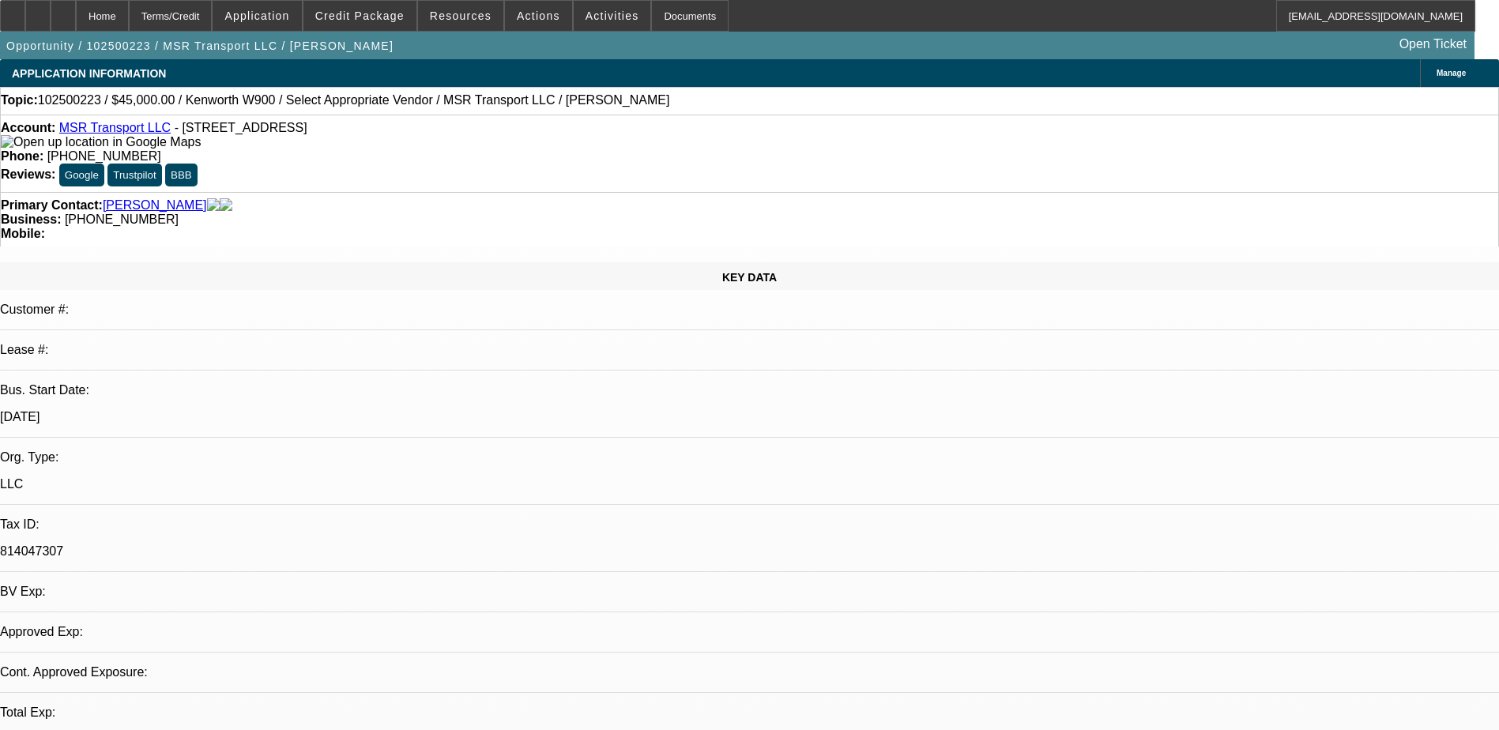
select select "0"
select select "5"
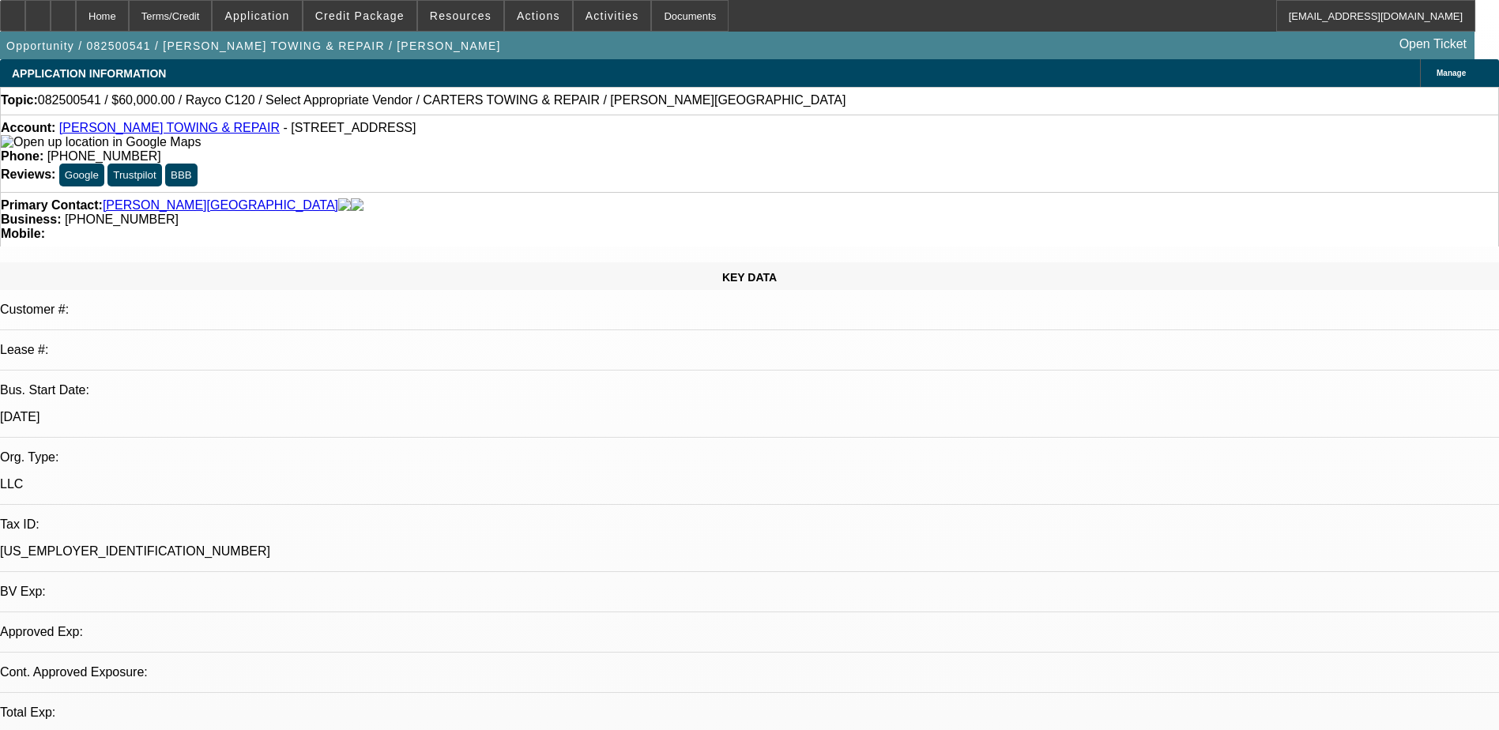
select select "0"
select select "2"
select select "0.1"
select select "4"
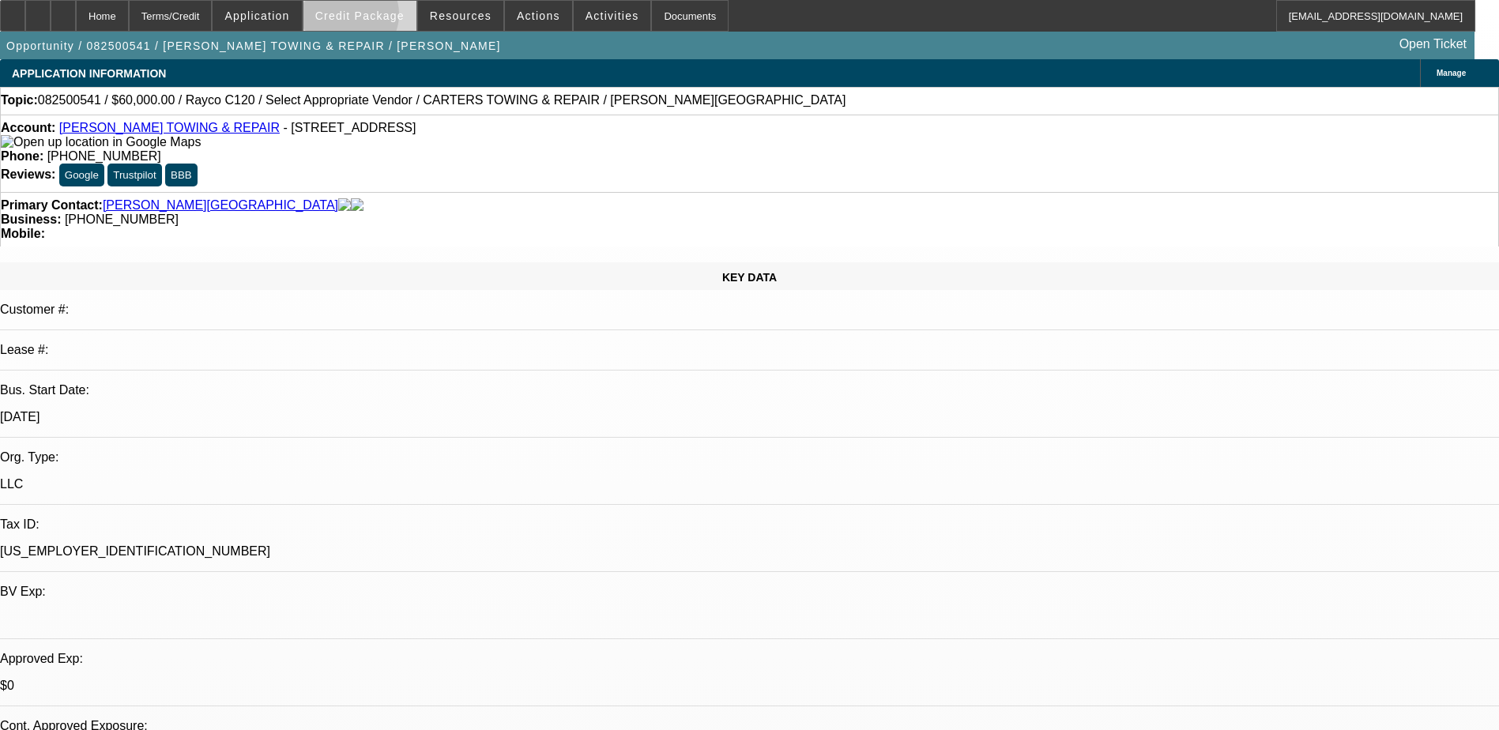
click at [375, 18] on span "Credit Package" at bounding box center [359, 15] width 89 height 13
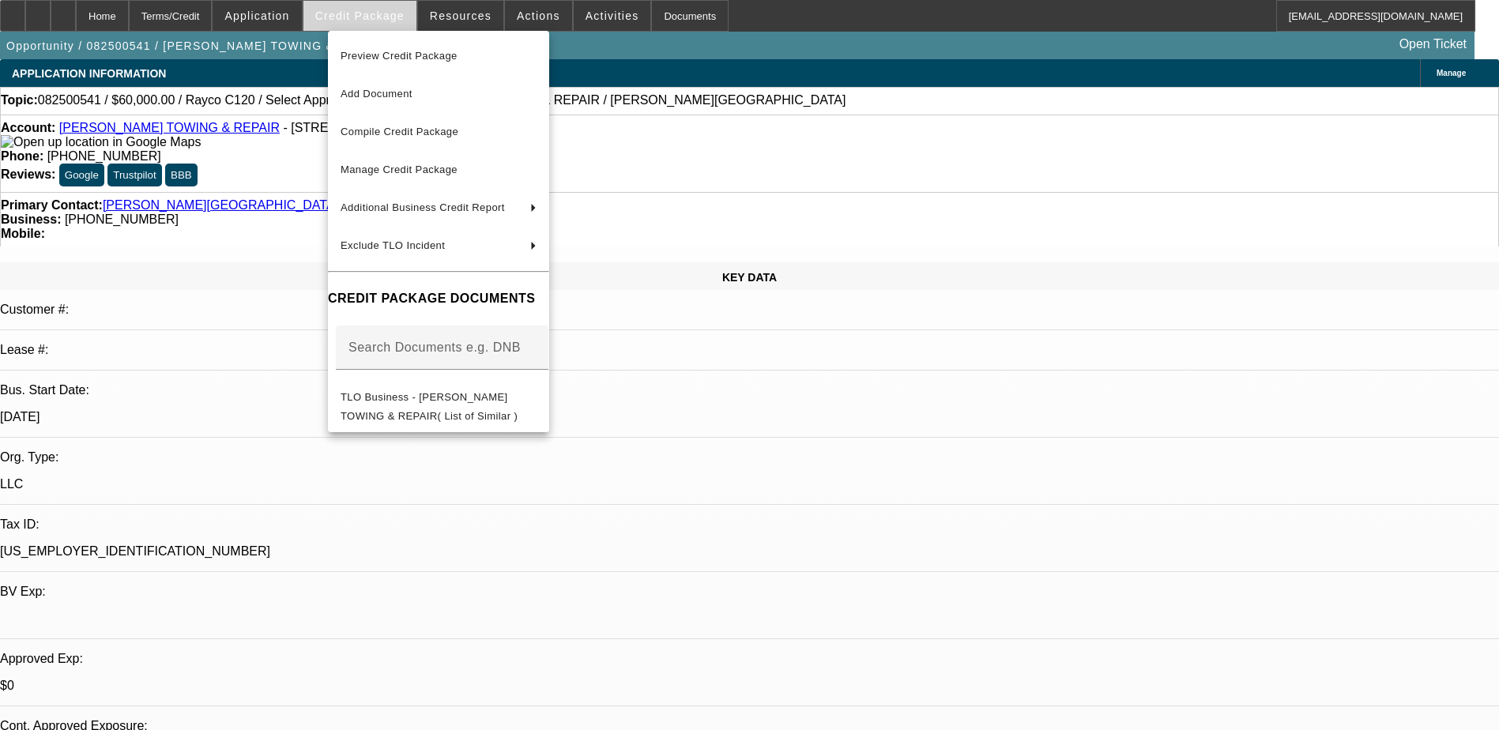
click at [375, 18] on div at bounding box center [749, 365] width 1499 height 730
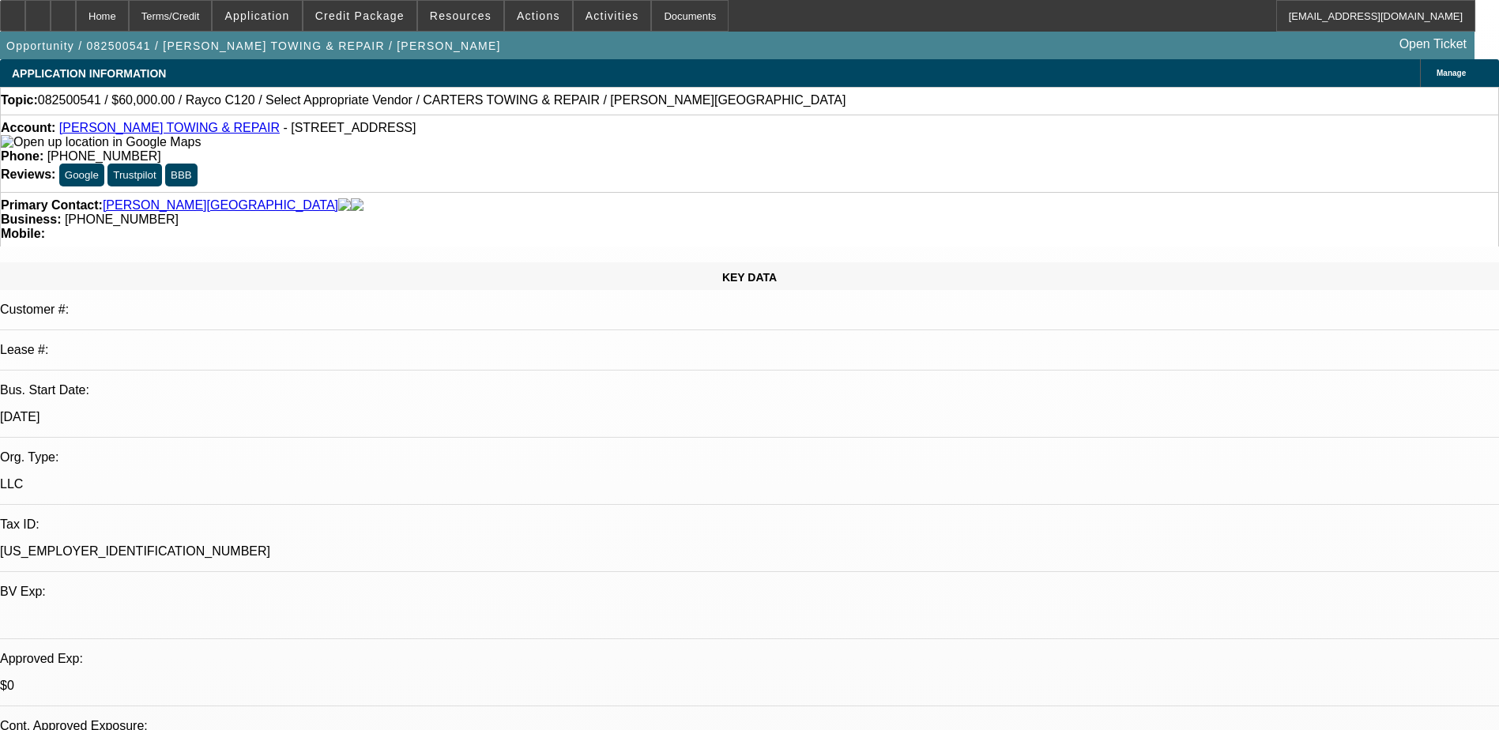
select select "0"
select select "2"
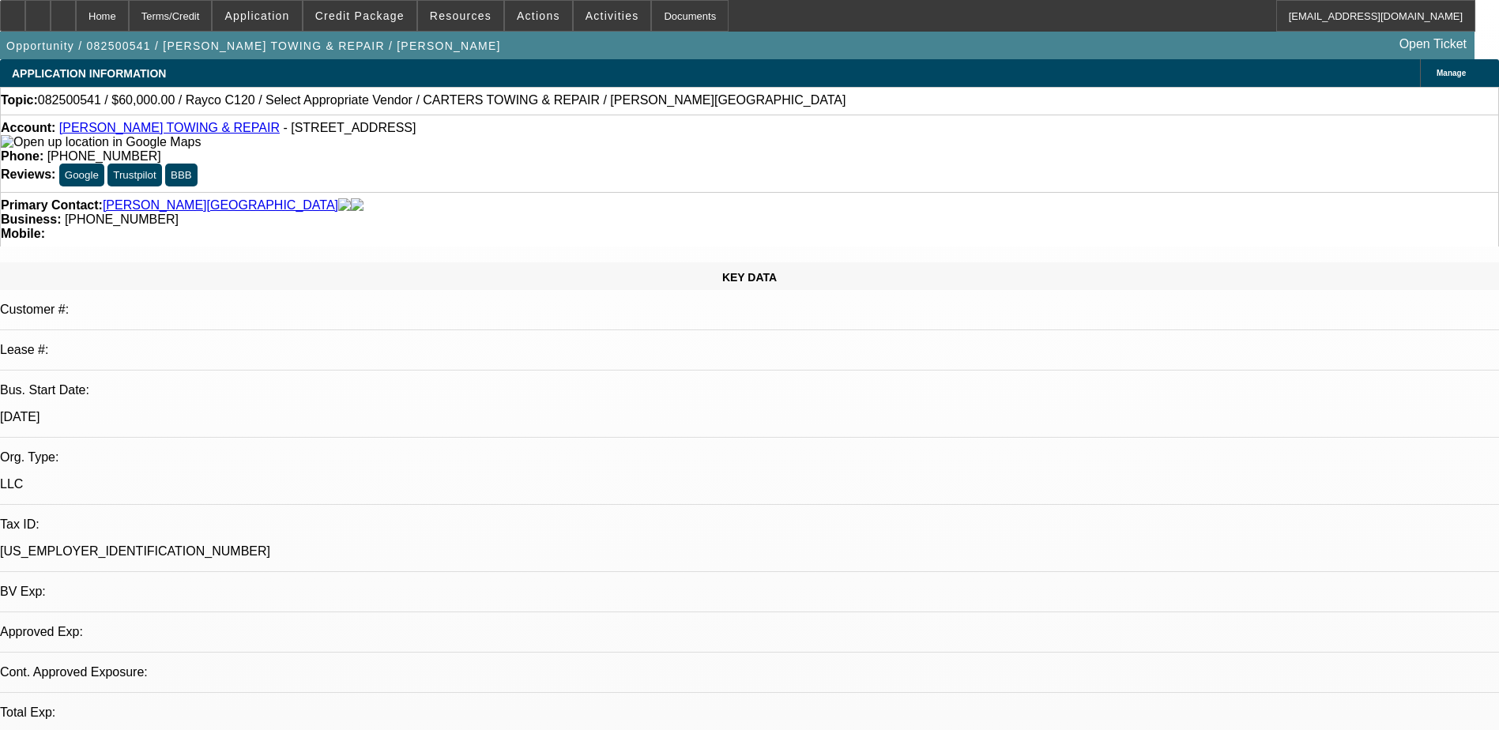
select select "2"
select select "0.1"
select select "4"
